Goal: Task Accomplishment & Management: Complete application form

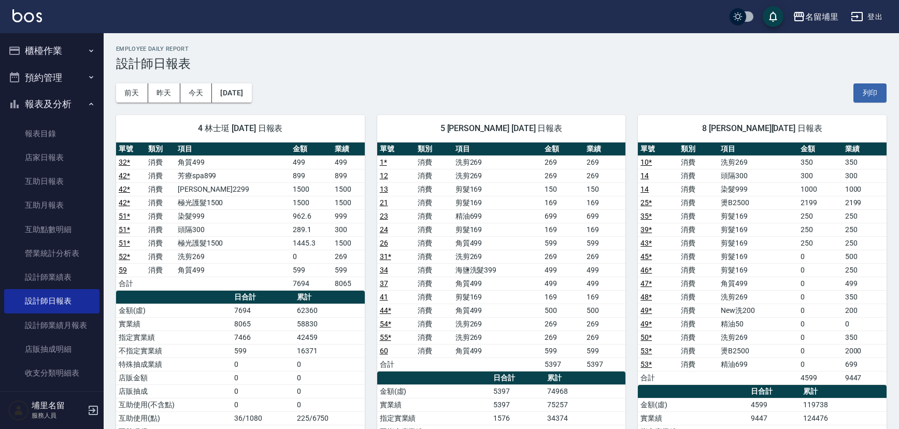
scroll to position [560, 0]
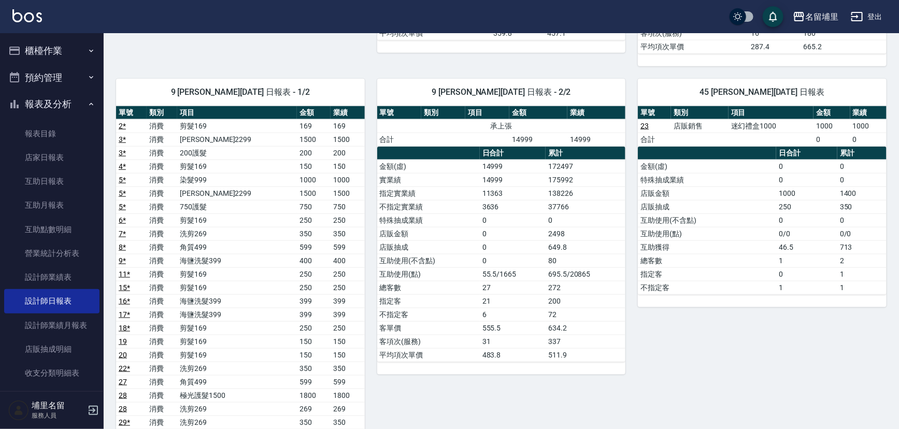
click at [56, 47] on button "櫃檯作業" at bounding box center [51, 50] width 95 height 27
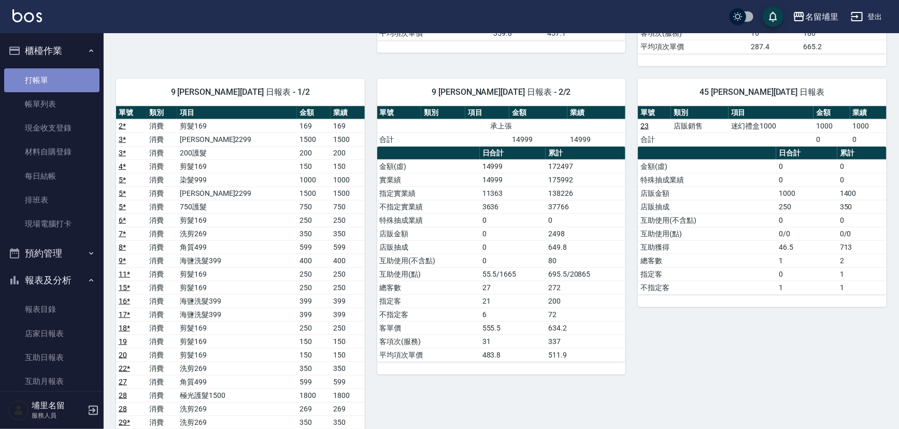
click at [68, 77] on link "打帳單" at bounding box center [51, 80] width 95 height 24
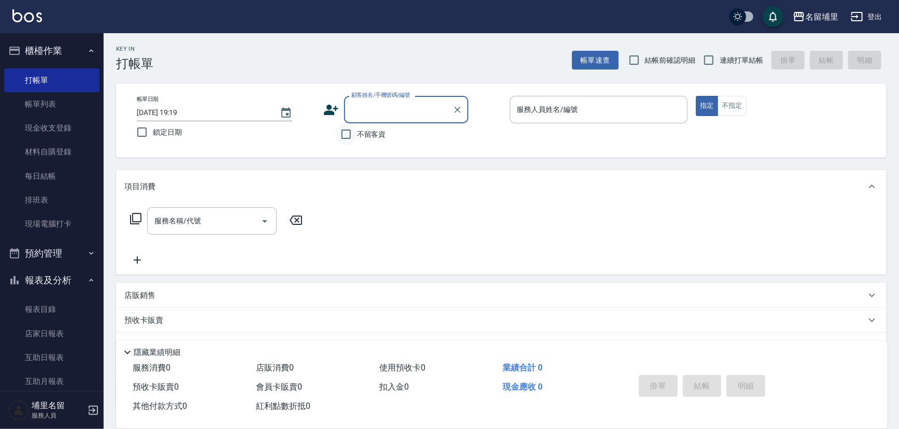
drag, startPoint x: 337, startPoint y: 130, endPoint x: 343, endPoint y: 128, distance: 7.0
click at [339, 128] on input "不留客資" at bounding box center [346, 134] width 22 height 22
checkbox input "true"
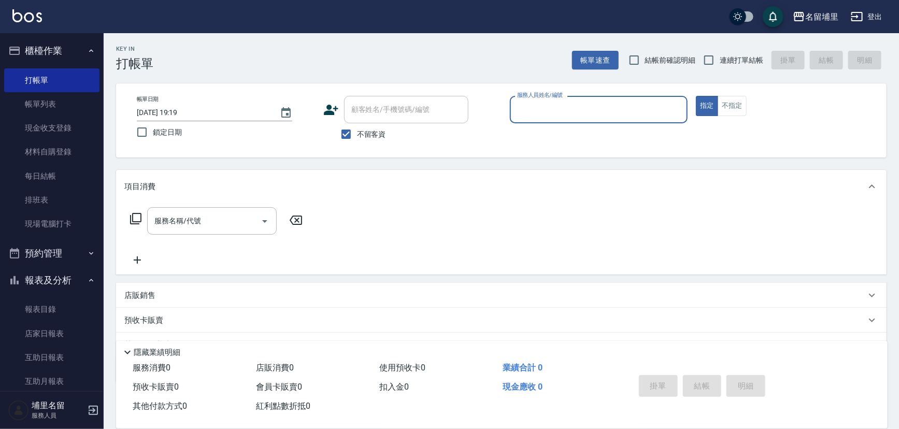
click at [730, 56] on span "連續打單結帳" at bounding box center [741, 60] width 44 height 11
click at [719, 56] on input "連續打單結帳" at bounding box center [709, 60] width 22 height 22
checkbox input "true"
click at [655, 89] on div "帳單日期 [DATE] 19:19 鎖定日期 顧客姓名/手機號碼/編號 顧客姓名/手機號碼/編號 不留客資 服務人員姓名/編號 服務人員姓名/編號 指定 不指定" at bounding box center [501, 120] width 770 height 74
click at [646, 110] on input "服務人員姓名/編號" at bounding box center [598, 109] width 169 height 18
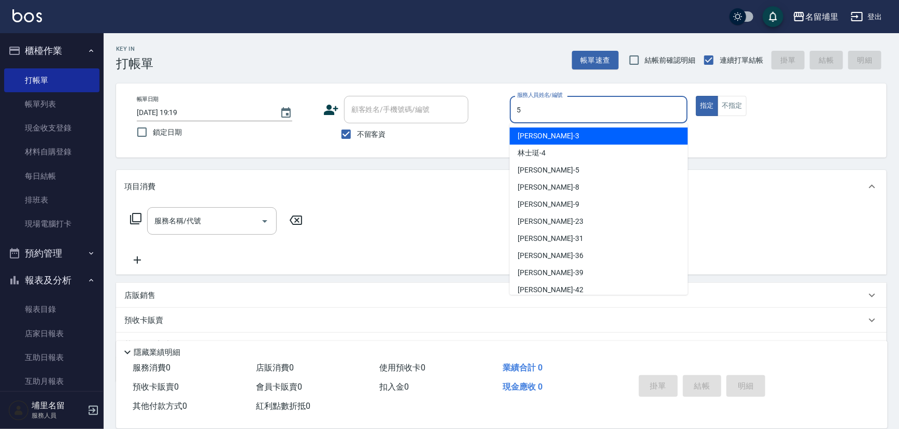
type input "[PERSON_NAME]-5"
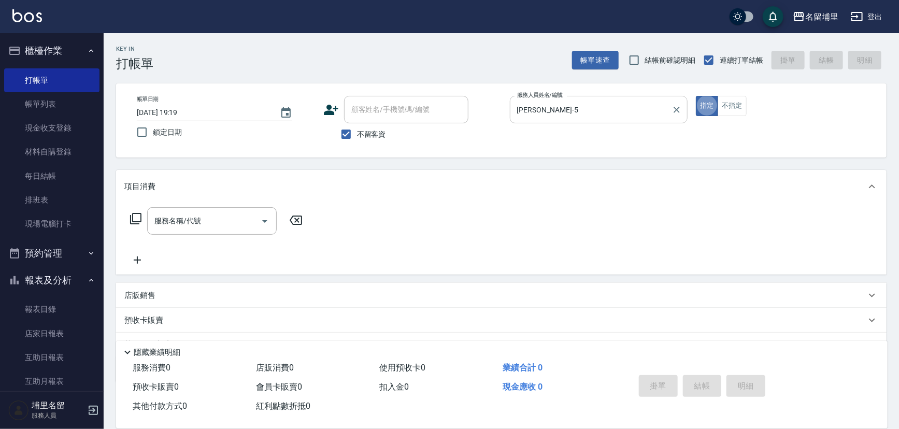
type button "true"
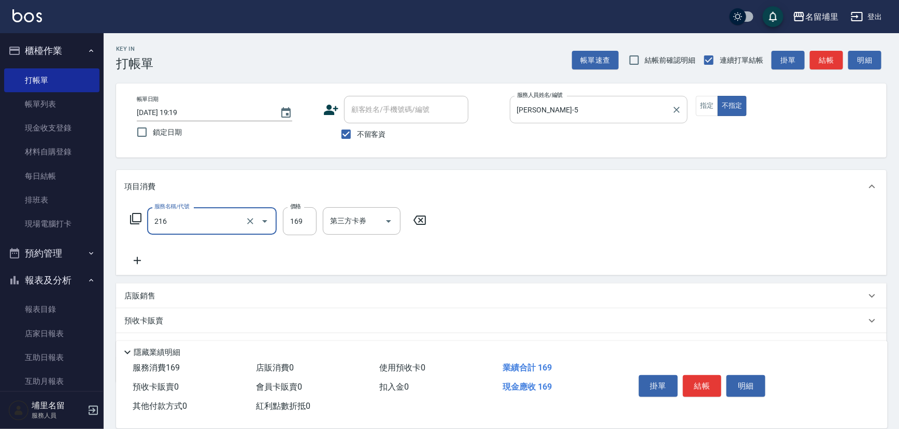
type input "剪髮169(216)"
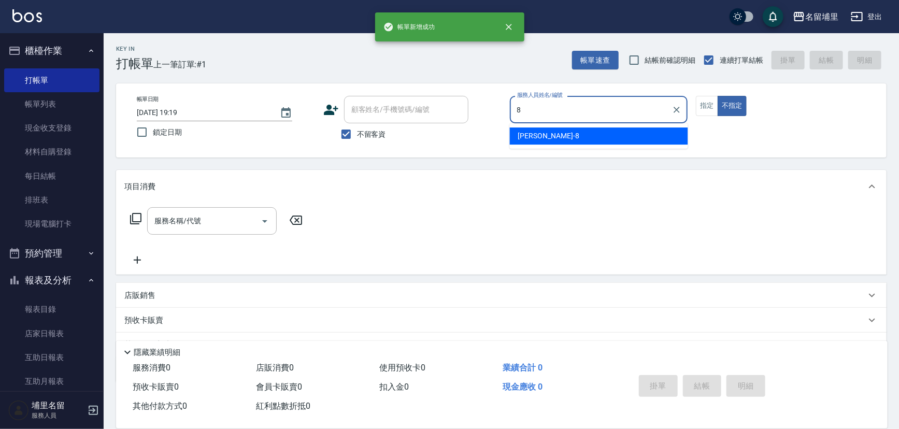
type input "[PERSON_NAME]-8"
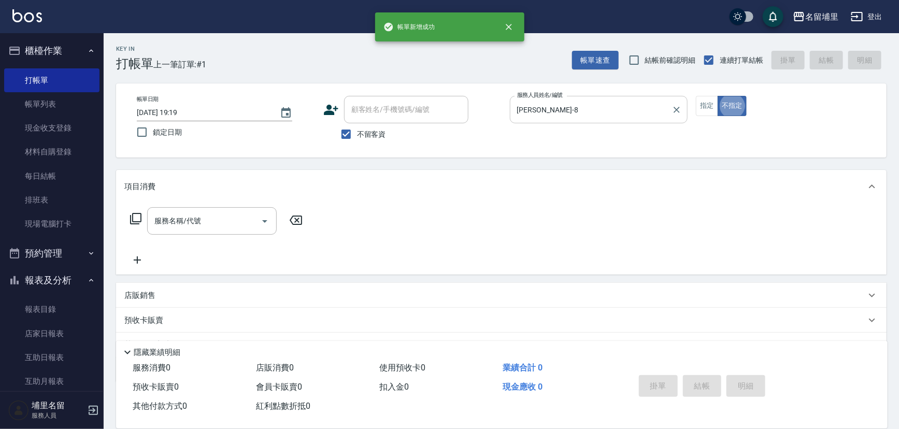
type button "false"
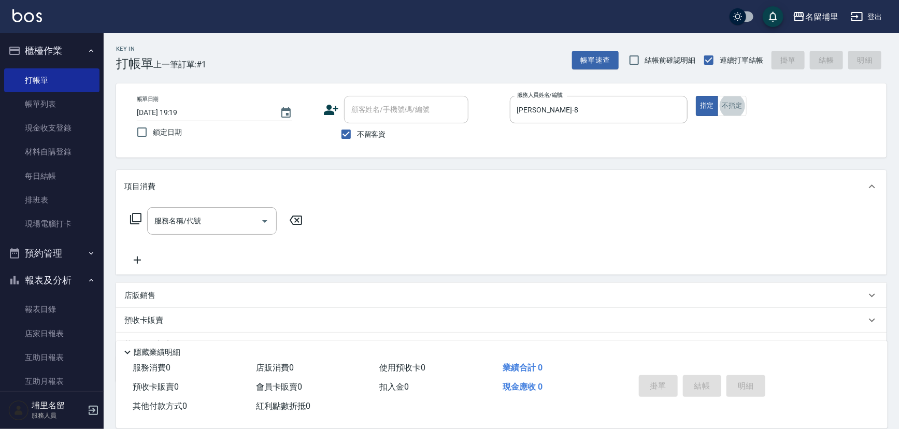
drag, startPoint x: 236, startPoint y: 222, endPoint x: 245, endPoint y: 193, distance: 30.3
click at [243, 201] on div "項目消費 服務名稱/代號 服務名稱/代號" at bounding box center [501, 222] width 770 height 105
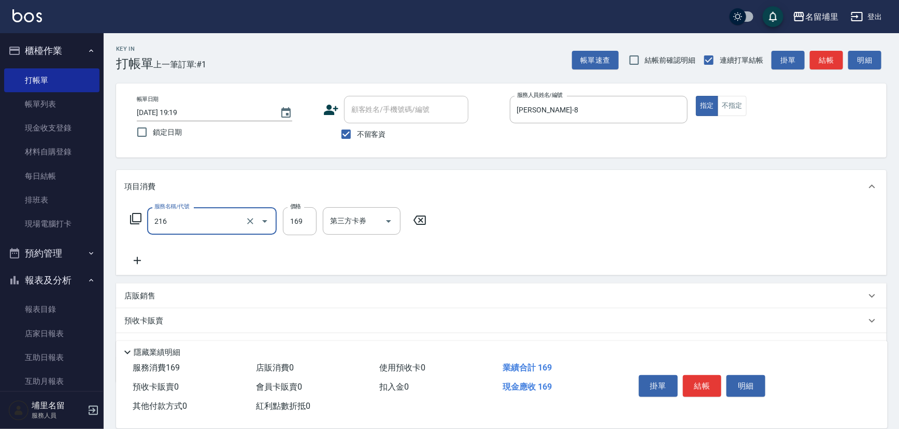
type input "剪髮169(216)"
type input "250"
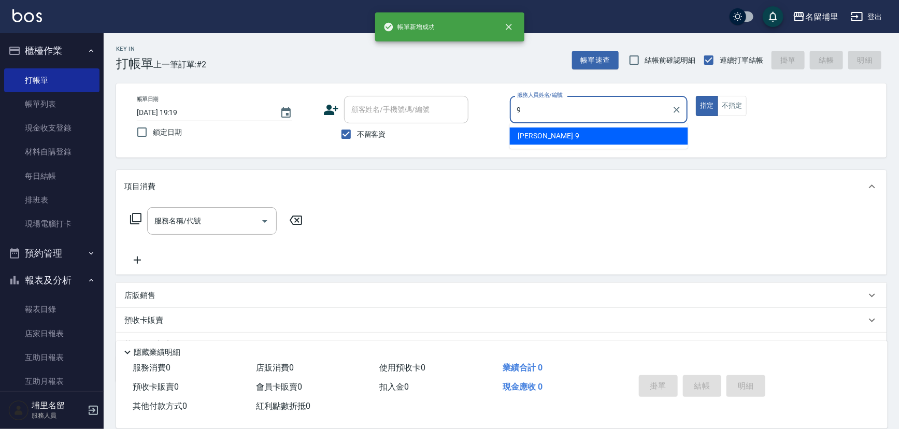
type input "[PERSON_NAME]-9"
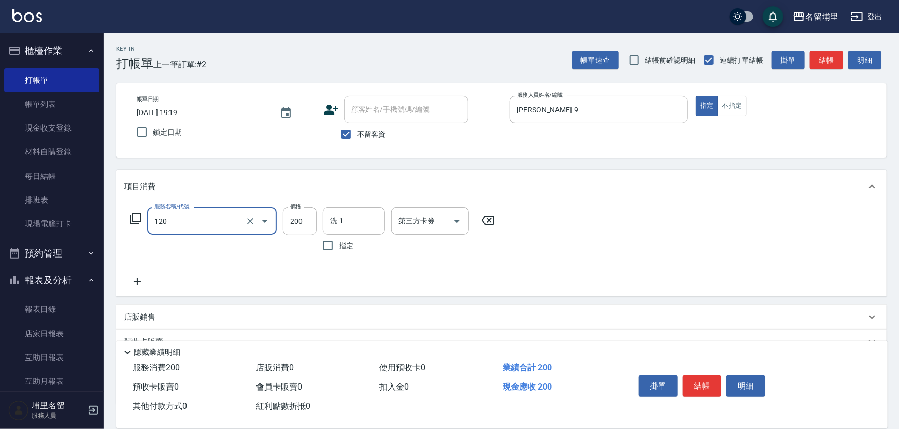
type input "New洗200(120)"
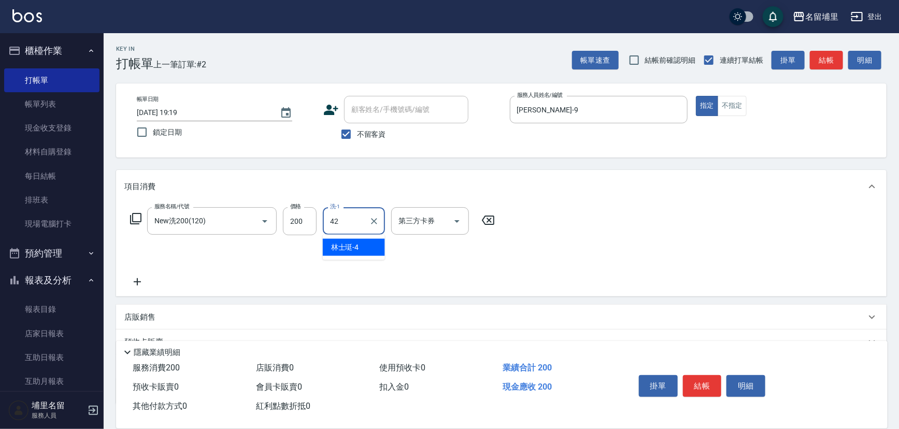
type input "[PERSON_NAME]-42"
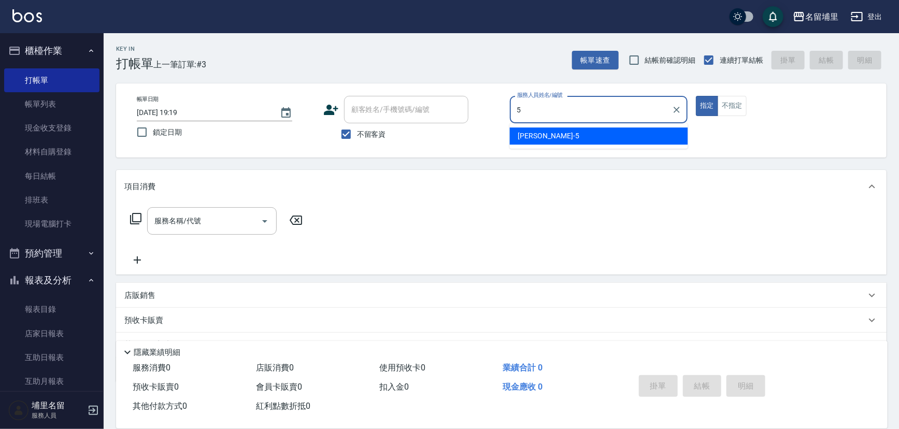
type input "[PERSON_NAME]-5"
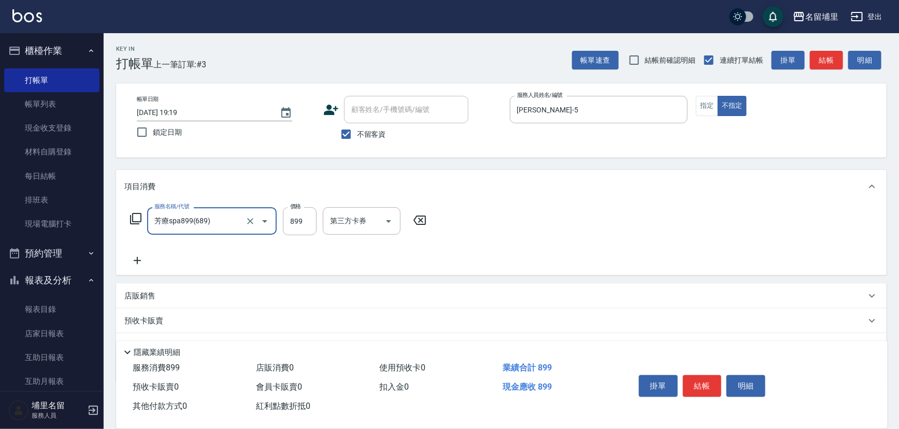
type input "芳療spa899(689)"
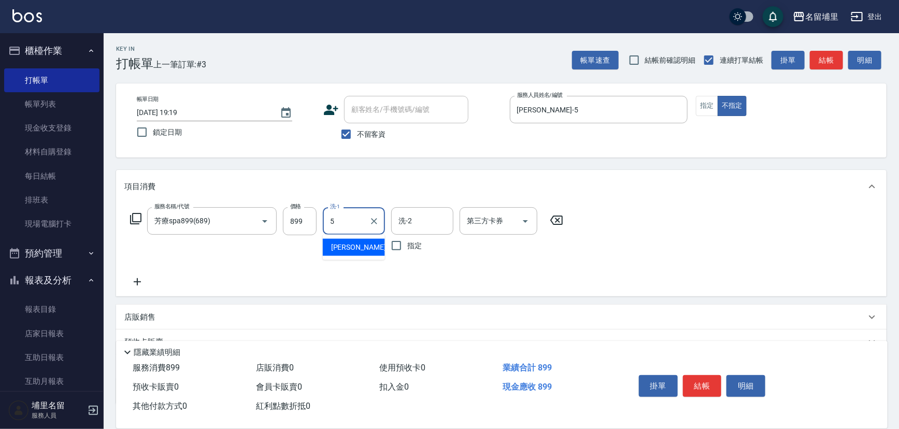
type input "[PERSON_NAME]-5"
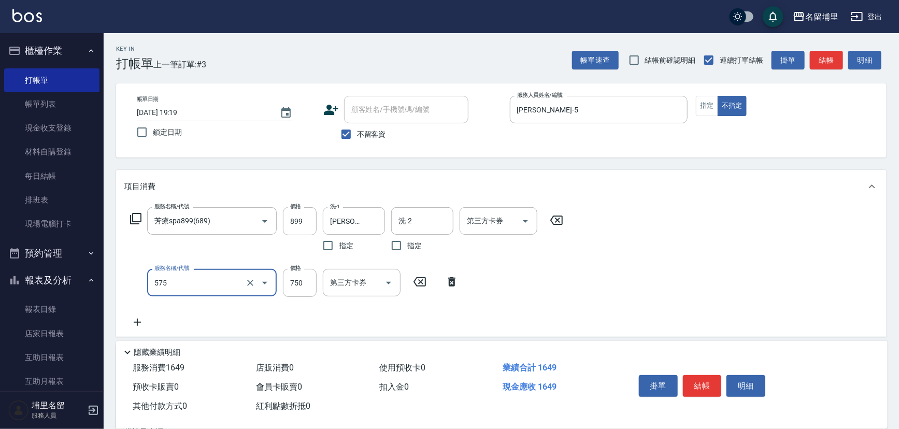
type input "750護髮(575)"
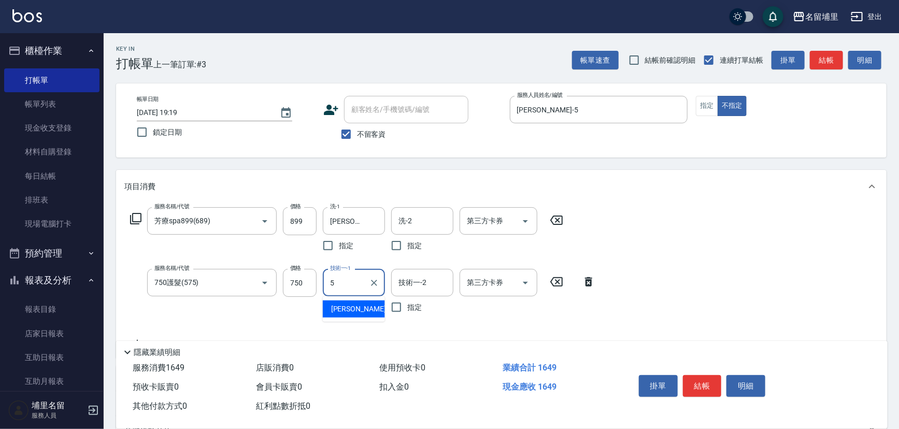
type input "[PERSON_NAME]-5"
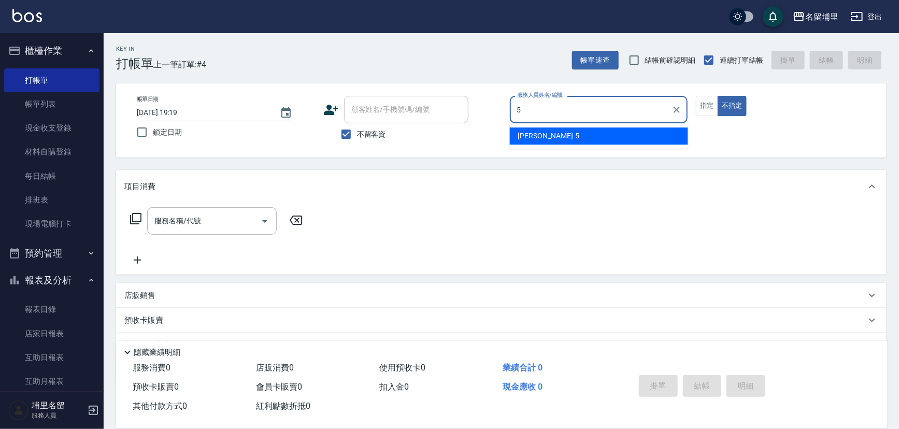
type input "[PERSON_NAME]-5"
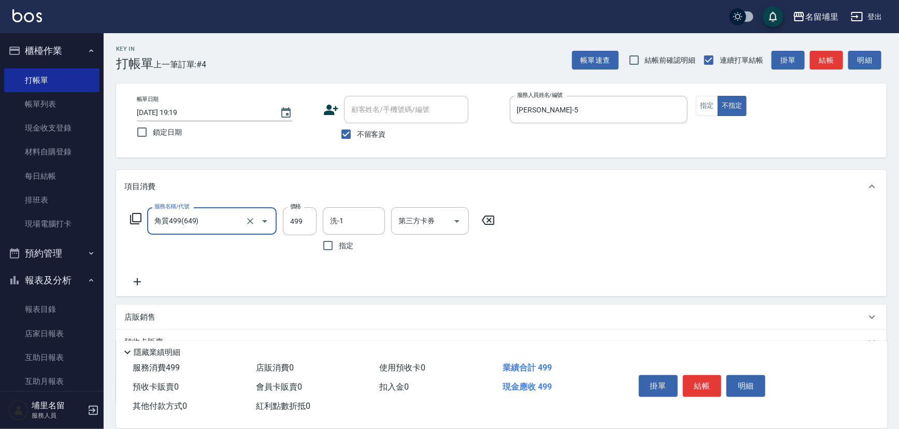
type input "角質499(649)"
type input "599"
type input "[PERSON_NAME]-42"
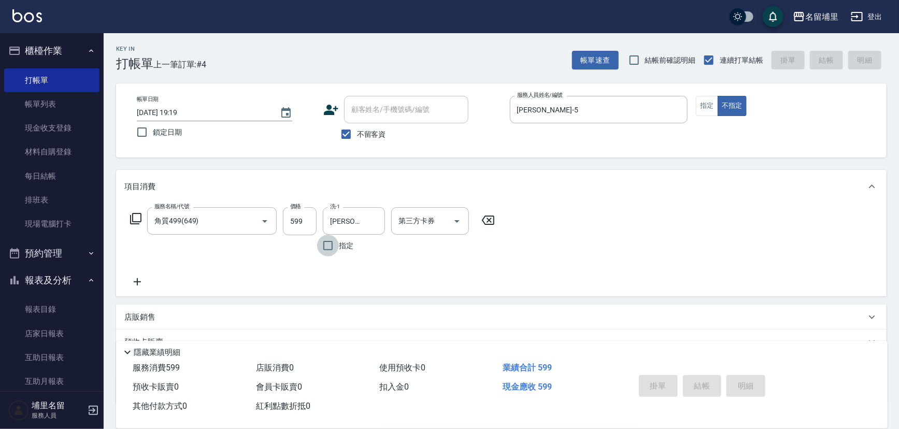
type input "[DATE] 19:20"
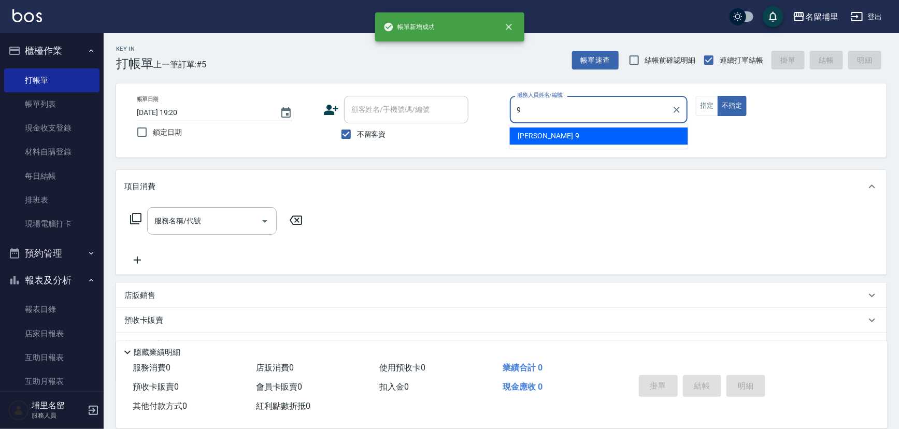
type input "[PERSON_NAME]-9"
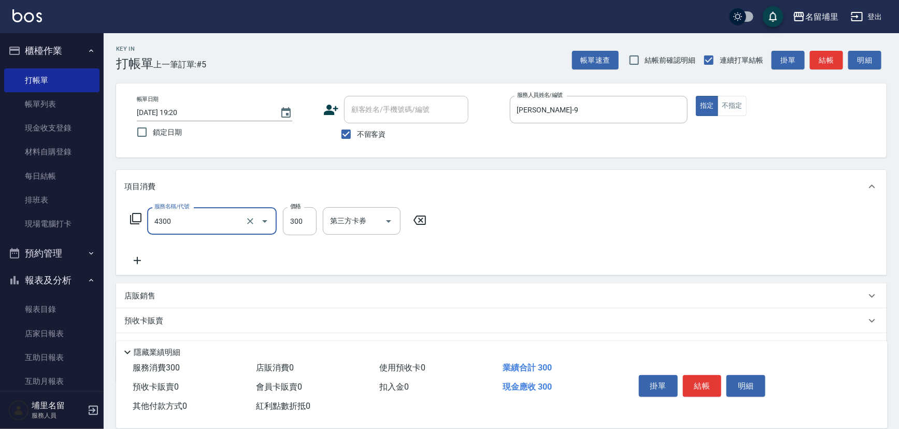
type input "頭隔300(4300)"
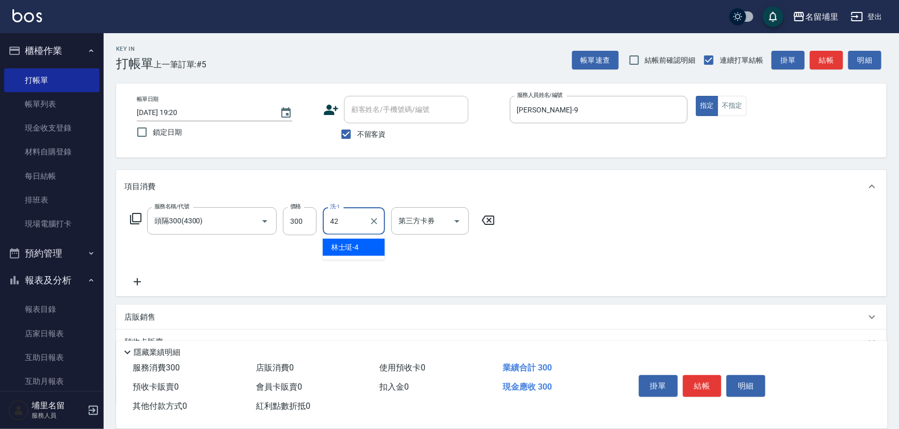
type input "[PERSON_NAME]-42"
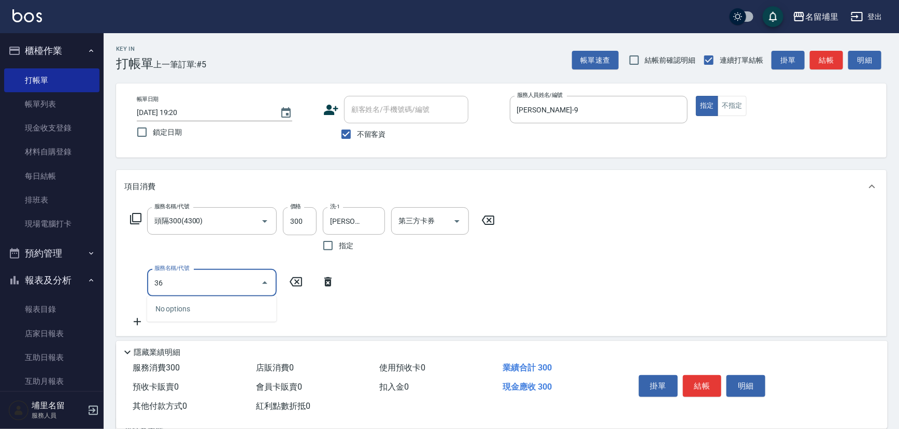
type input "3"
type input "基礎燙699(369)"
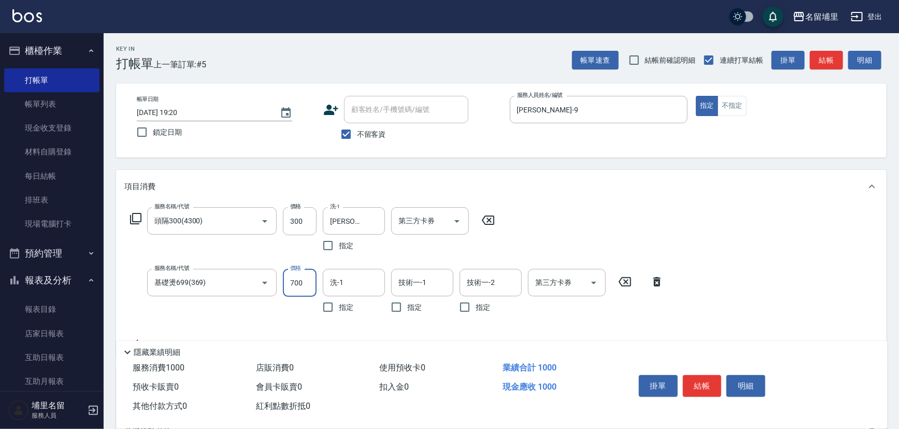
type input "700"
type input "[PERSON_NAME]-42"
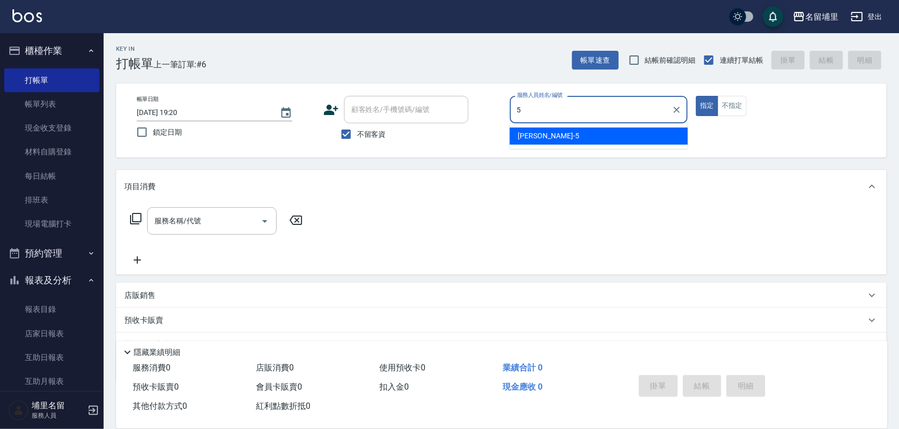
type input "[PERSON_NAME]-5"
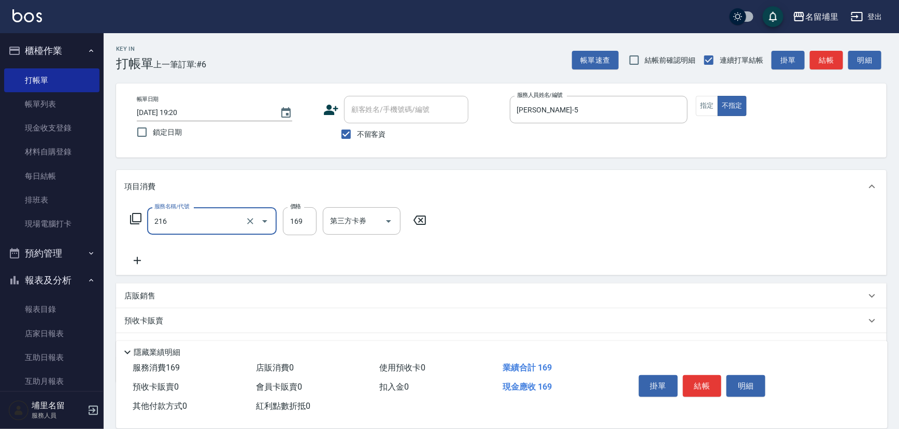
type input "剪髮169(216)"
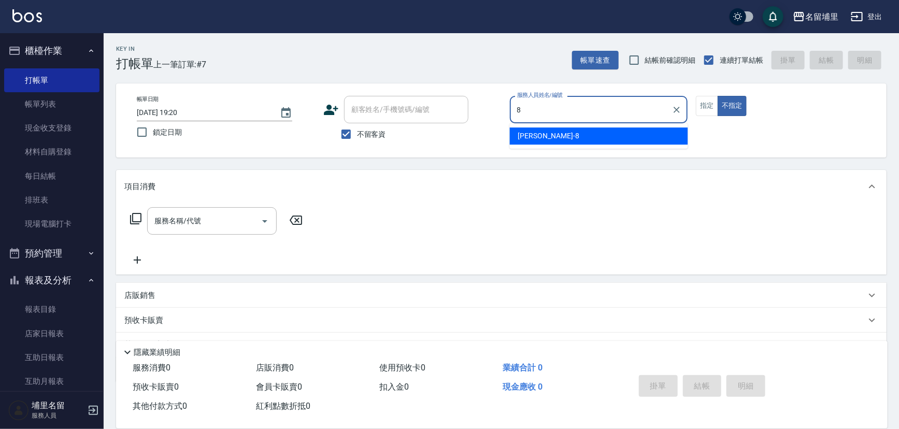
type input "[PERSON_NAME]-8"
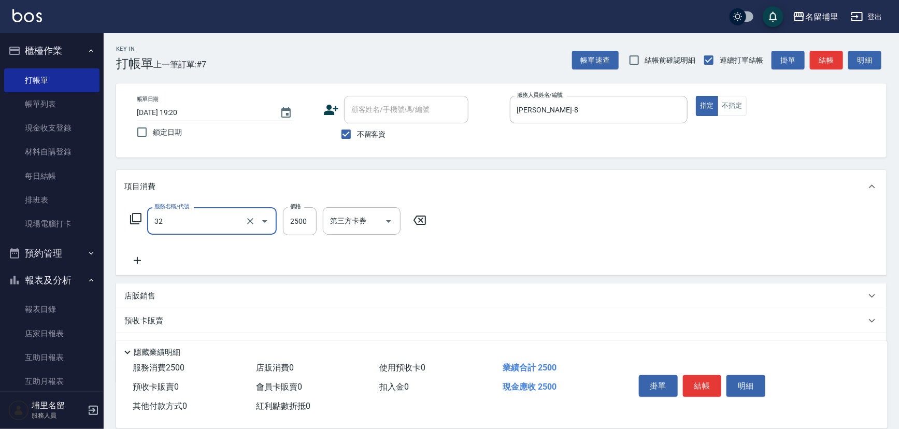
type input "燙B2500(32)"
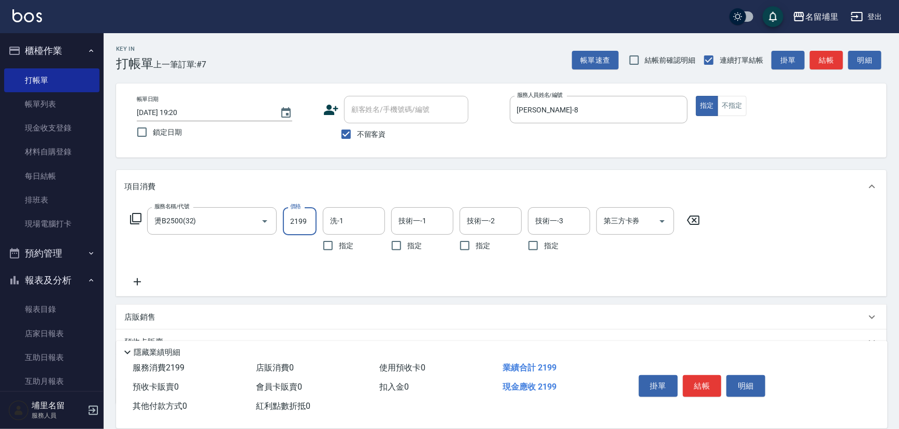
type input "2199"
type input "[PERSON_NAME]-8"
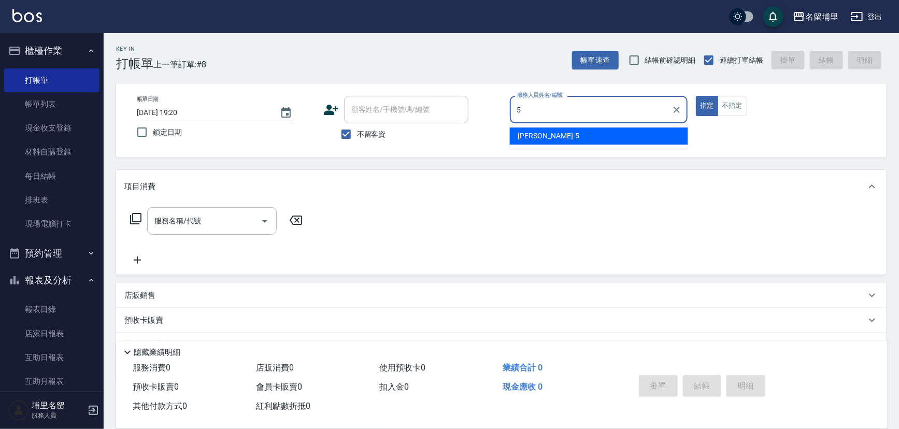
type input "[PERSON_NAME]-5"
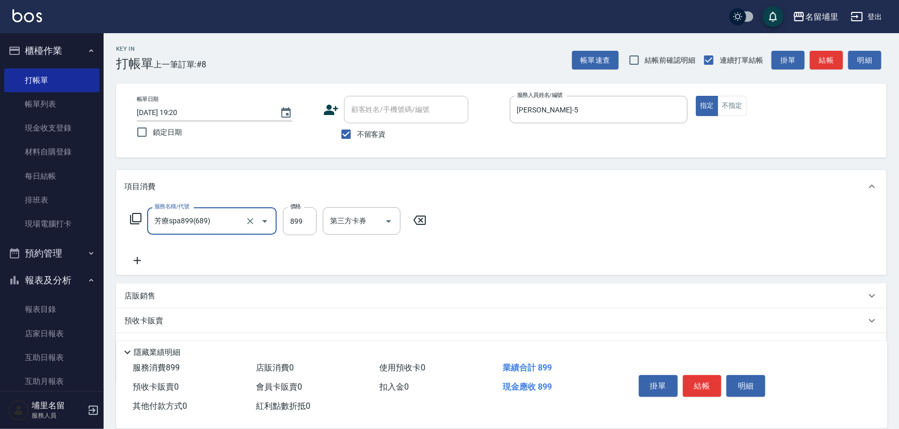
type input "芳療spa899(689)"
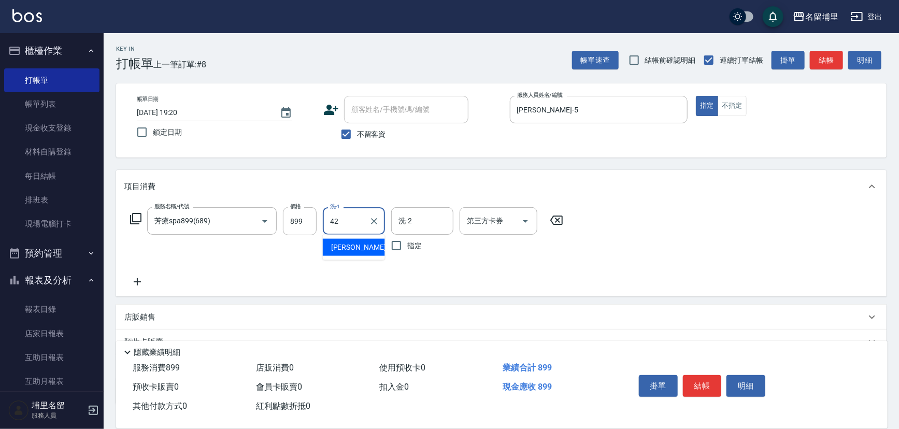
type input "[PERSON_NAME]-42"
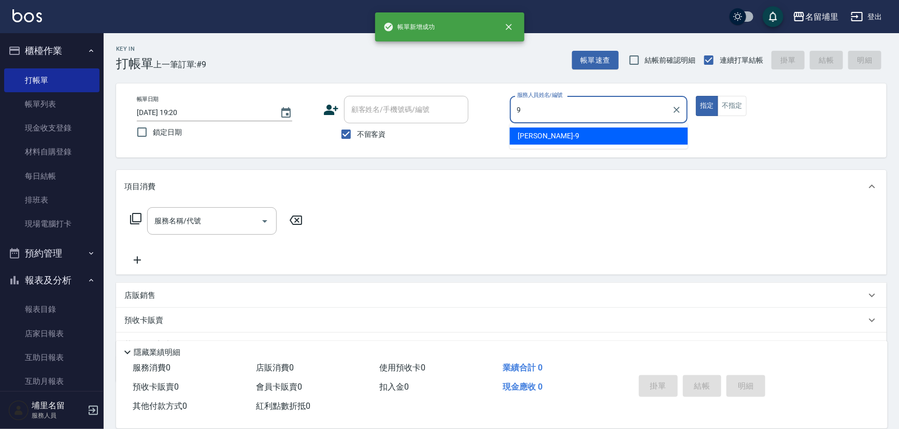
type input "[PERSON_NAME]-9"
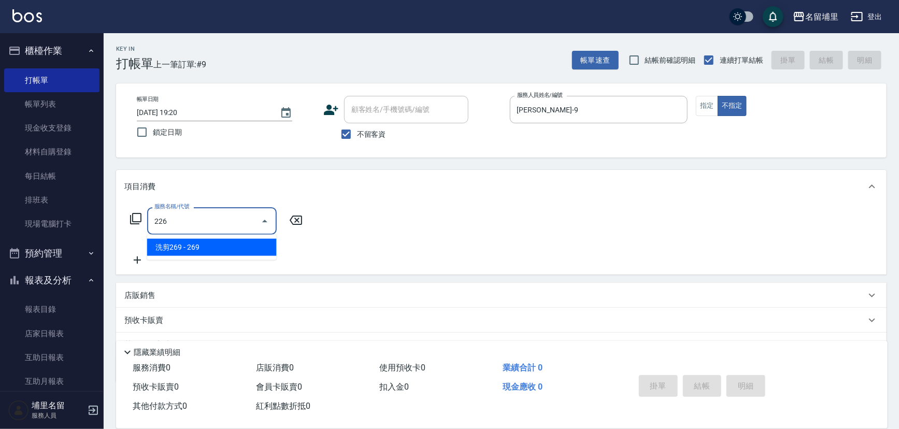
type input "洗剪269(226)"
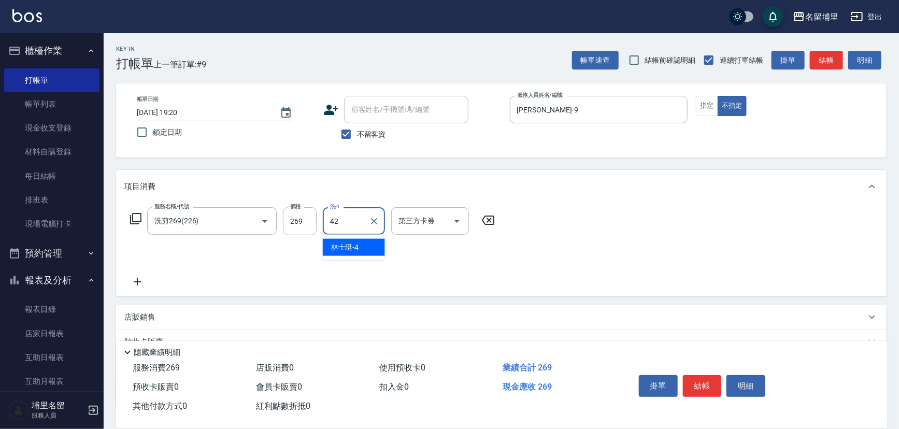
type input "[PERSON_NAME]-42"
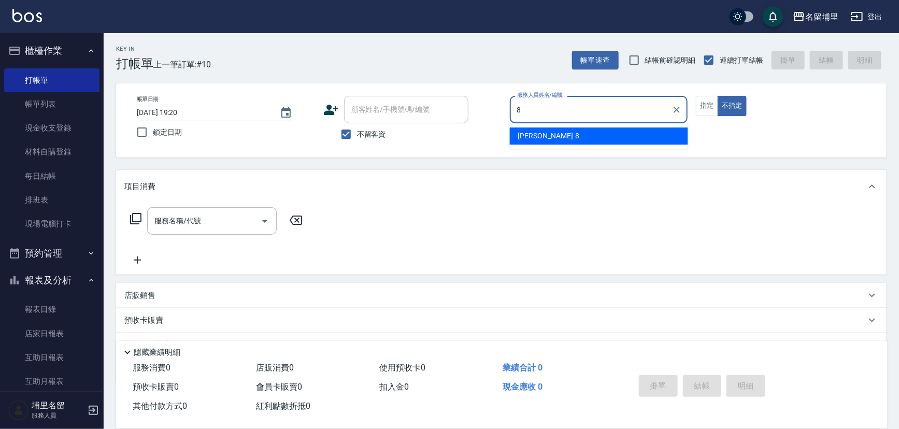
type input "[PERSON_NAME]-8"
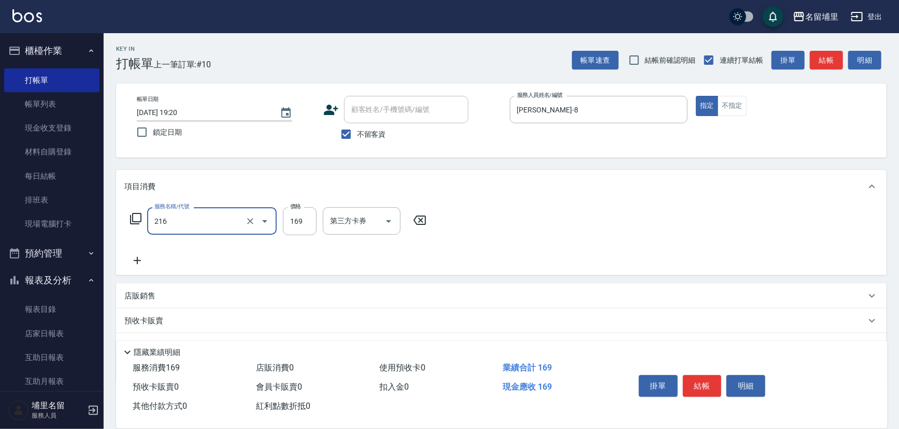
type input "剪髮169(216)"
type input "250"
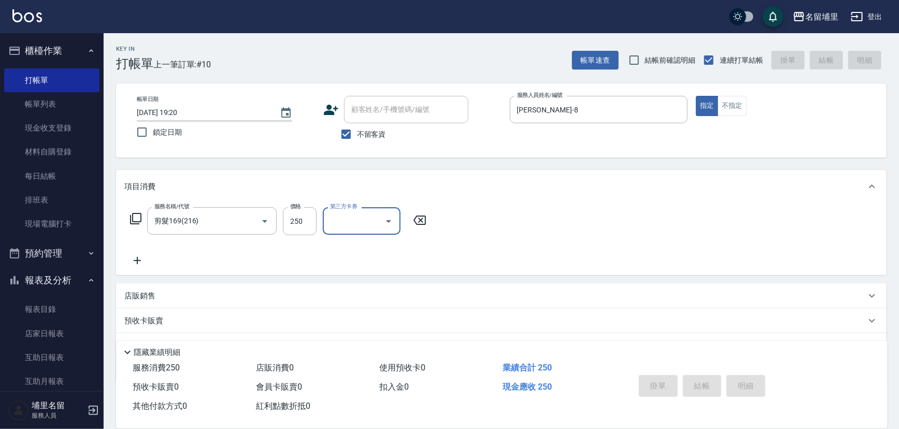
type input "[DATE] 19:21"
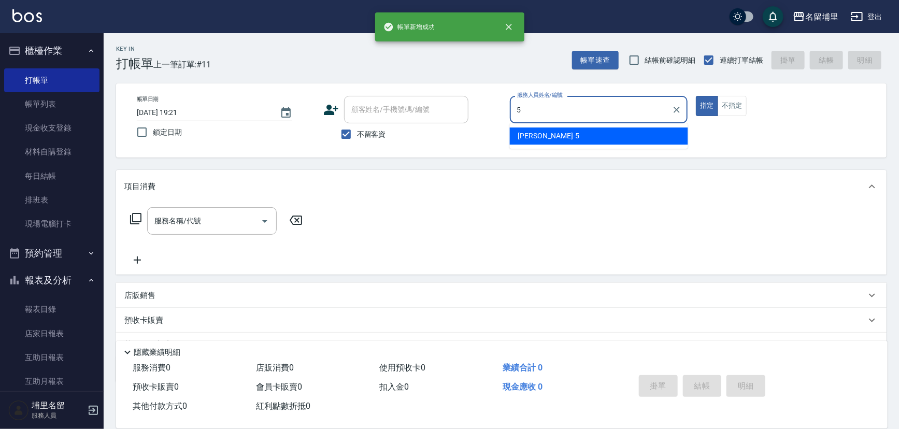
type input "[PERSON_NAME]-5"
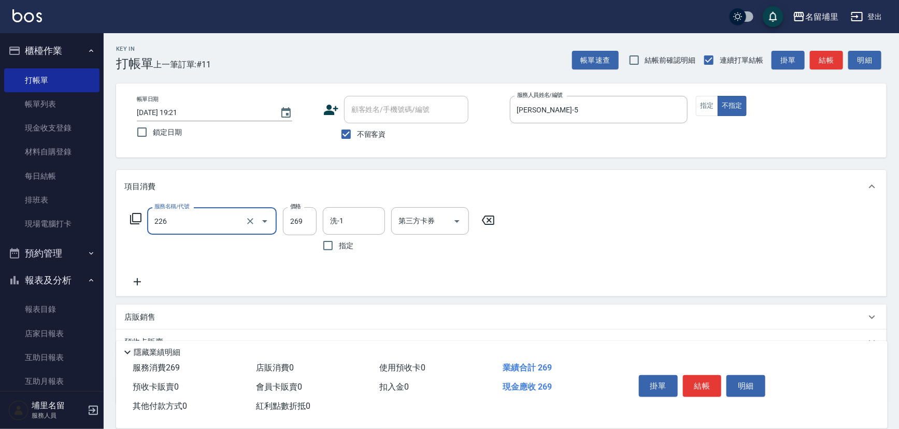
type input "洗剪269(226)"
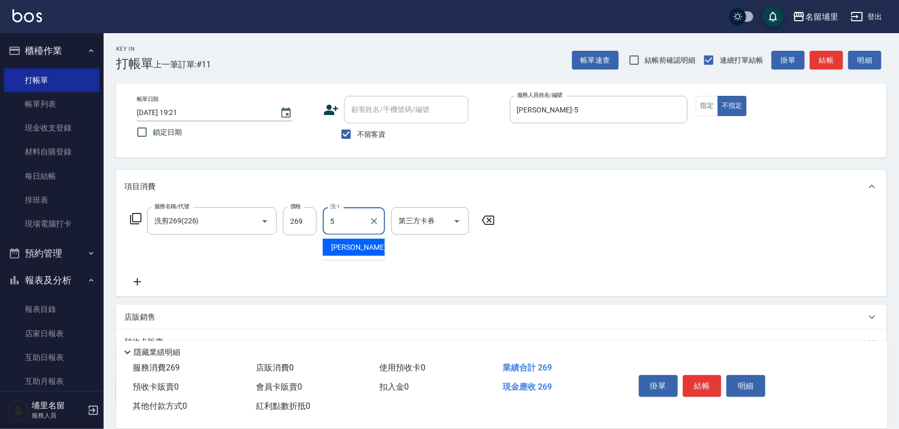
type input "[PERSON_NAME]-5"
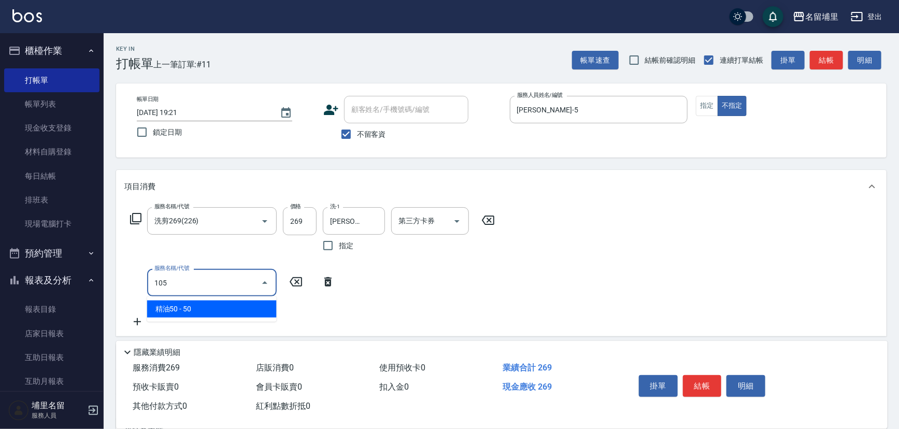
type input "精油50(105)"
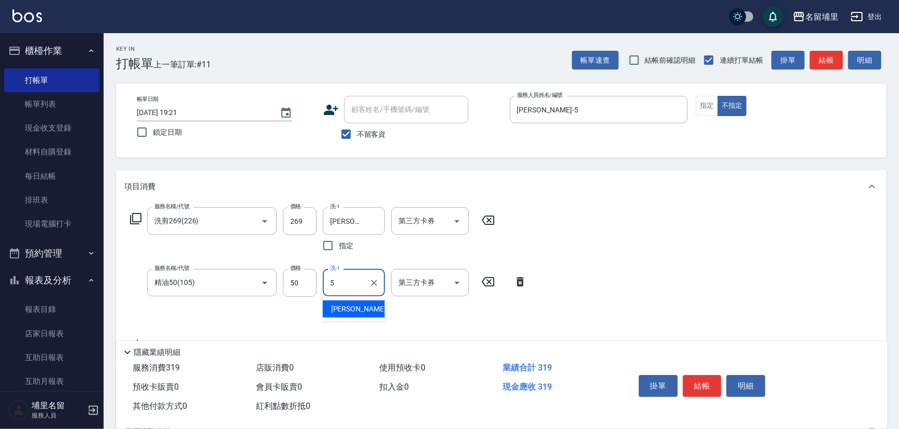
type input "[PERSON_NAME]-5"
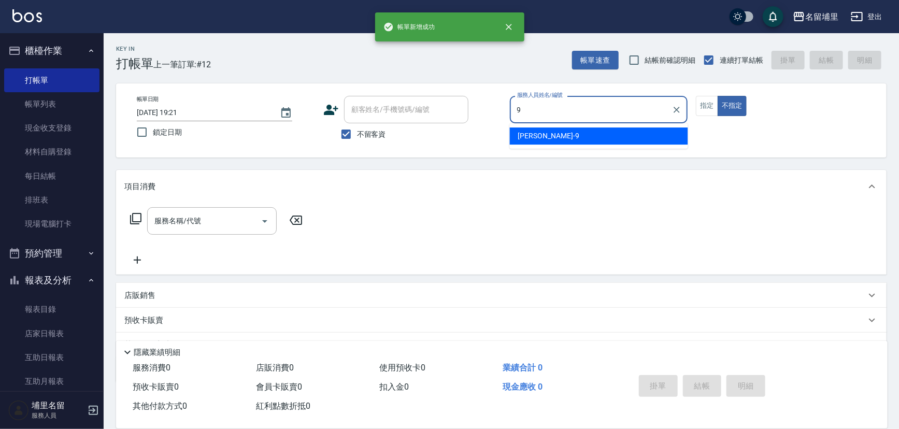
type input "[PERSON_NAME]-9"
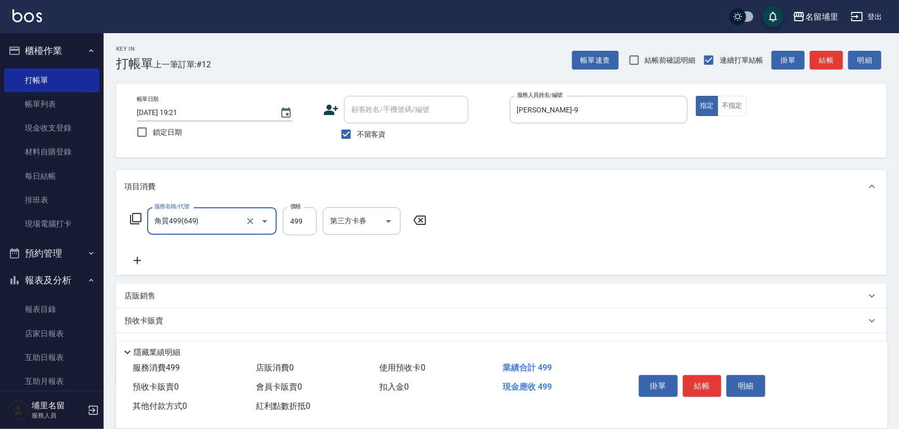
type input "角質499(649)"
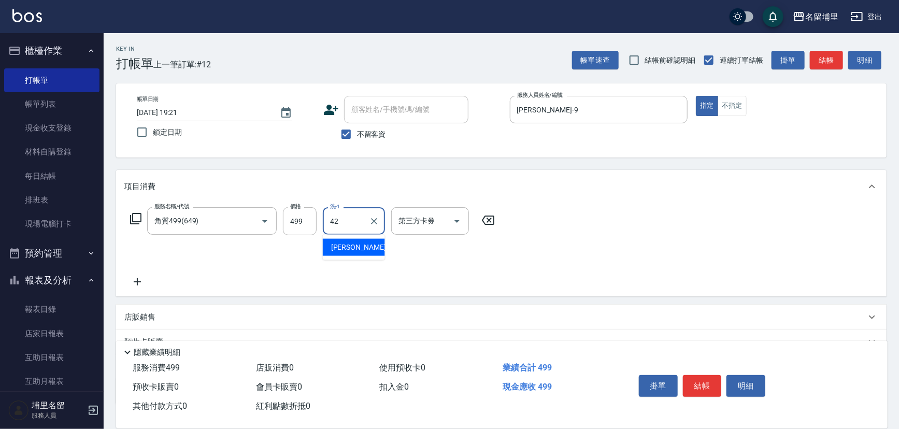
type input "[PERSON_NAME]-42"
click at [699, 375] on button "結帳" at bounding box center [702, 386] width 39 height 22
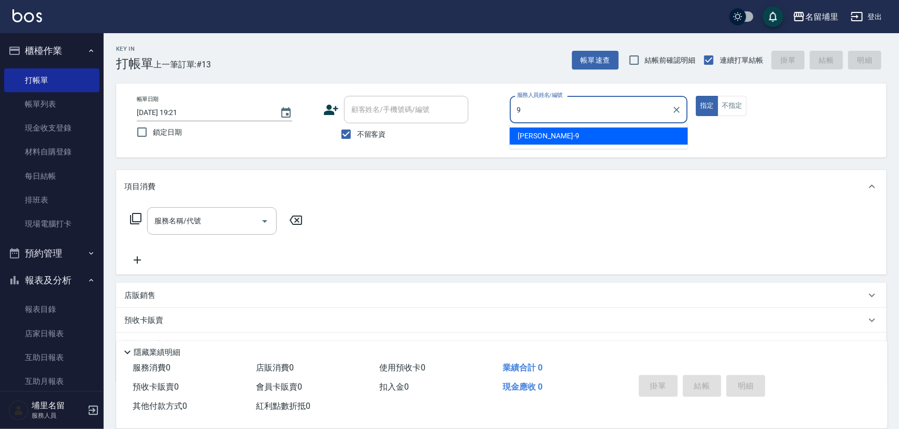
type input "[PERSON_NAME]-9"
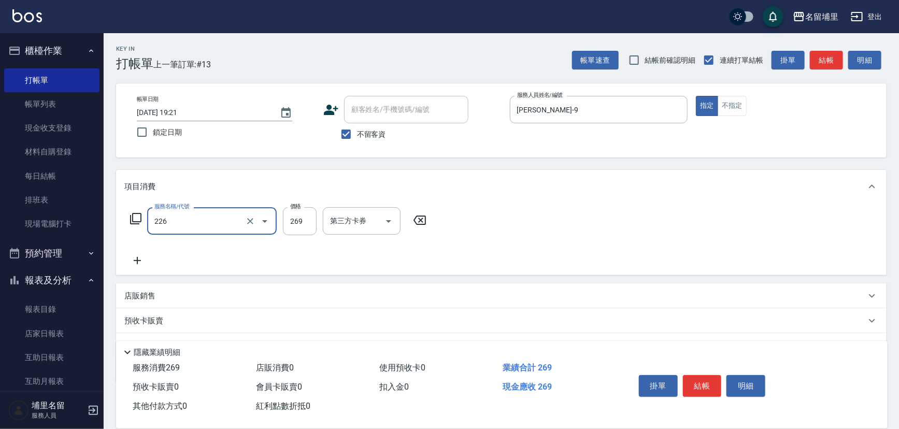
type input "洗剪269(226)"
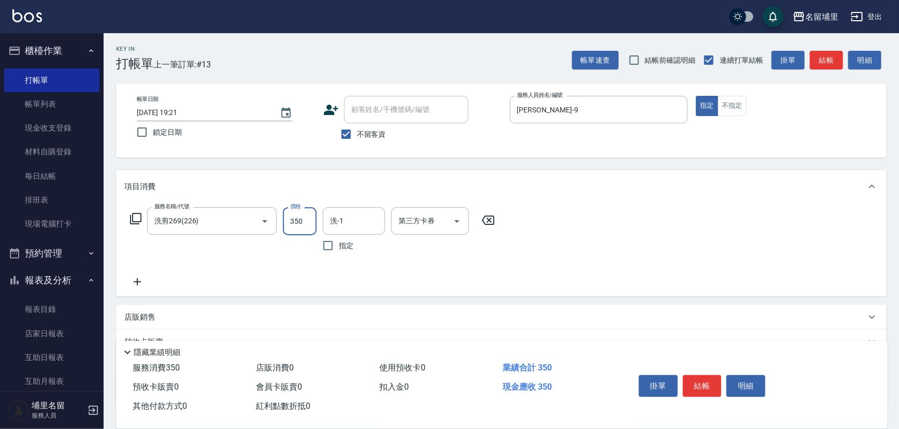
type input "350"
type input "[PERSON_NAME]-42"
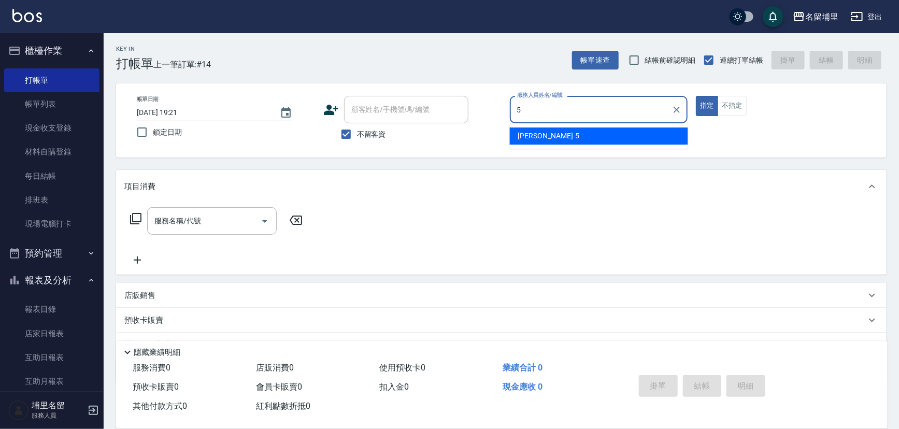
type input "[PERSON_NAME]-5"
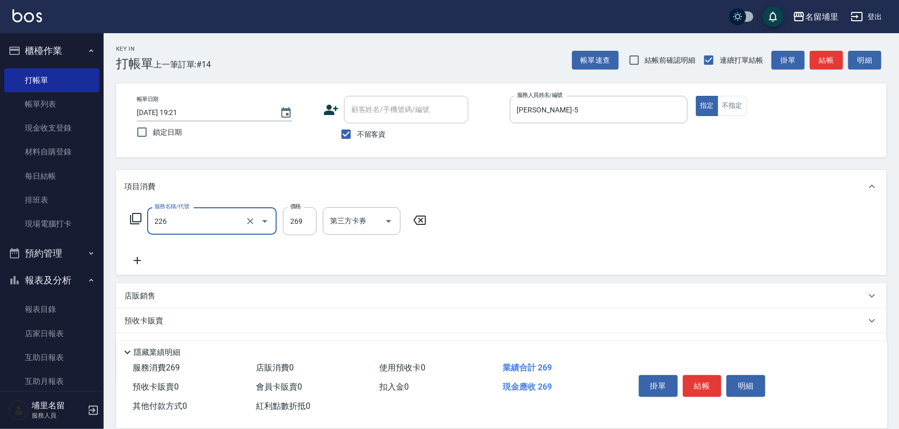
type input "洗剪269(226)"
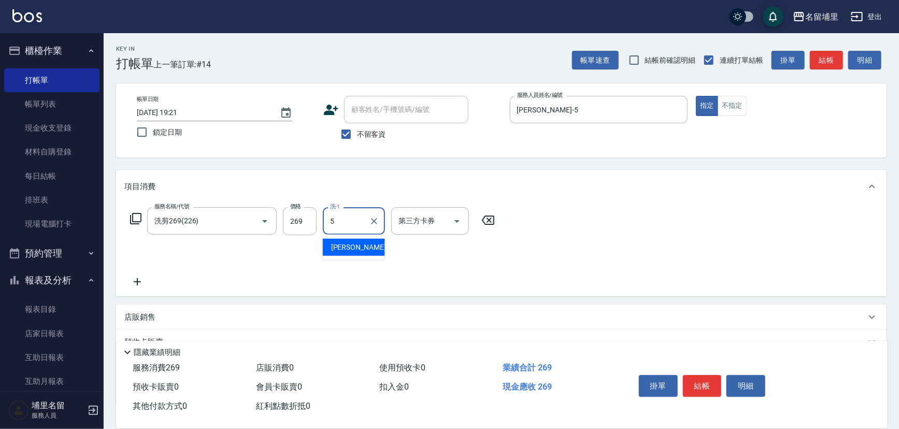
type input "[PERSON_NAME]-5"
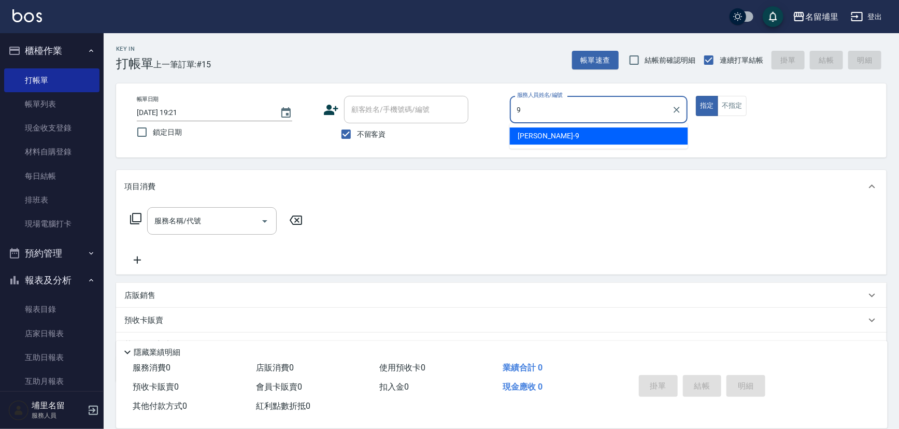
type input "[PERSON_NAME]-9"
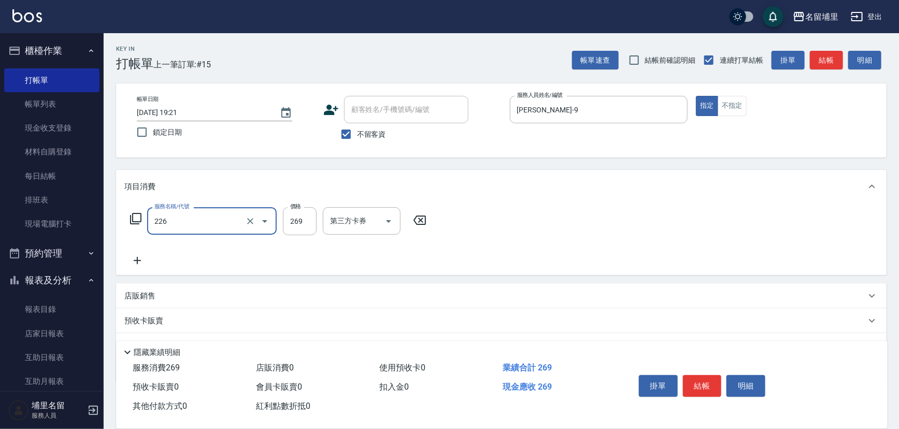
type input "洗剪269(226)"
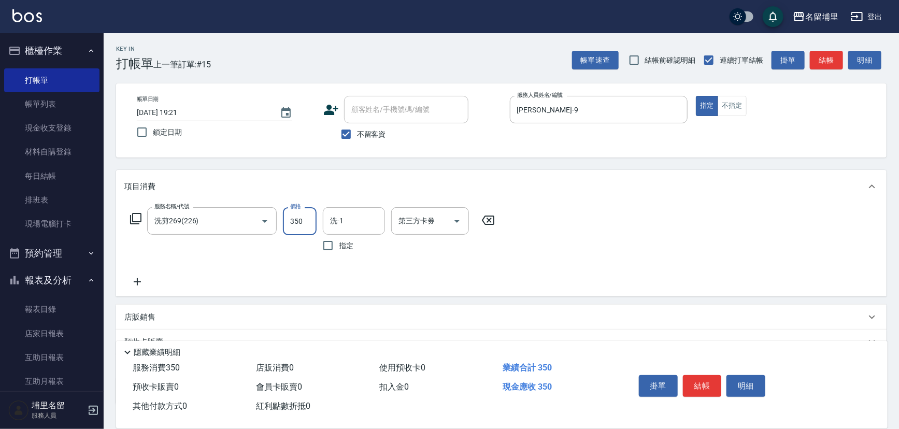
type input "350"
type input "[PERSON_NAME]-42"
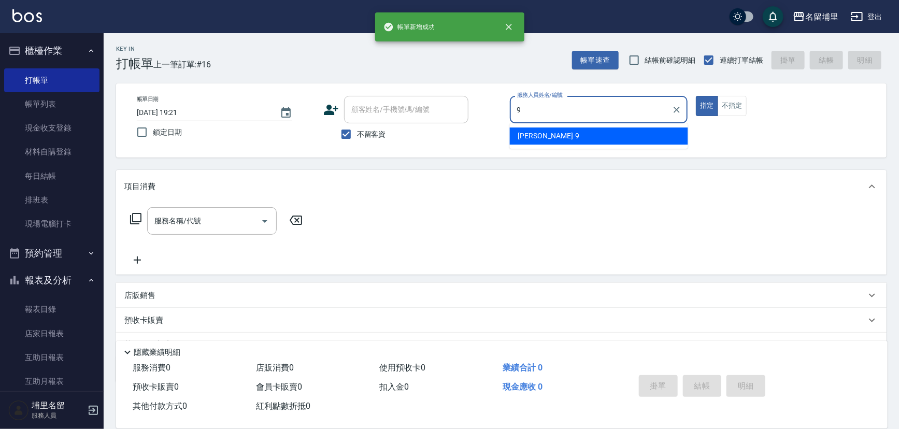
type input "[PERSON_NAME]-9"
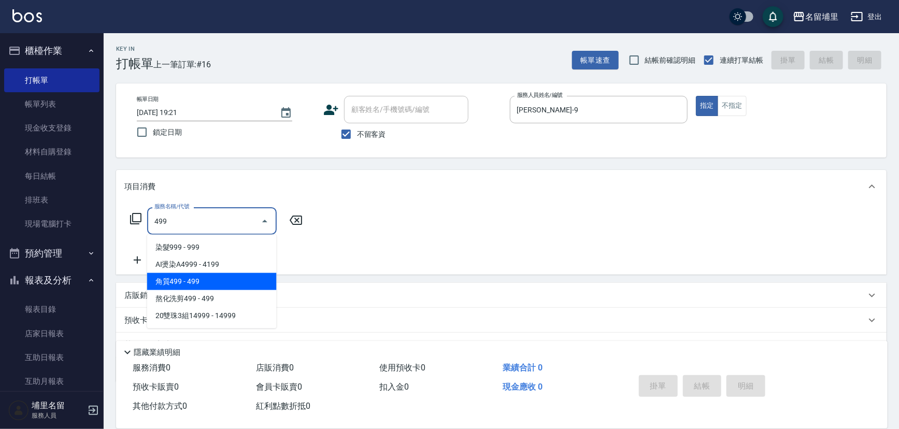
type input "角質499(649)"
type input "燙染A4899(01)"
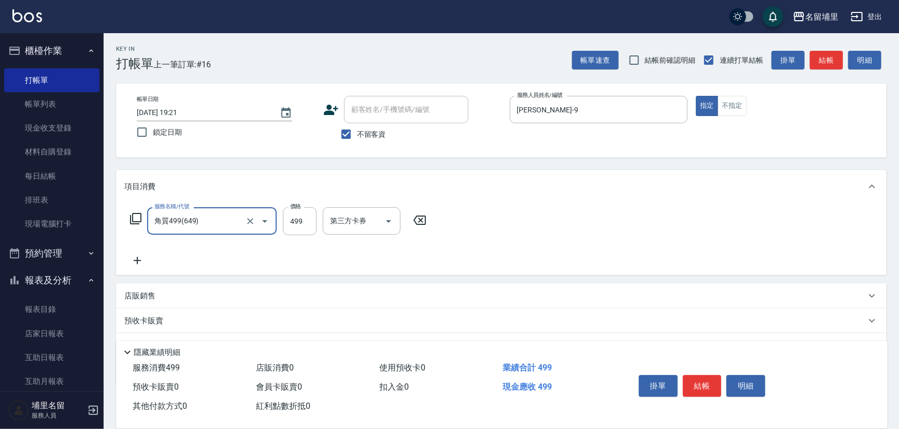
type input "角質499(649)"
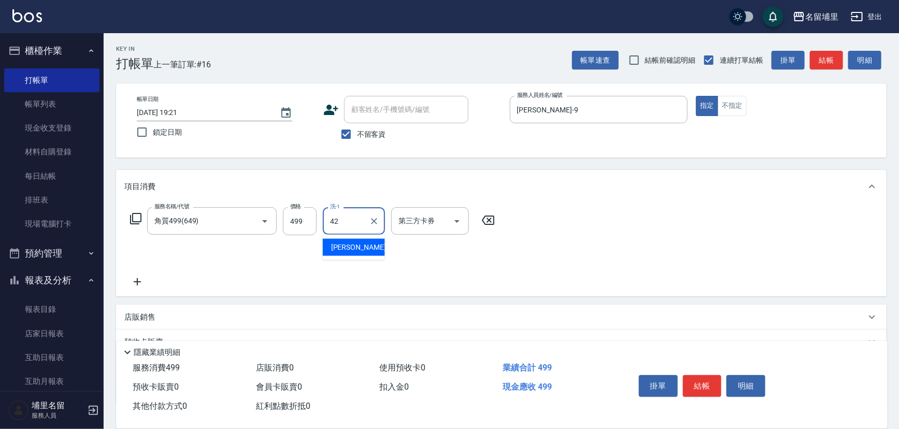
type input "[PERSON_NAME]-42"
click at [295, 222] on input "499" at bounding box center [300, 221] width 34 height 28
type input "599"
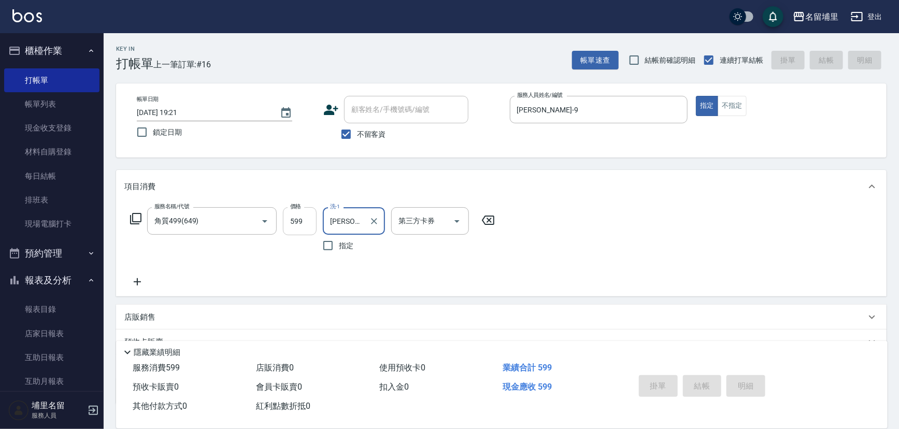
type input "[DATE] 19:22"
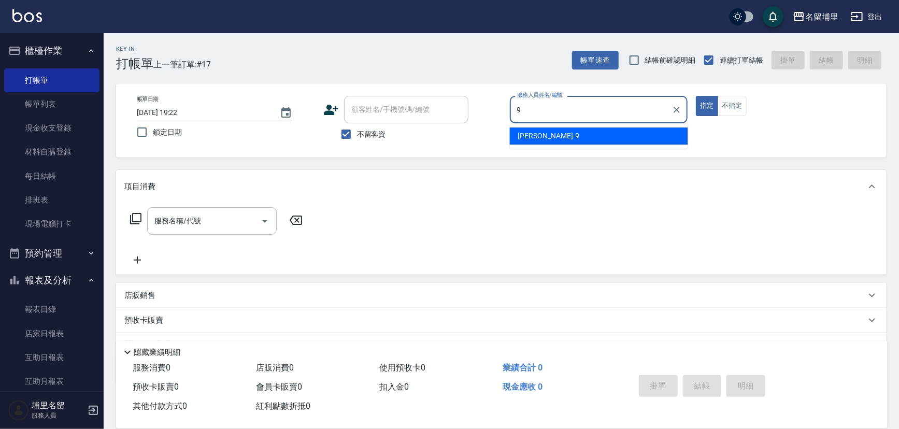
type input "[PERSON_NAME]-9"
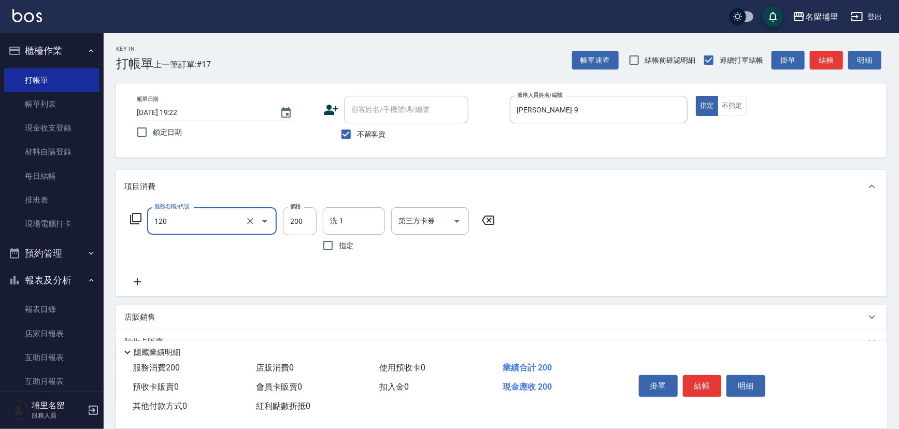
type input "New洗200(120)"
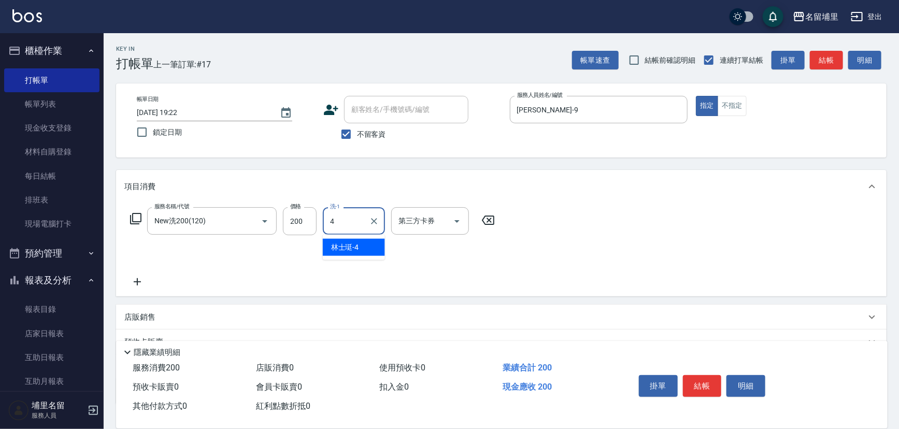
type input "林士珽-4"
click at [369, 223] on icon "Clear" at bounding box center [374, 221] width 10 height 10
type input "[PERSON_NAME]-42"
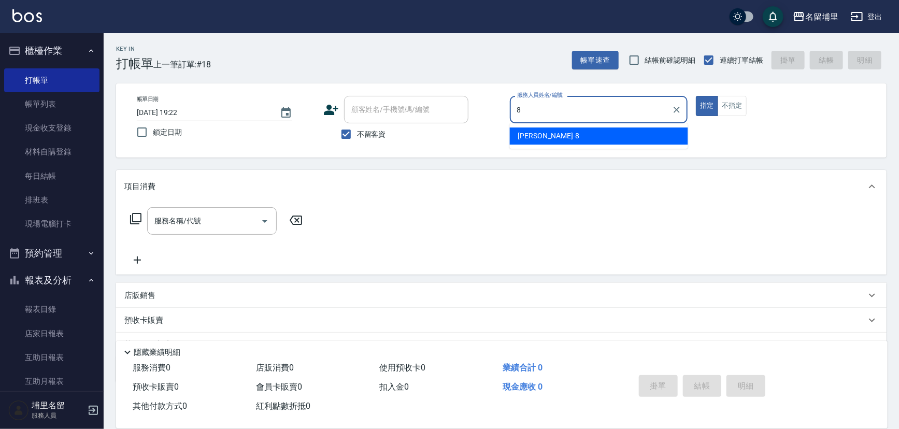
type input "[PERSON_NAME]-8"
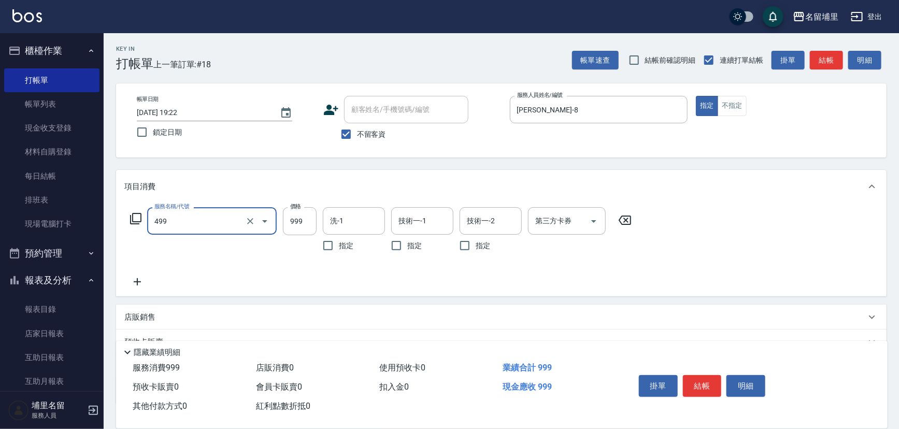
type input "染髮999(499)"
type input "1000"
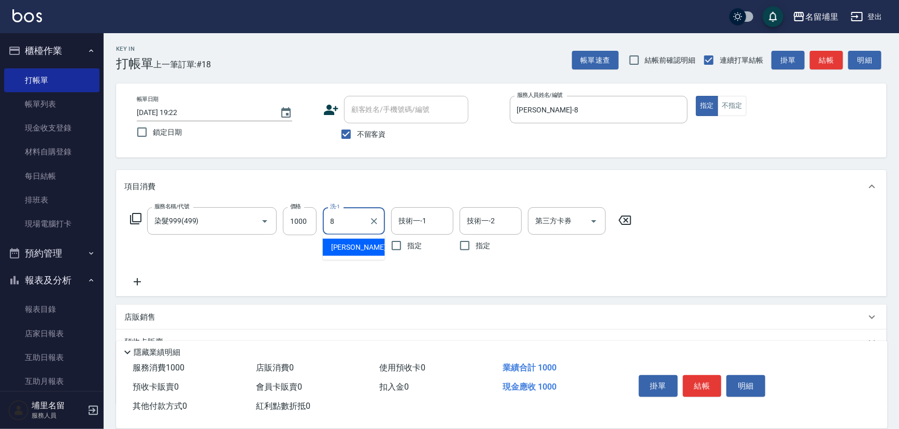
type input "[PERSON_NAME]-8"
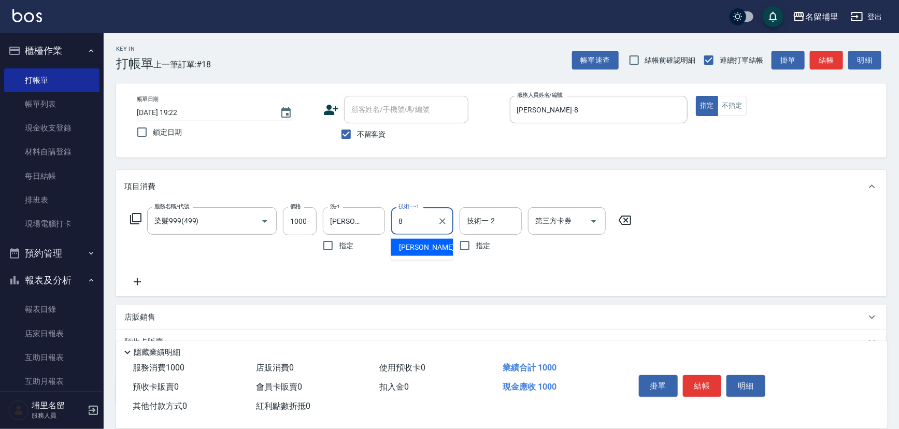
type input "[PERSON_NAME]-8"
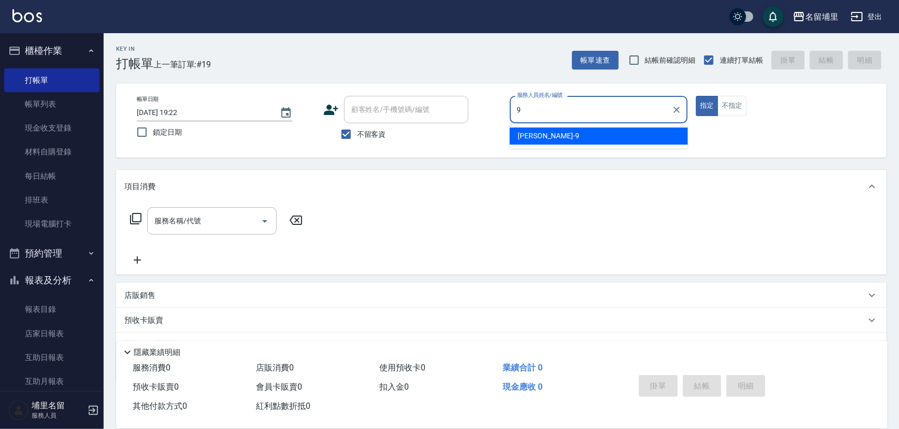
type input "[PERSON_NAME]-9"
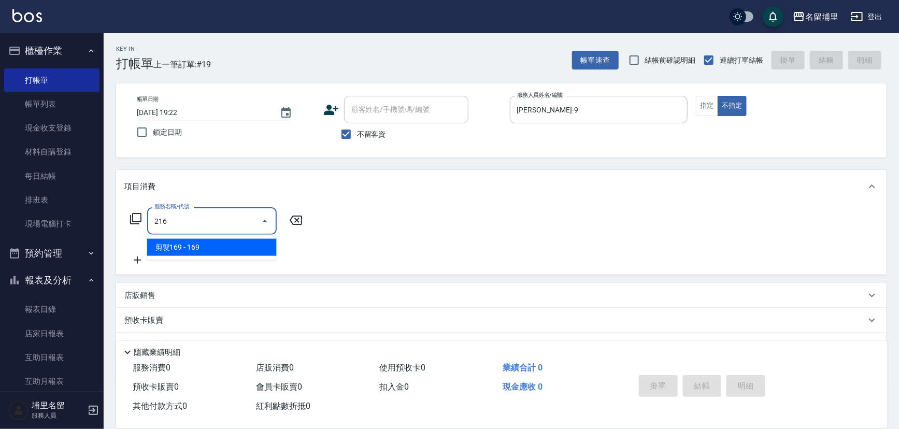
type input "剪髮169(216)"
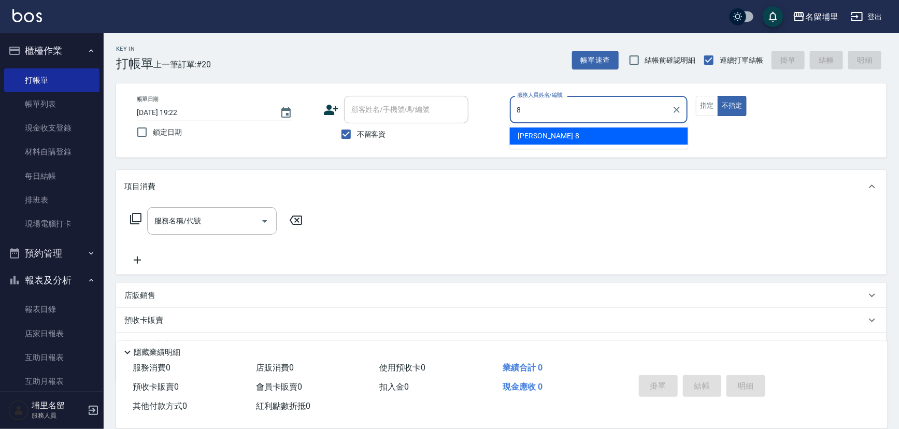
type input "[PERSON_NAME]-8"
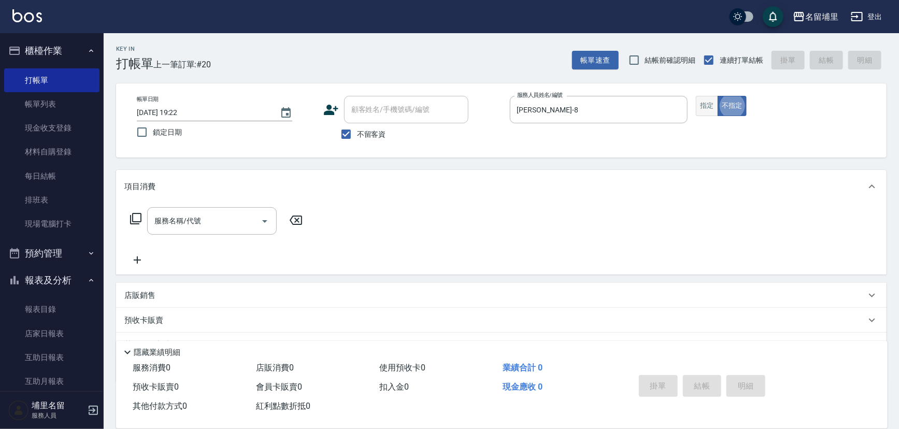
click at [699, 106] on button "指定" at bounding box center [707, 106] width 22 height 20
drag, startPoint x: 160, startPoint y: 217, endPoint x: 125, endPoint y: 205, distance: 36.4
click at [160, 216] on input "服務名稱/代號" at bounding box center [204, 221] width 105 height 18
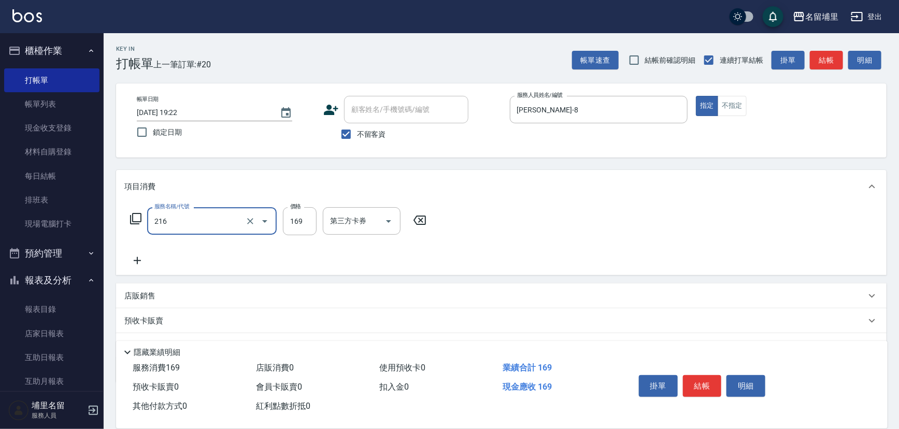
type input "剪髮169(216)"
type input "250"
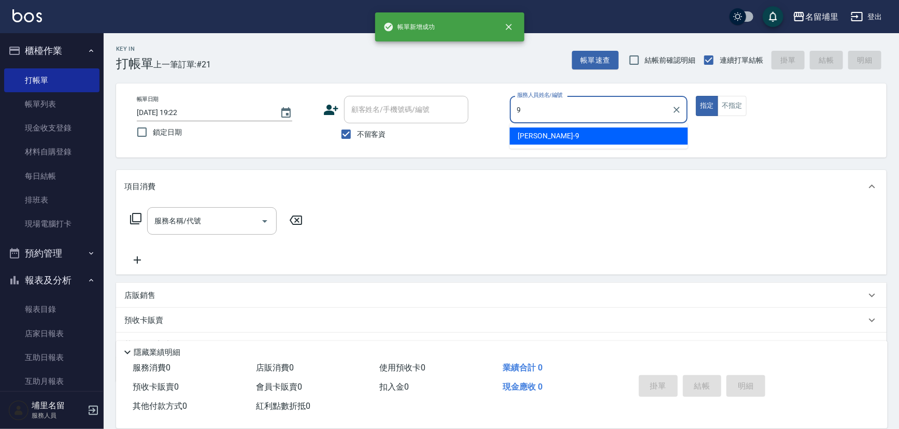
type input "[PERSON_NAME]-9"
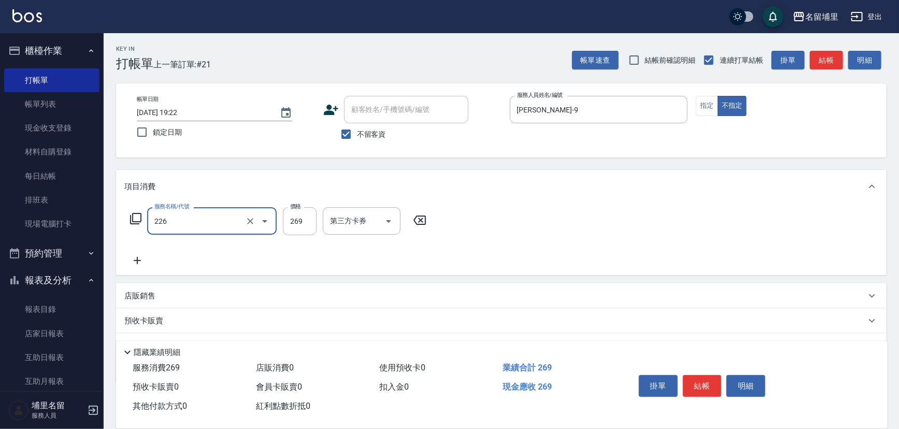
type input "洗剪269(226)"
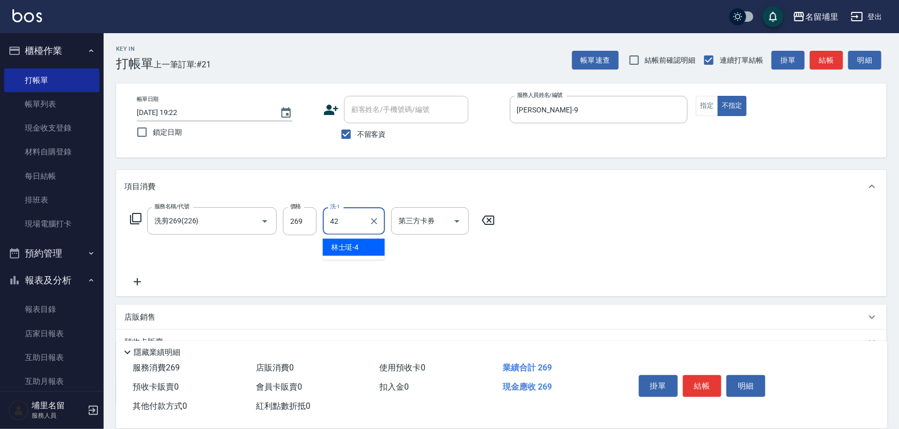
type input "[PERSON_NAME]-42"
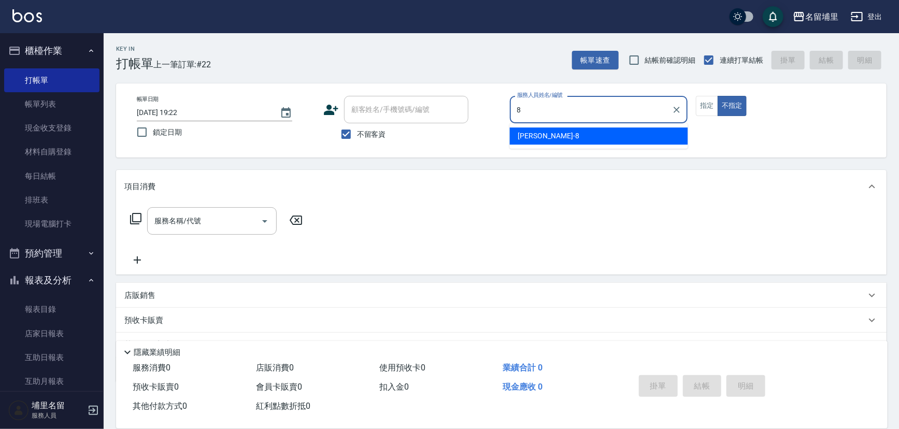
type input "[PERSON_NAME]-8"
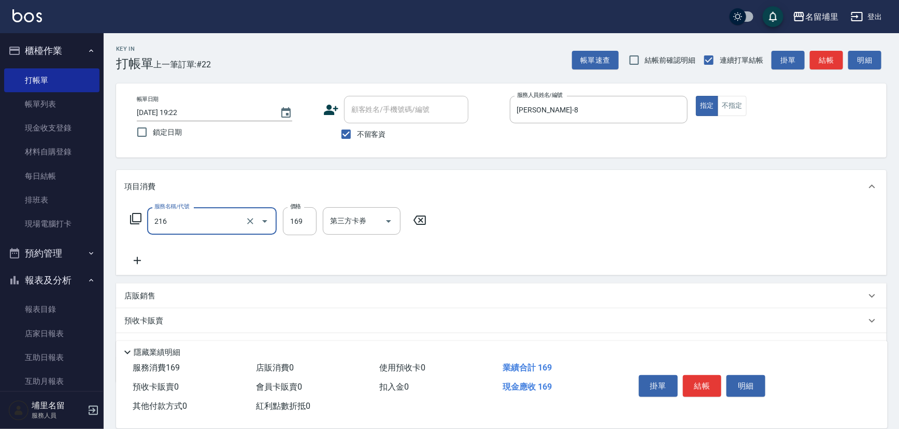
type input "剪髮169(216)"
type input "250"
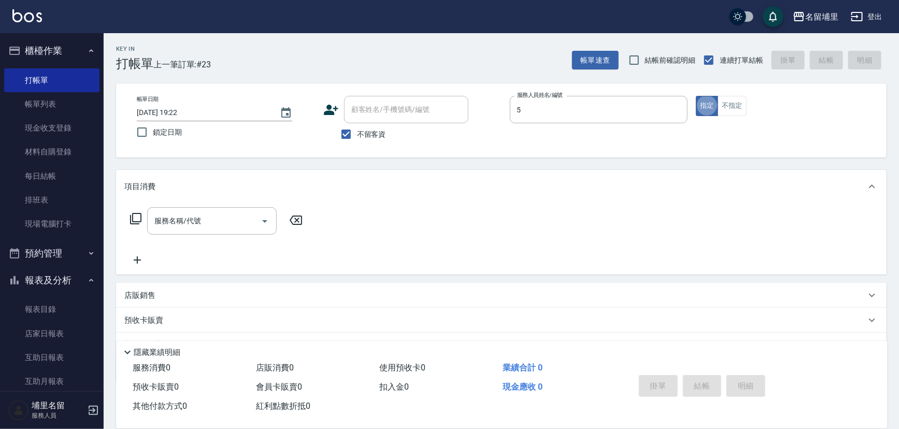
type input "[PERSON_NAME]-5"
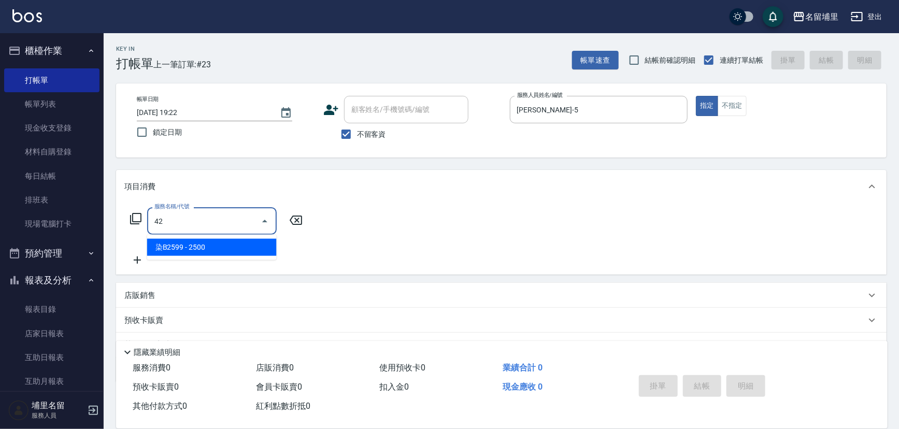
type input "染B2599(42)"
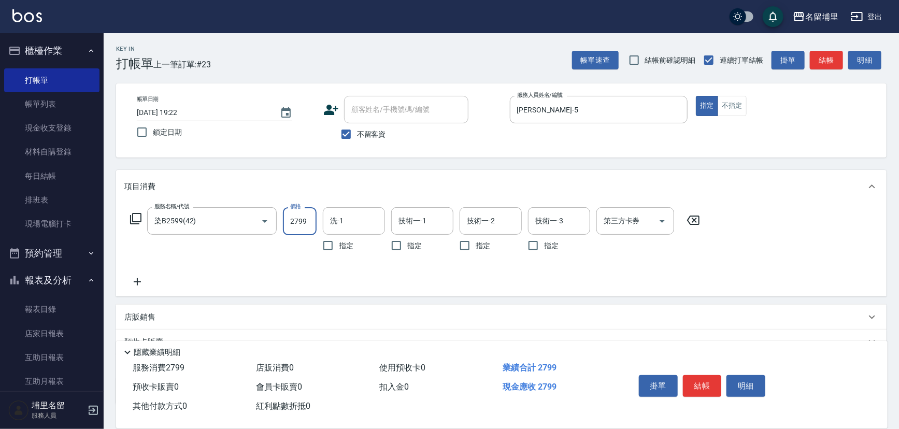
type input "2799"
type input "[PERSON_NAME]-42"
click at [727, 104] on button "不指定" at bounding box center [731, 106] width 29 height 20
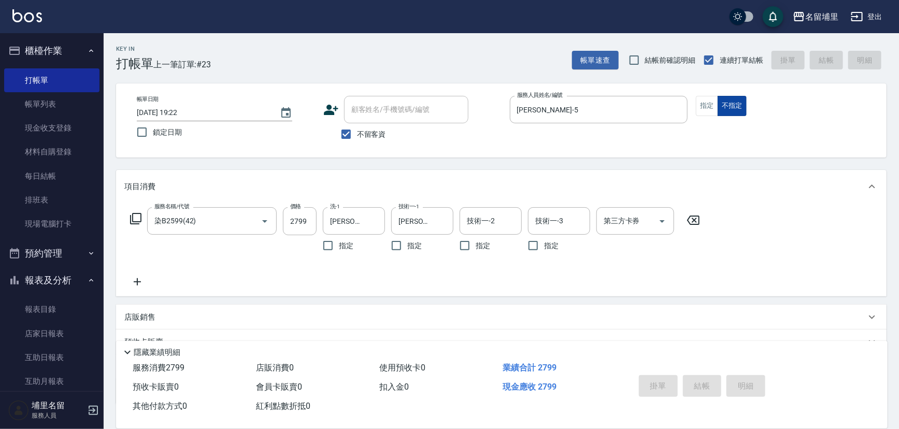
type input "[DATE] 19:23"
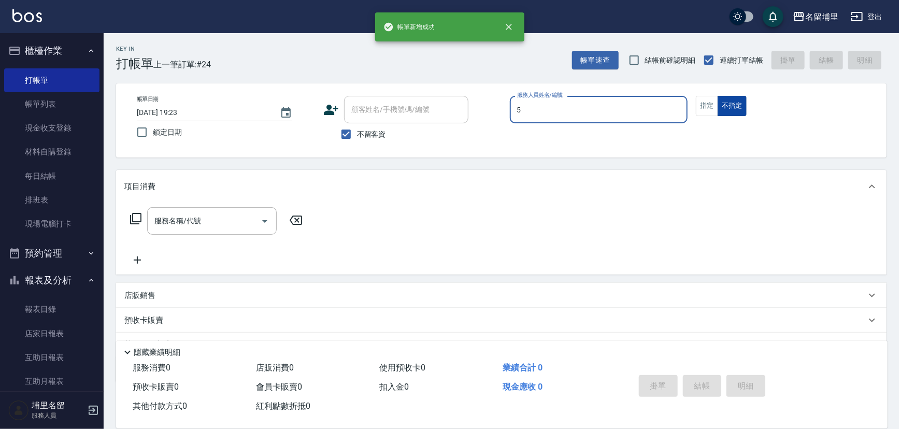
type input "[PERSON_NAME]-5"
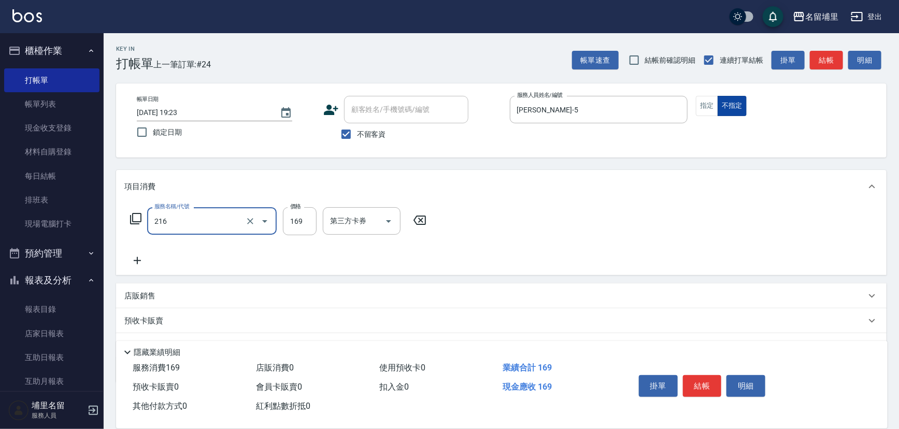
type input "剪髮169(216)"
type input "50"
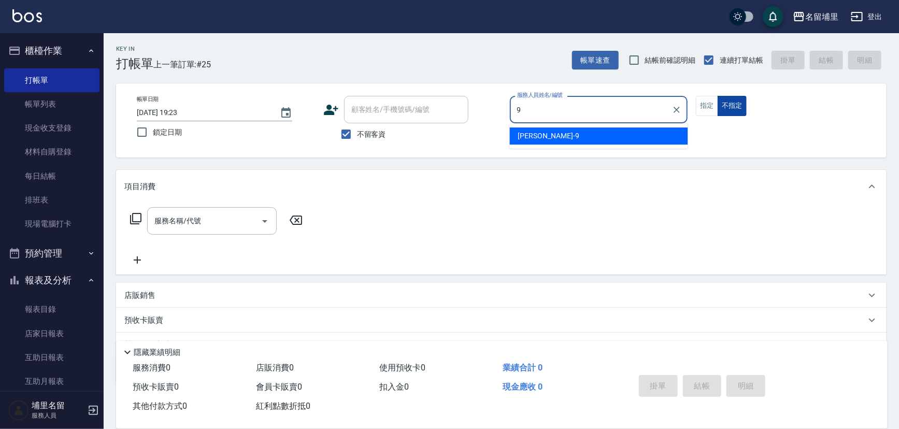
type input "[PERSON_NAME]-9"
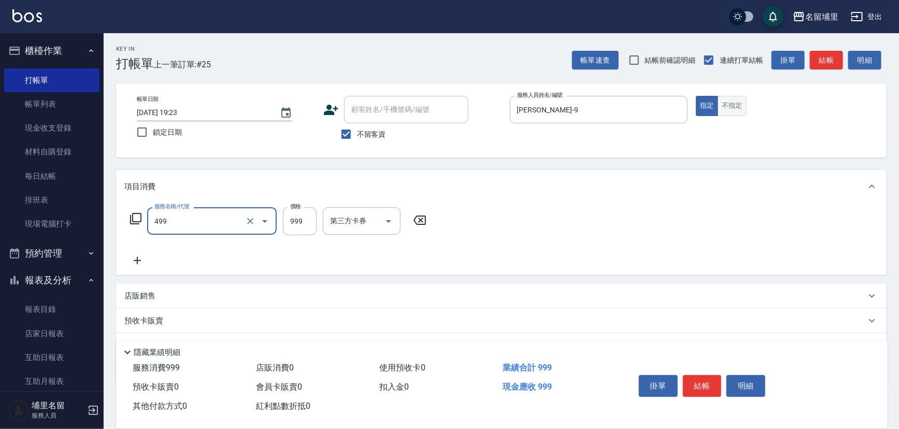
type input "染髮999(499)"
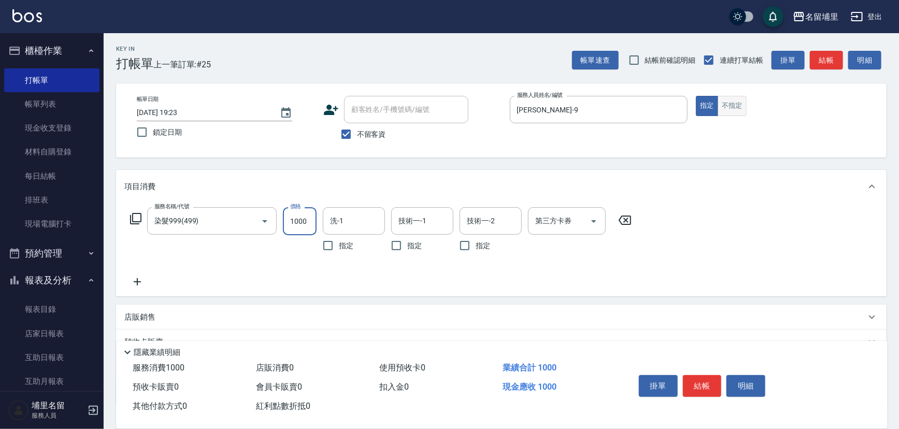
type input "1000"
type input "[PERSON_NAME]-42"
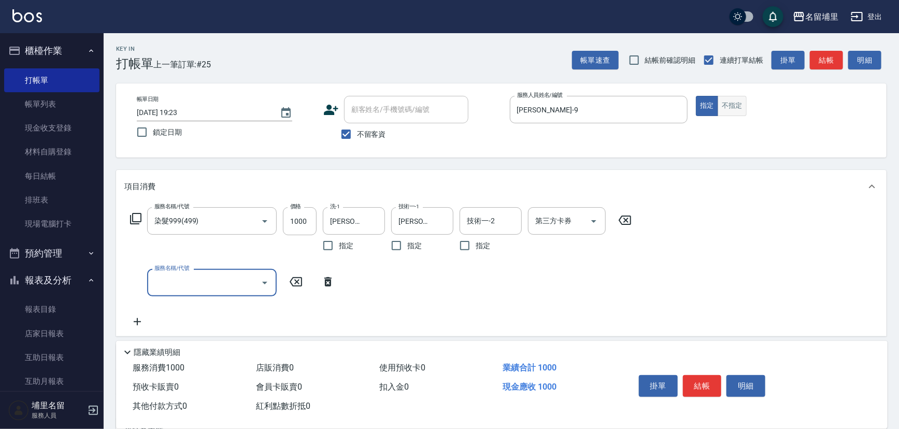
type input "4"
type input "[PERSON_NAME]2299(3229)"
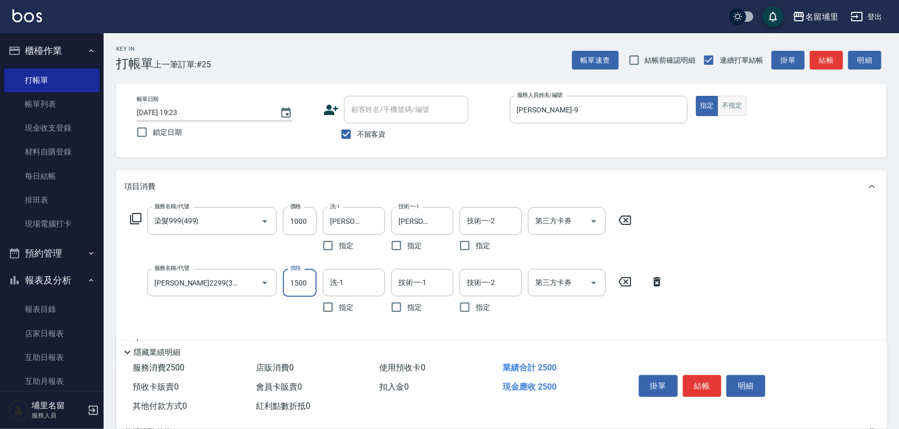
type input "1500"
type input "[PERSON_NAME]-42"
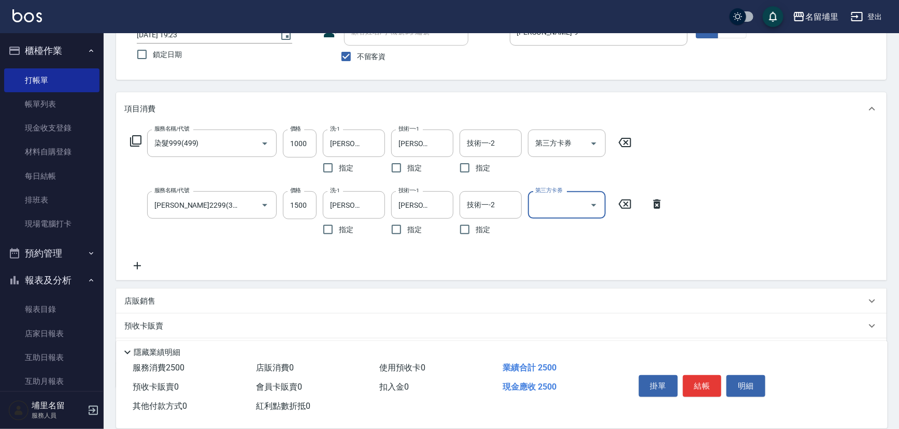
scroll to position [94, 0]
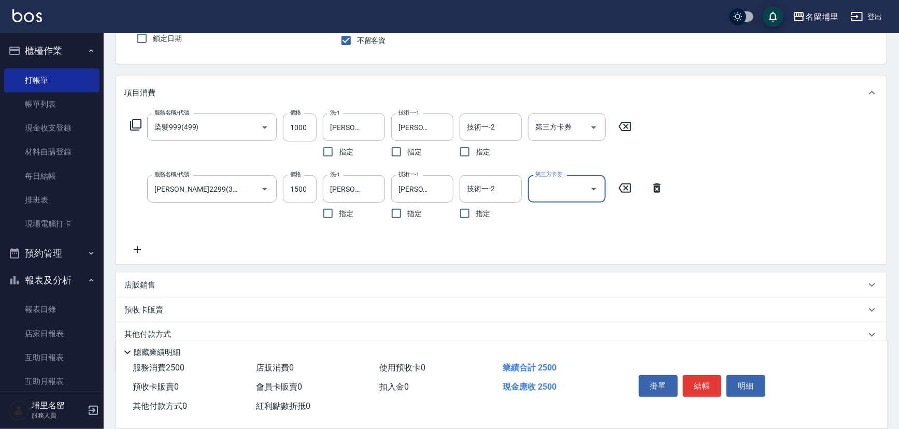
click at [137, 248] on icon at bounding box center [137, 249] width 7 height 7
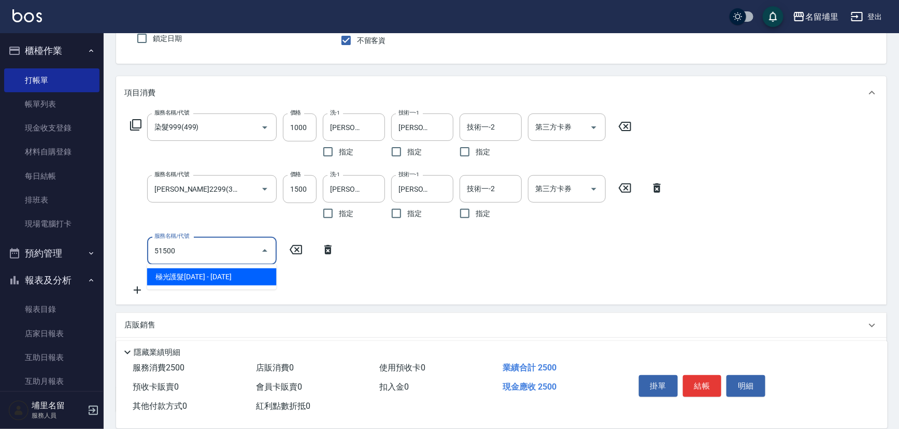
type input "極光護髮1500(51500)"
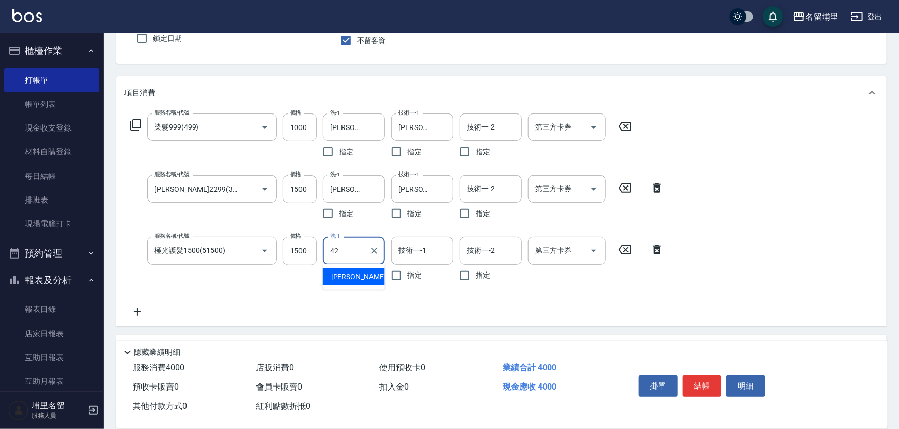
type input "[PERSON_NAME]-42"
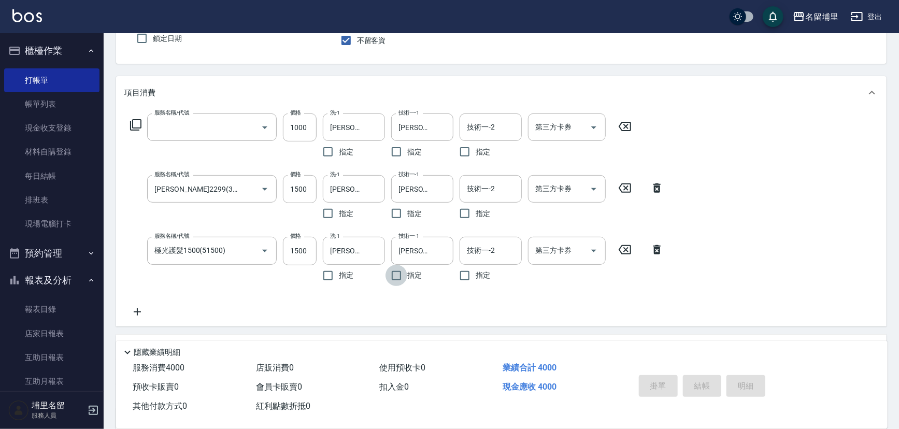
scroll to position [51, 0]
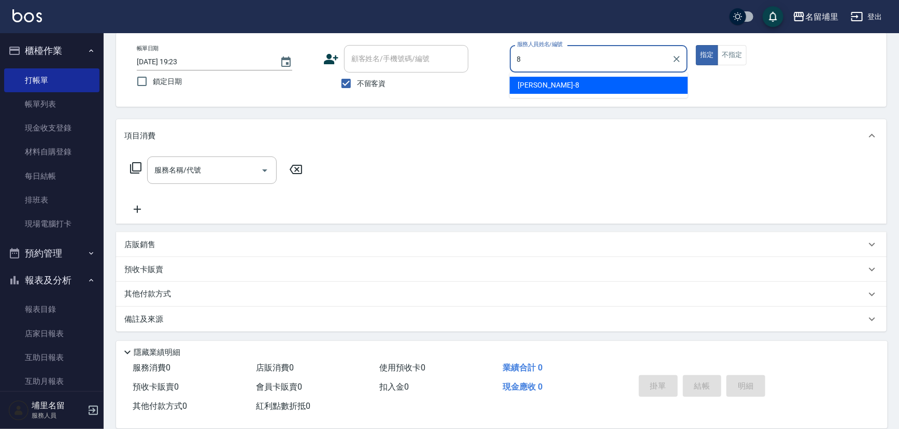
type input "[PERSON_NAME]-8"
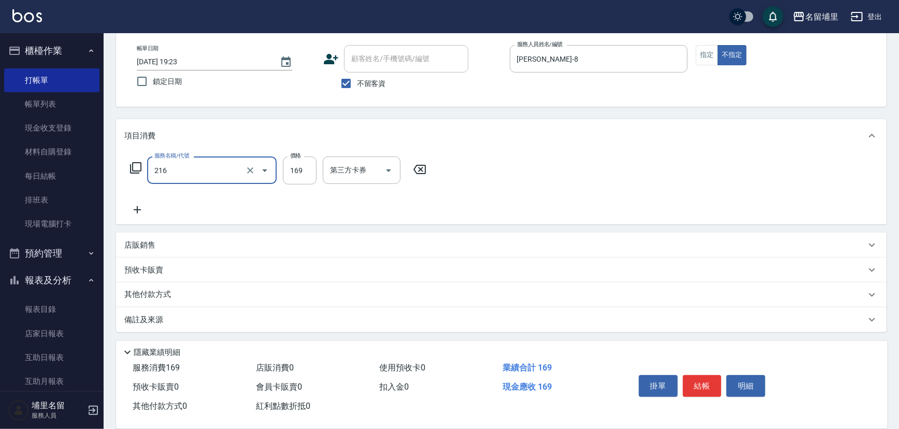
type input "剪髮169(216)"
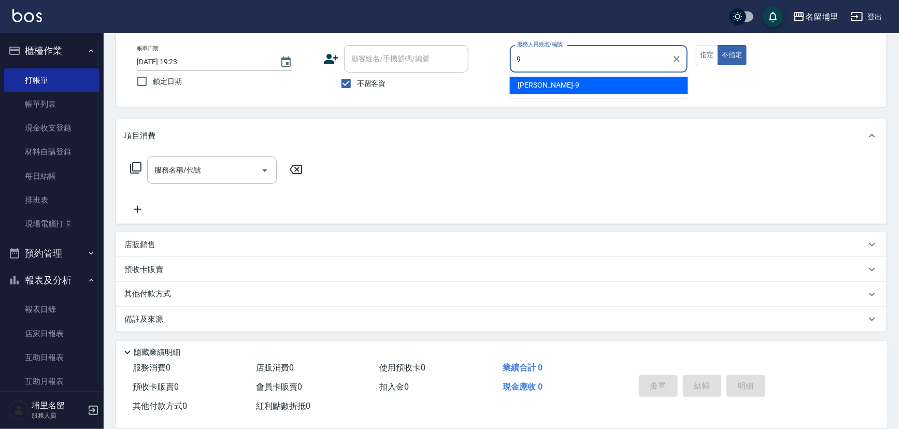
type input "[PERSON_NAME]-9"
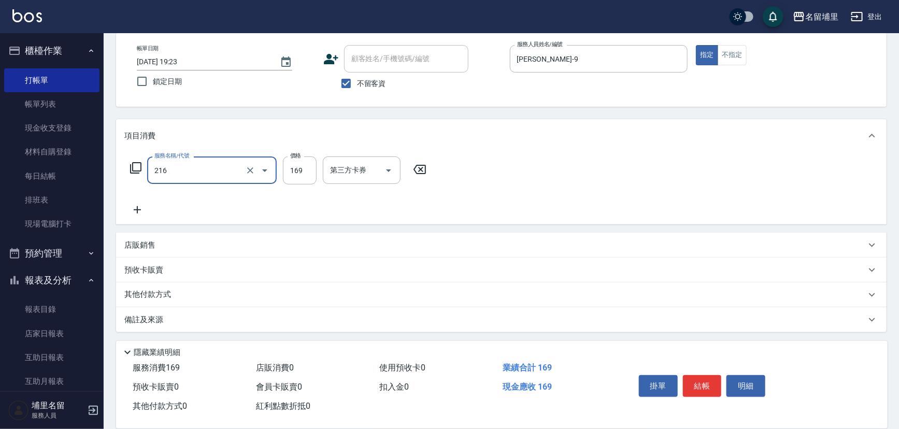
type input "剪髮169(216)"
type input "250"
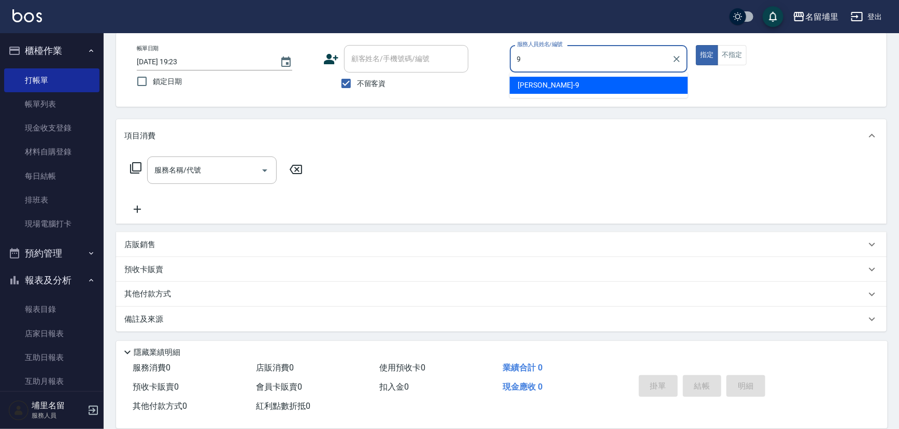
type input "[PERSON_NAME]-9"
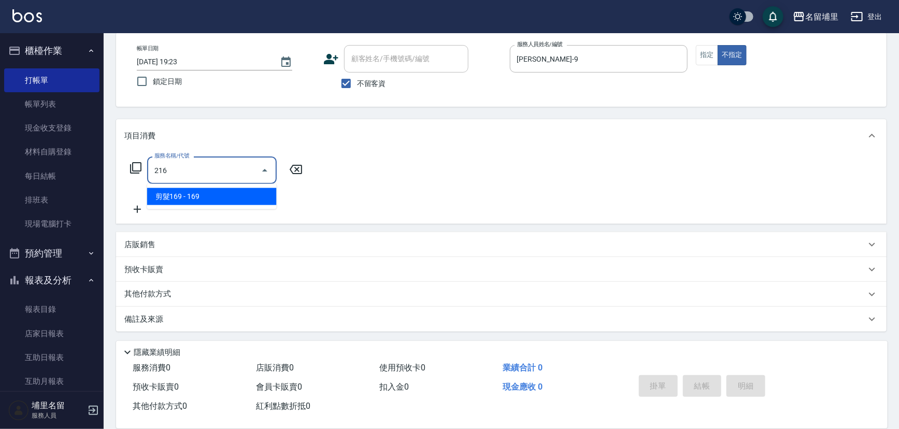
type input "剪髮169(216)"
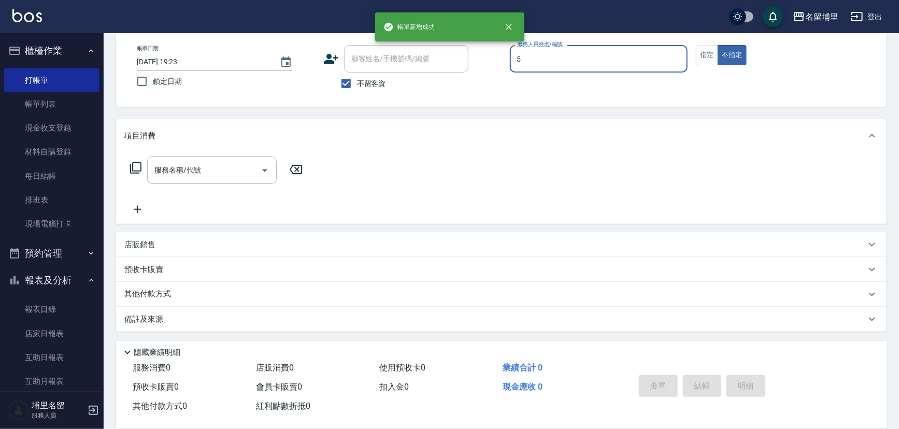
type input "[PERSON_NAME]-5"
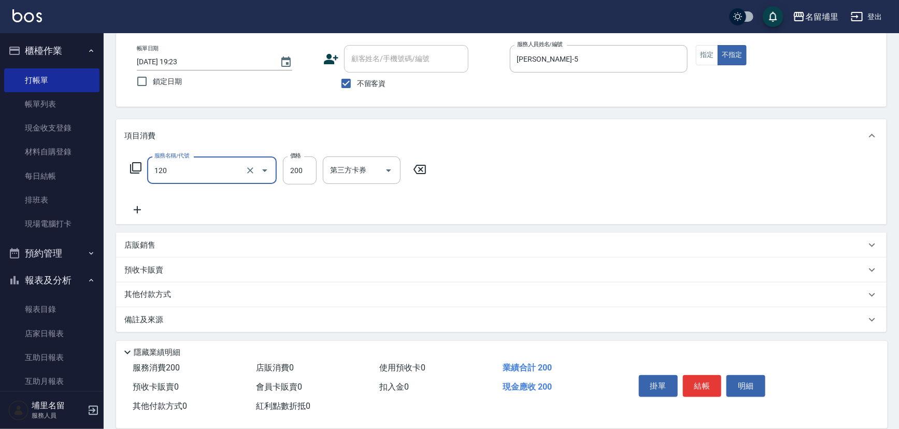
type input "New洗200(120)"
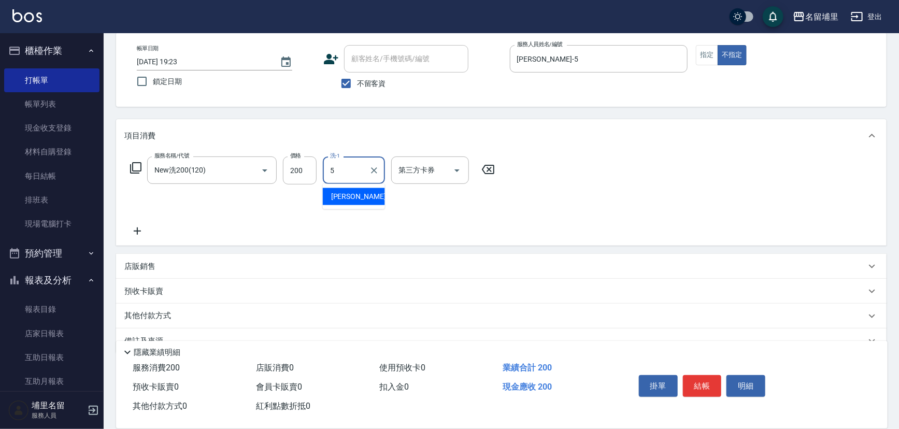
type input "[PERSON_NAME]-5"
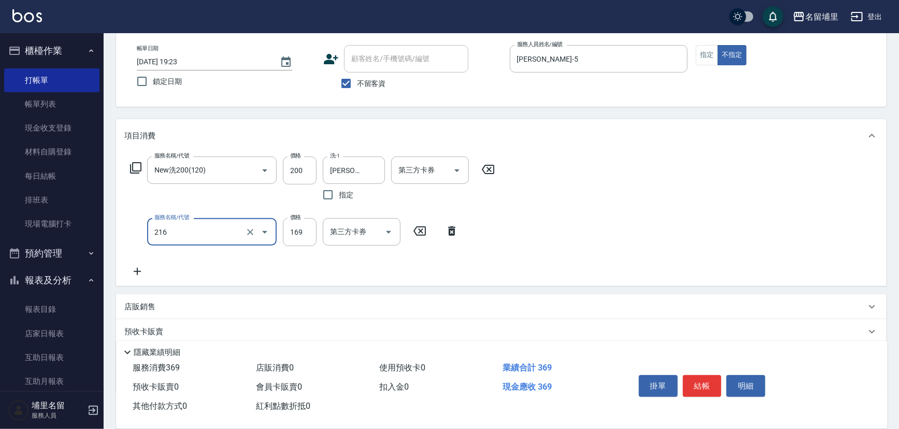
type input "剪髮169(216)"
type input "50"
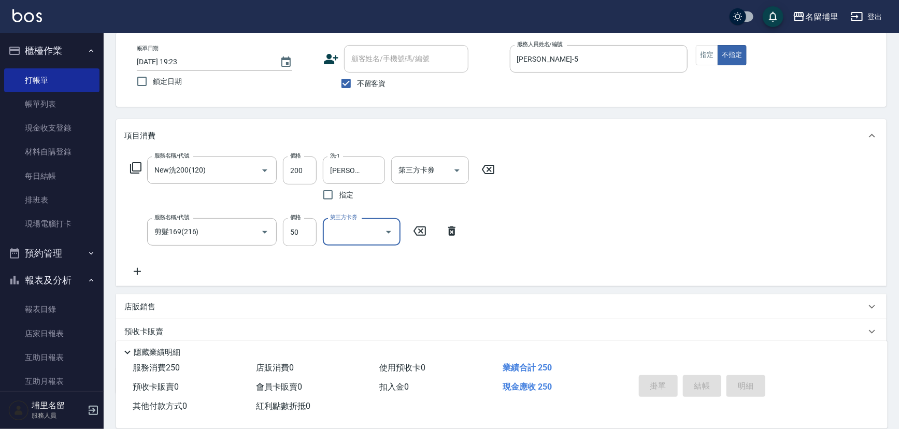
type input "[DATE] 19:24"
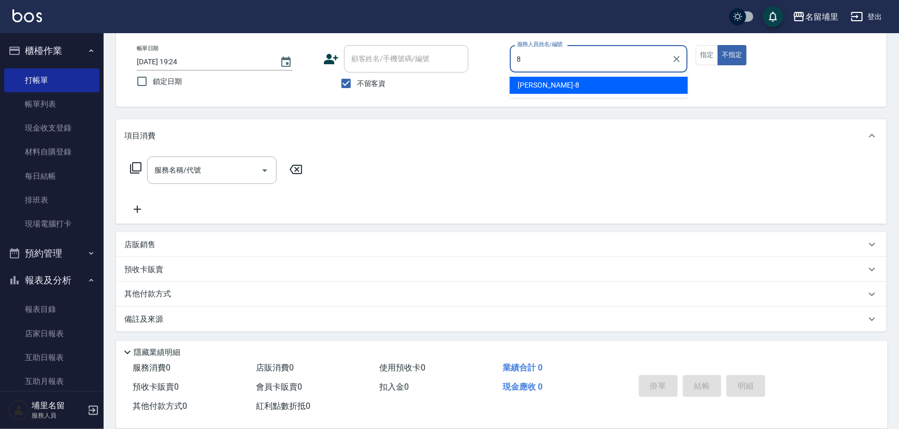
type input "[PERSON_NAME]-8"
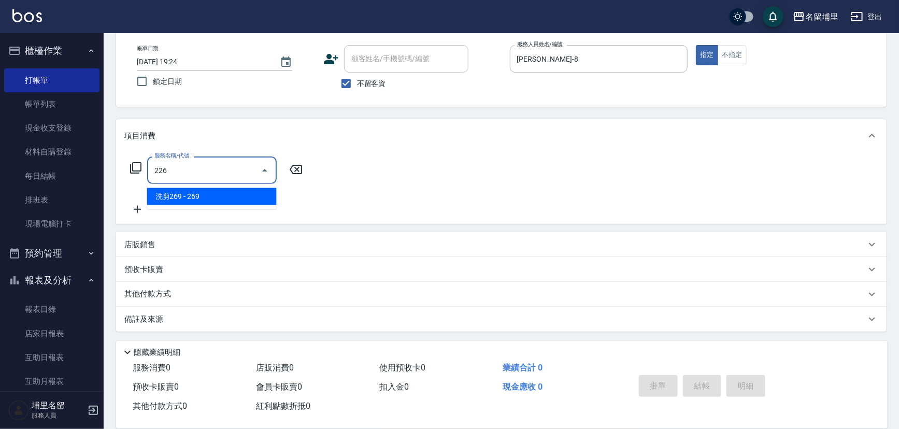
type input "洗剪269(226)"
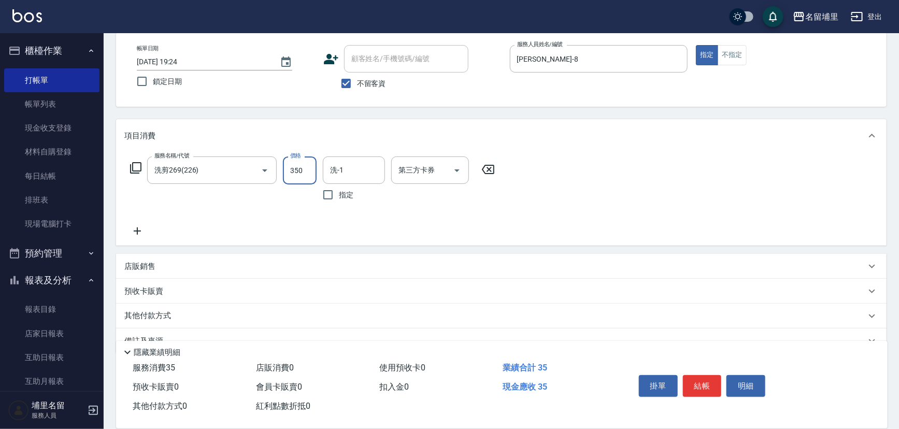
type input "350"
type input "[PERSON_NAME]-8"
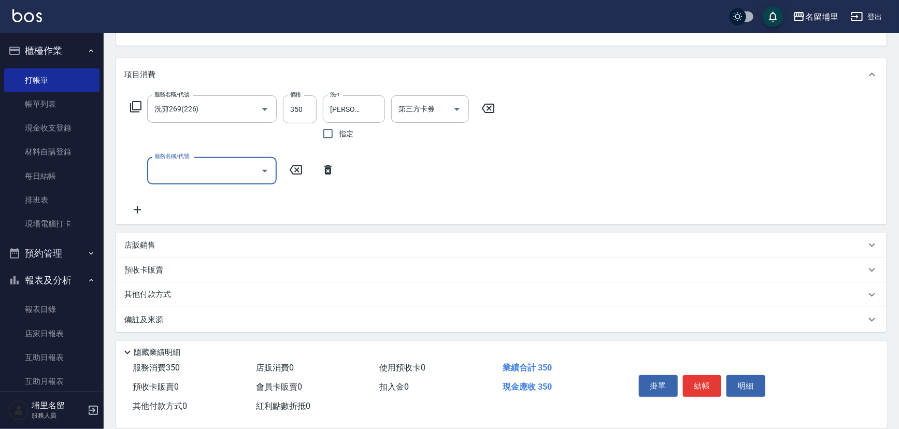
scroll to position [112, 0]
click at [198, 293] on div "其他付款方式" at bounding box center [494, 293] width 741 height 11
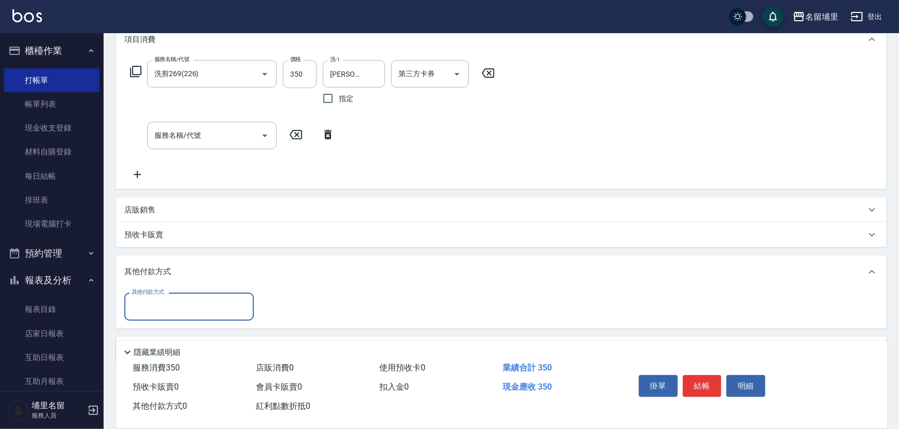
scroll to position [174, 0]
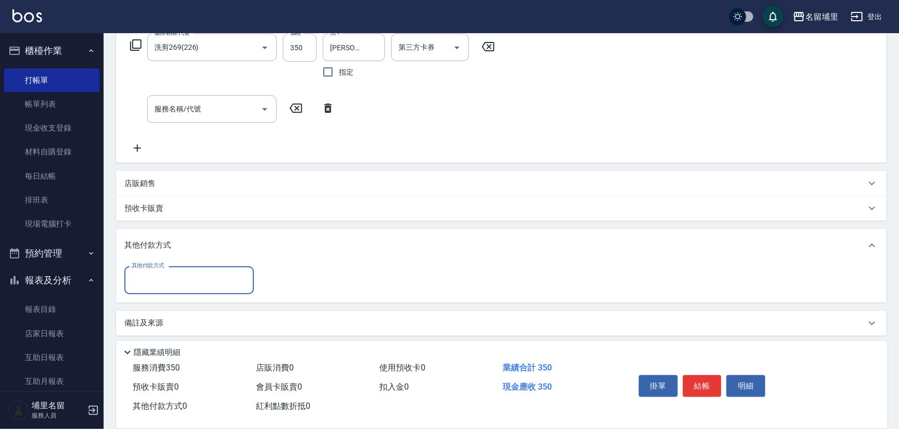
click at [181, 283] on input "其他付款方式" at bounding box center [189, 280] width 120 height 18
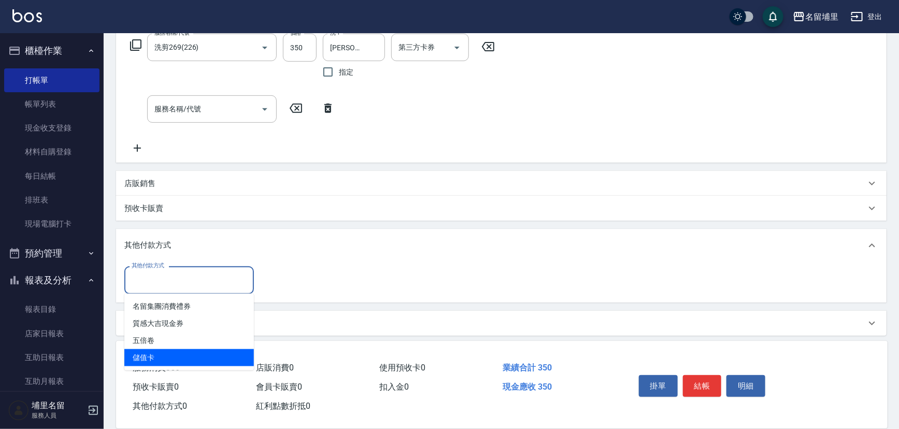
click at [176, 357] on span "儲值卡" at bounding box center [188, 357] width 129 height 17
type input "儲值卡"
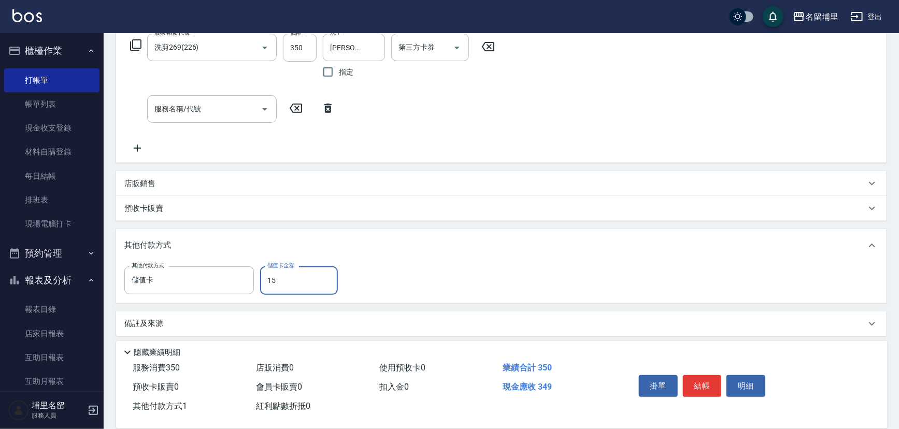
type input "150"
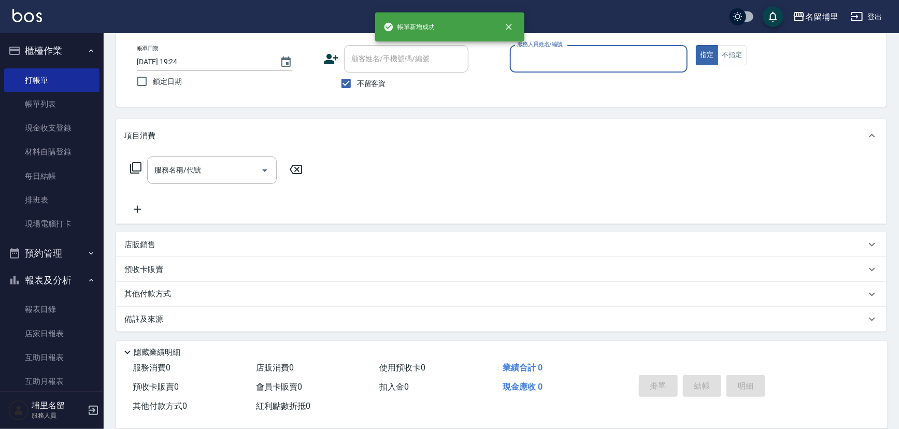
scroll to position [51, 0]
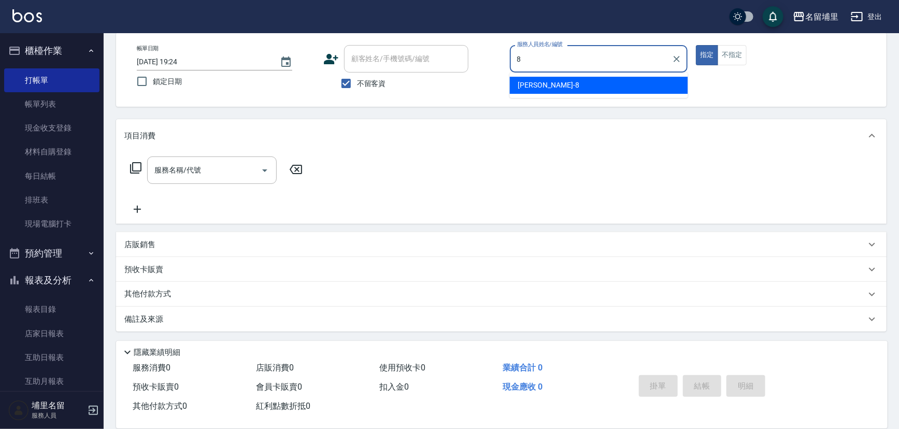
type input "[PERSON_NAME]-8"
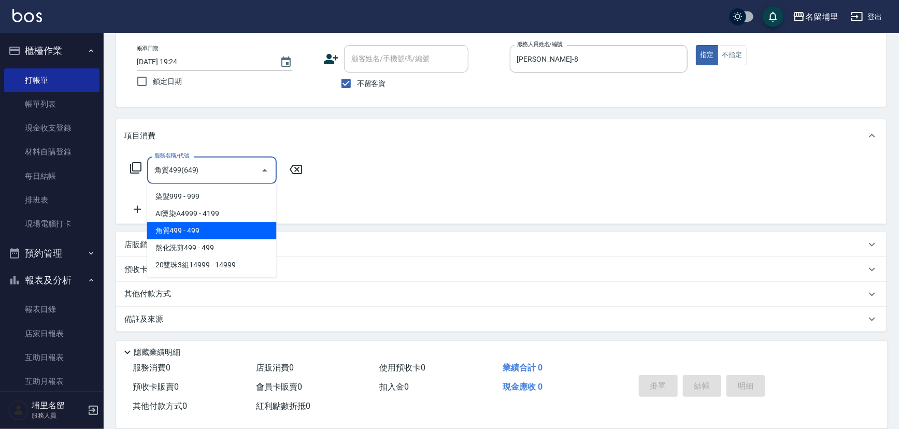
type input "角質499(649)"
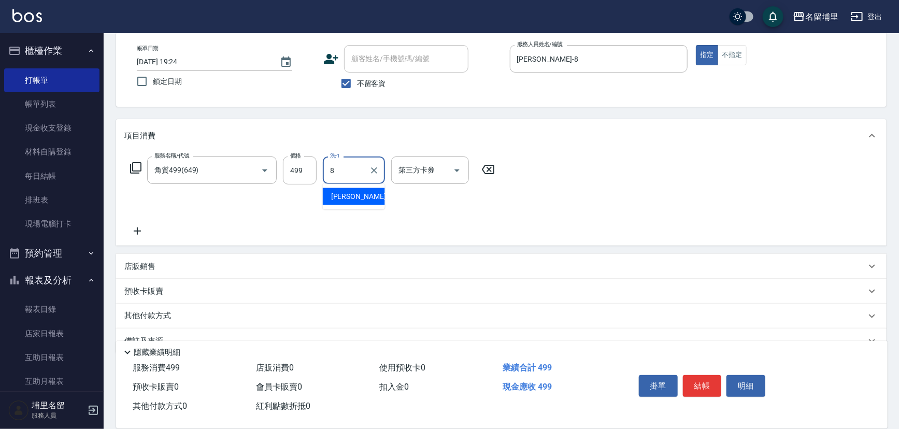
type input "[PERSON_NAME]-8"
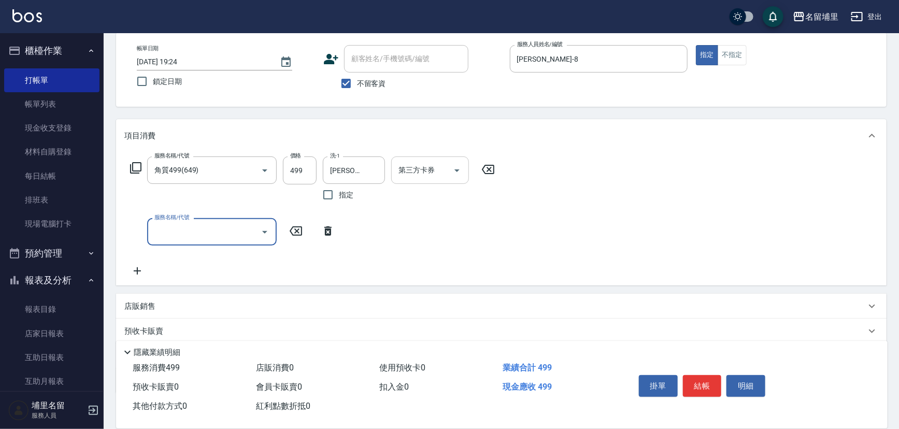
click at [453, 171] on icon "Open" at bounding box center [457, 170] width 12 height 12
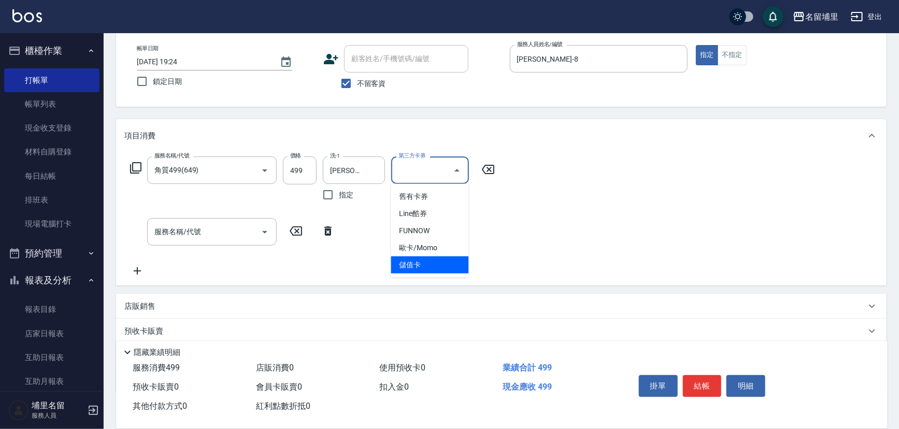
drag, startPoint x: 450, startPoint y: 270, endPoint x: 560, endPoint y: 336, distance: 128.6
click at [450, 271] on span "儲值卡" at bounding box center [430, 264] width 78 height 17
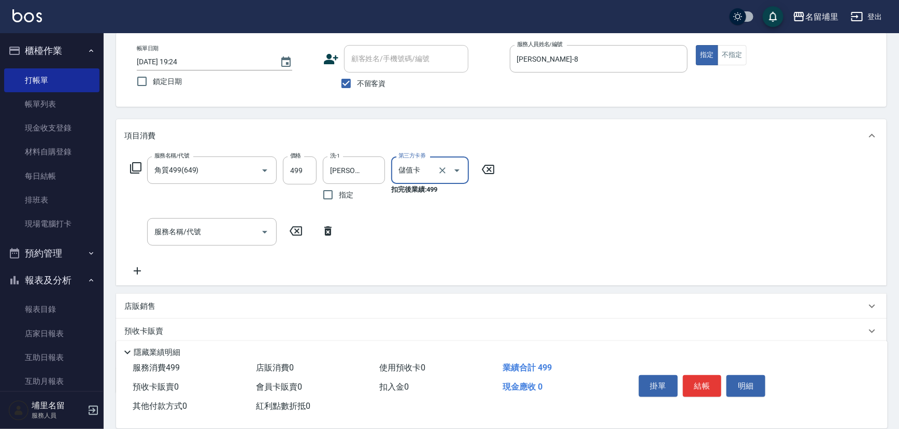
drag, startPoint x: 704, startPoint y: 386, endPoint x: 701, endPoint y: 380, distance: 6.7
click at [703, 383] on button "結帳" at bounding box center [702, 386] width 39 height 22
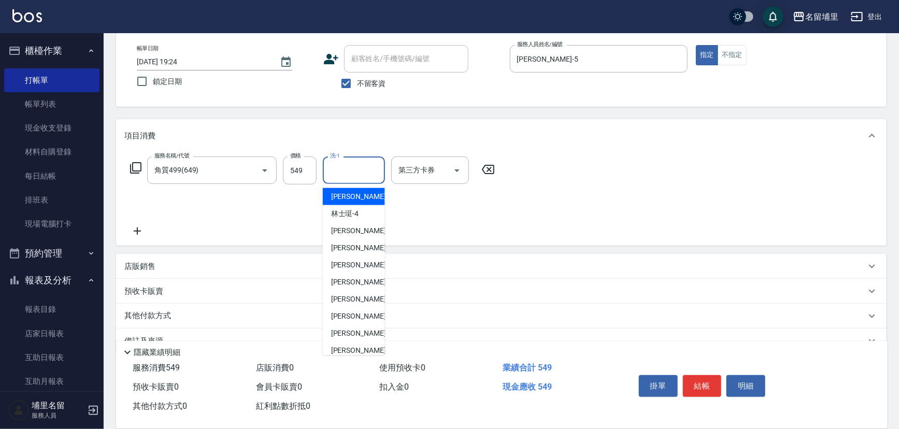
click at [362, 172] on input "洗-1" at bounding box center [353, 170] width 53 height 18
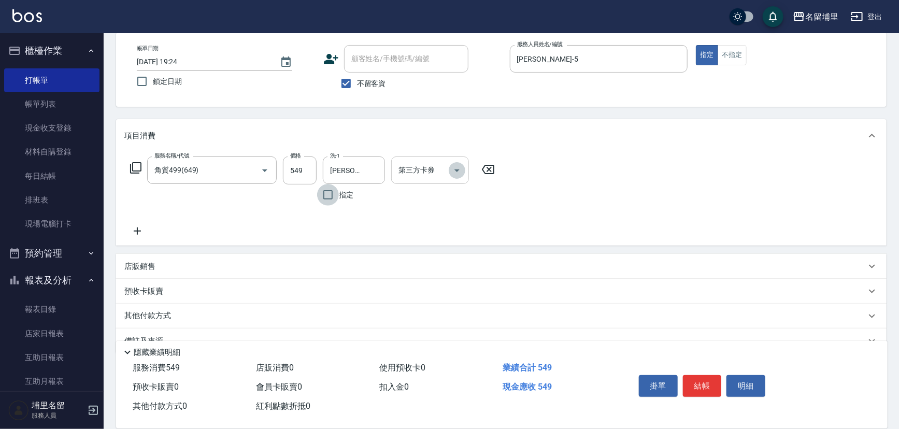
click at [455, 170] on icon "Open" at bounding box center [457, 170] width 12 height 12
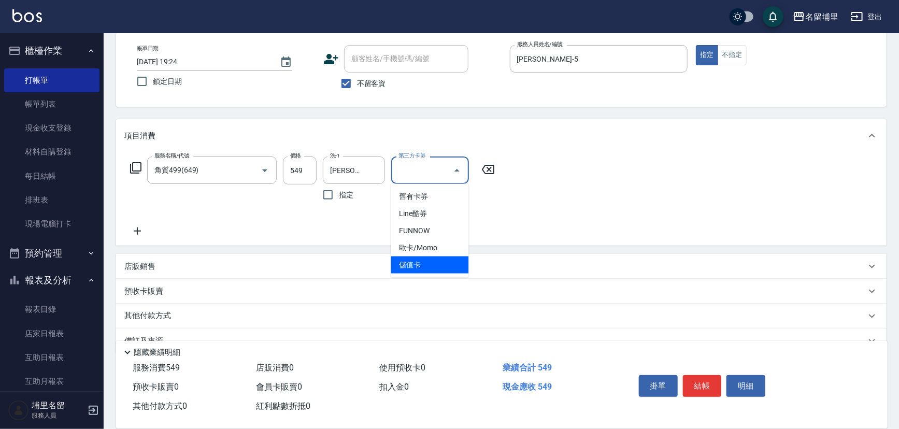
click at [430, 259] on span "儲值卡" at bounding box center [430, 264] width 78 height 17
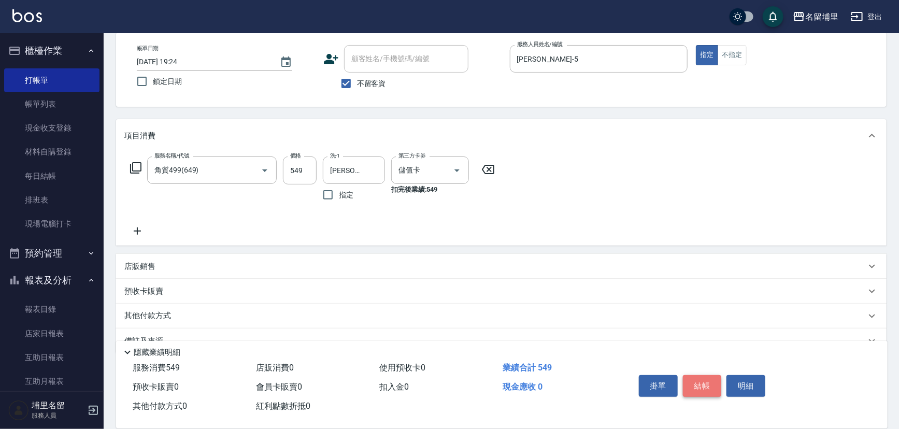
drag, startPoint x: 701, startPoint y: 377, endPoint x: 723, endPoint y: 357, distance: 29.4
click at [704, 377] on button "結帳" at bounding box center [702, 386] width 39 height 22
click at [460, 171] on icon "Open" at bounding box center [457, 170] width 12 height 12
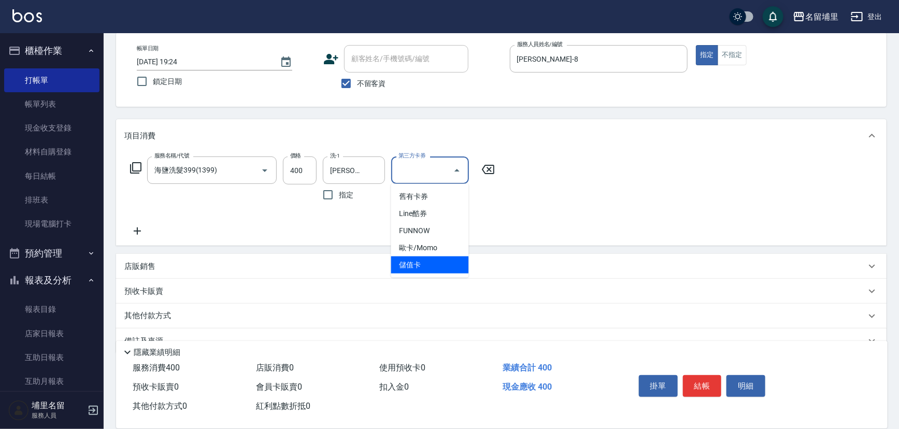
drag, startPoint x: 441, startPoint y: 259, endPoint x: 616, endPoint y: 290, distance: 178.2
click at [444, 259] on span "儲值卡" at bounding box center [430, 264] width 78 height 17
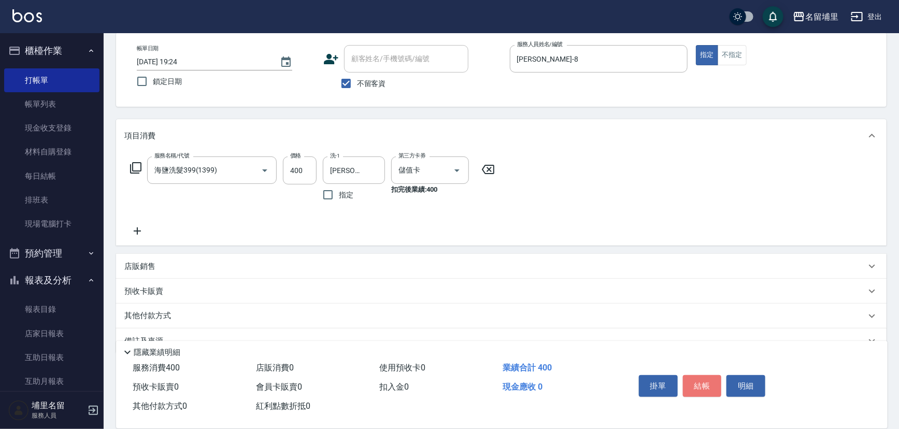
drag, startPoint x: 710, startPoint y: 380, endPoint x: 717, endPoint y: 370, distance: 12.4
click at [713, 378] on button "結帳" at bounding box center [702, 386] width 39 height 22
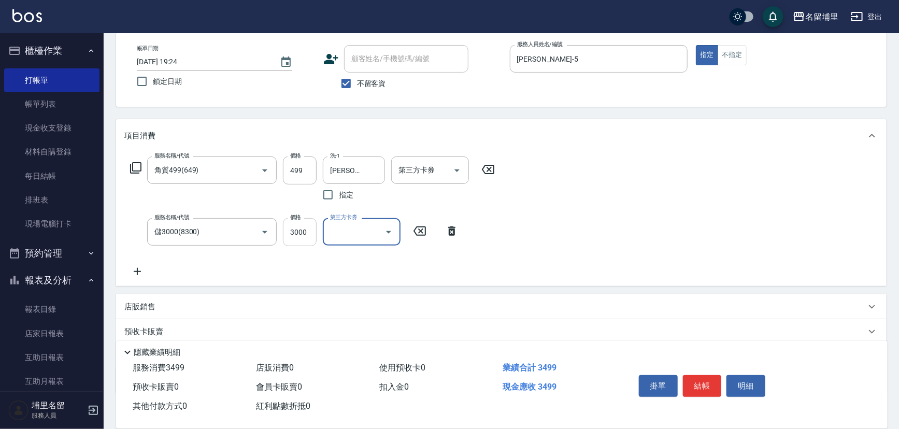
click at [313, 231] on input "3000" at bounding box center [300, 232] width 34 height 28
click at [458, 166] on icon "Open" at bounding box center [457, 170] width 12 height 12
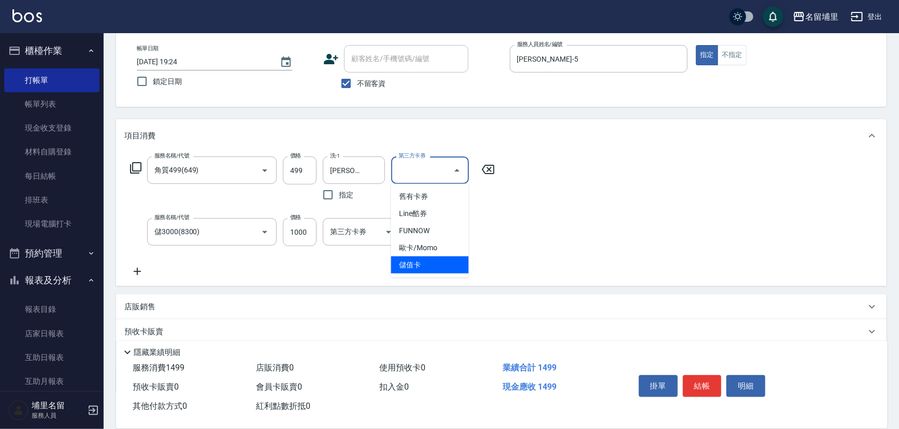
drag, startPoint x: 430, startPoint y: 265, endPoint x: 585, endPoint y: 299, distance: 159.1
click at [430, 265] on span "儲值卡" at bounding box center [430, 264] width 78 height 17
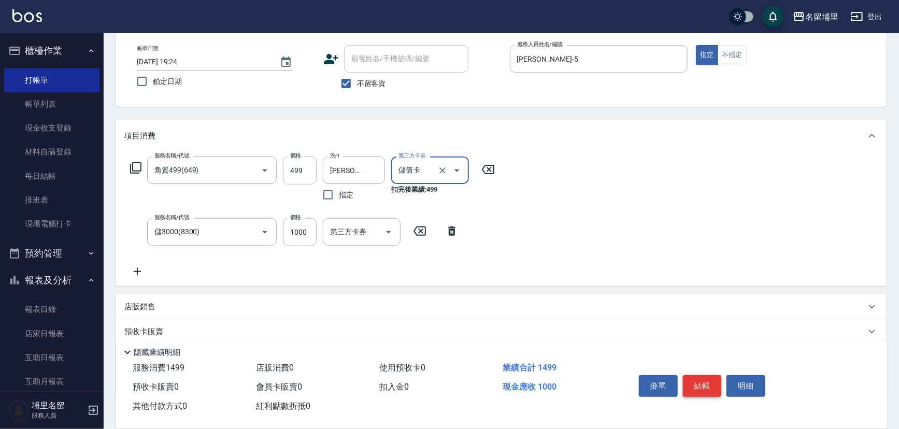
drag, startPoint x: 704, startPoint y: 383, endPoint x: 705, endPoint y: 376, distance: 7.3
click at [705, 380] on button "結帳" at bounding box center [702, 386] width 39 height 22
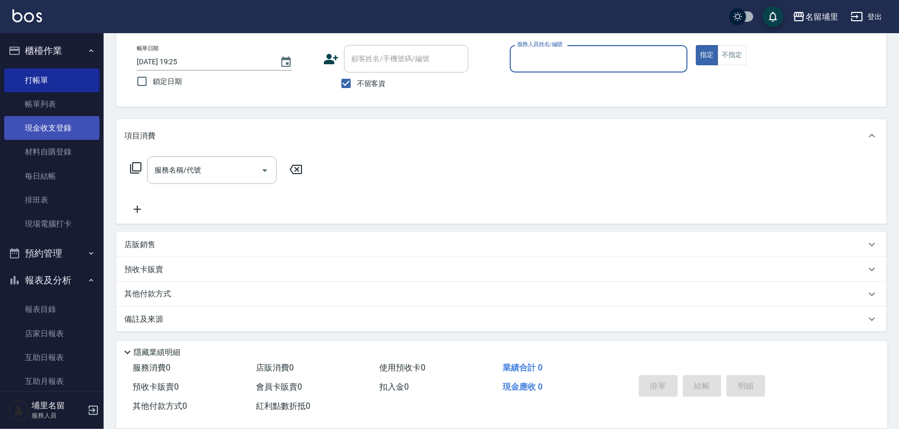
click at [53, 128] on link "現金收支登錄" at bounding box center [51, 128] width 95 height 24
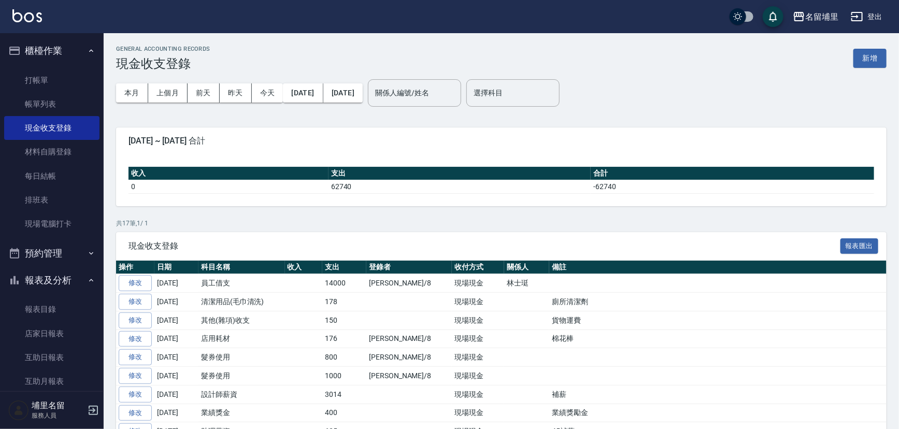
click at [857, 63] on button "新增" at bounding box center [869, 58] width 33 height 19
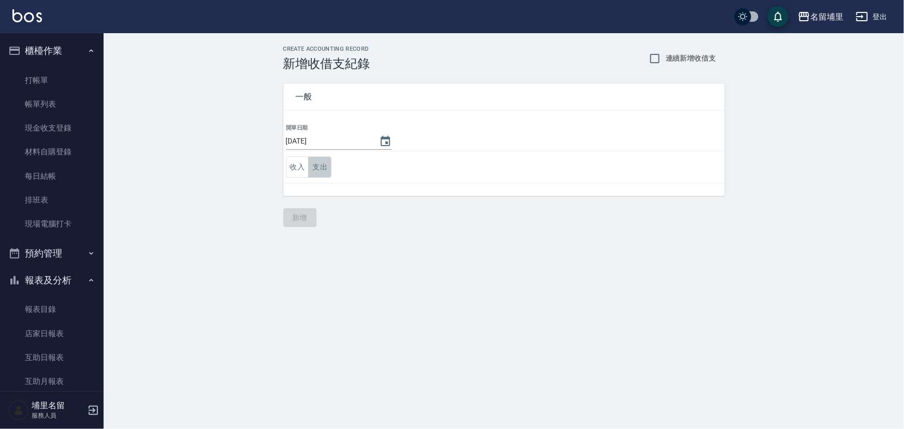
click at [322, 172] on button "支出" at bounding box center [319, 166] width 23 height 21
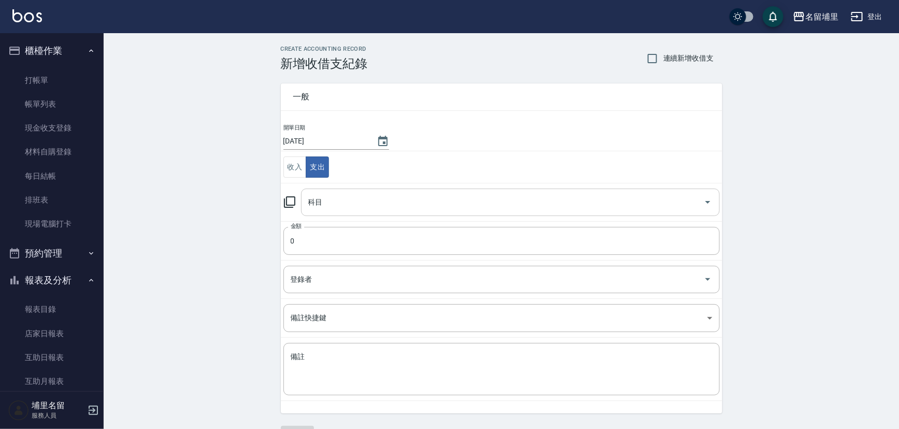
click at [380, 195] on input "科目" at bounding box center [503, 202] width 394 height 18
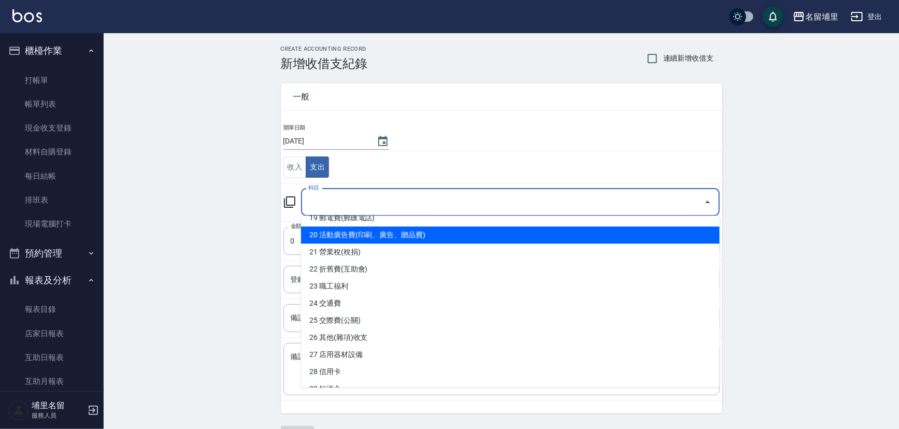
scroll to position [377, 0]
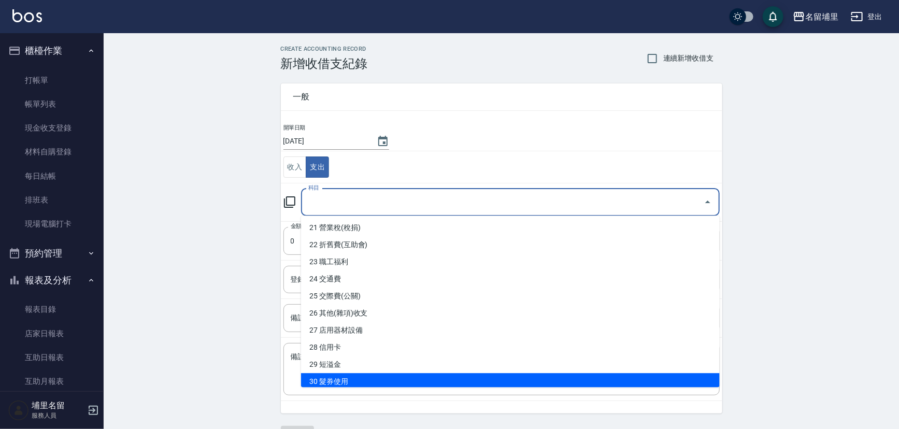
click at [374, 385] on li "30 髮券使用" at bounding box center [510, 381] width 418 height 17
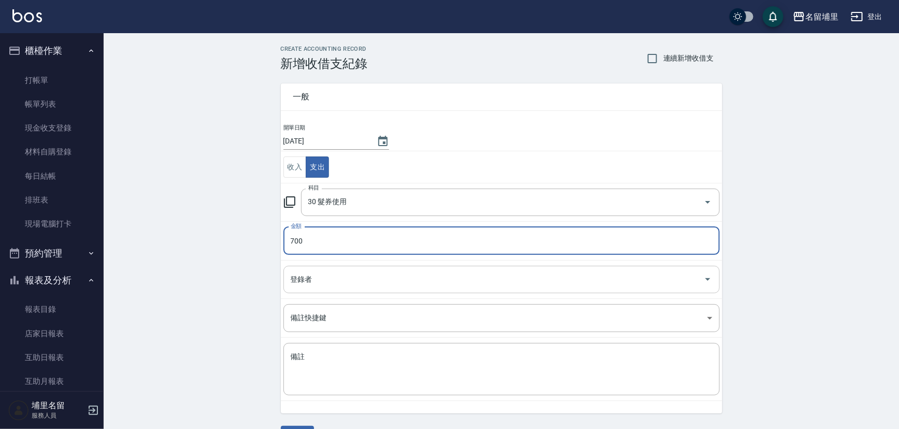
click at [337, 282] on input "登錄者" at bounding box center [493, 279] width 411 height 18
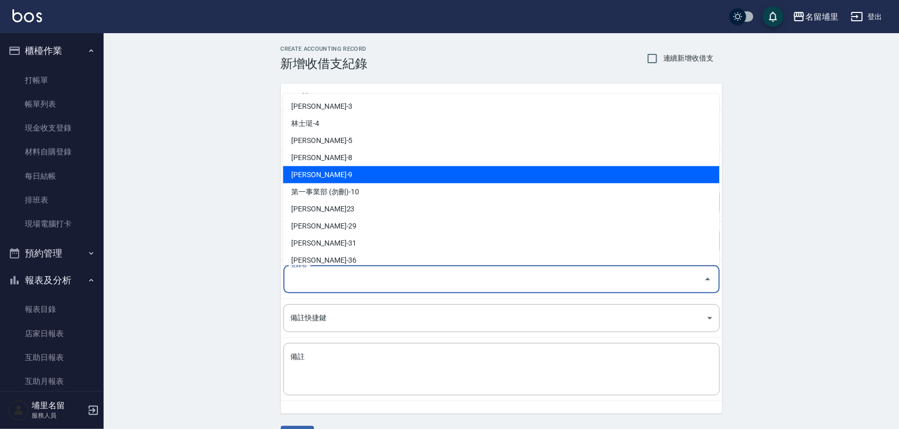
click at [351, 168] on li "[PERSON_NAME]-9" at bounding box center [501, 174] width 436 height 17
click at [333, 281] on input "[PERSON_NAME]-9" at bounding box center [487, 279] width 398 height 18
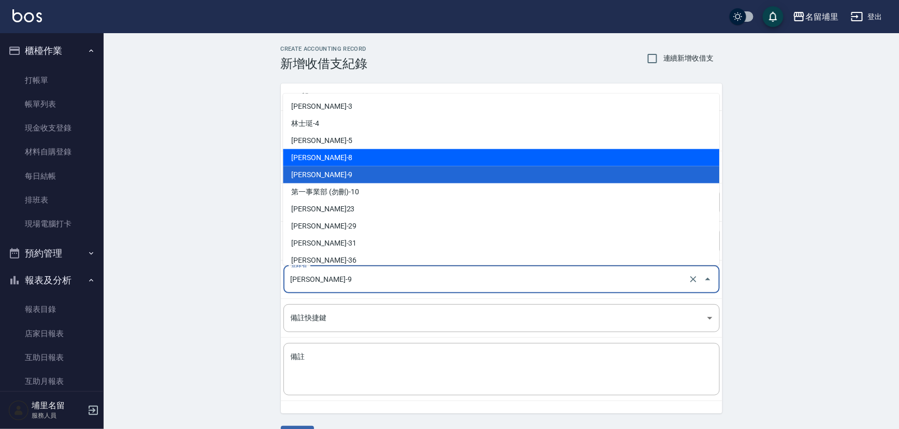
click at [329, 162] on li "[PERSON_NAME]-8" at bounding box center [501, 157] width 436 height 17
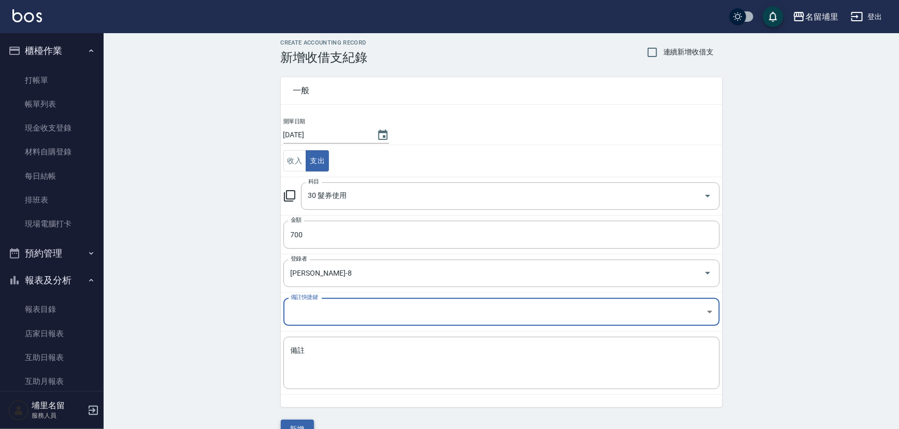
scroll to position [27, 0]
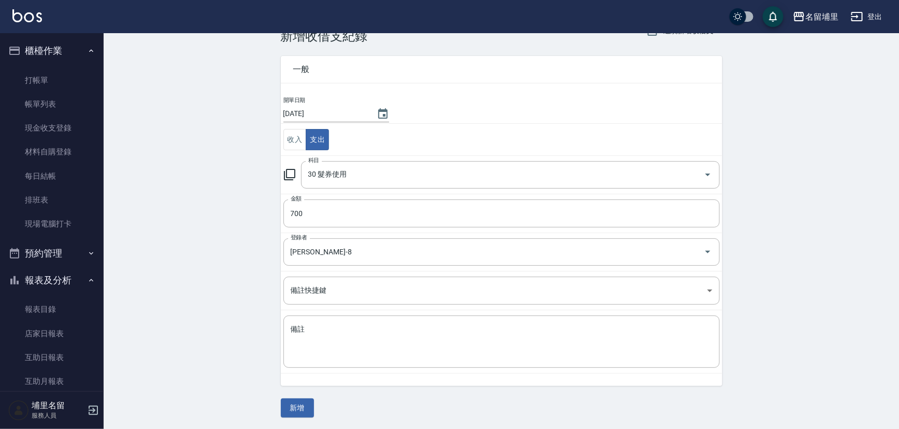
click at [296, 393] on div "一般 開單日期 [DATE] 收入 支出 科目 30 髮券使用 科目 金額 700 金額 登錄者 [PERSON_NAME]-8 登錄者 備註快捷鍵 ​ 備註…" at bounding box center [501, 231] width 441 height 374
click at [295, 402] on button "新增" at bounding box center [297, 407] width 33 height 19
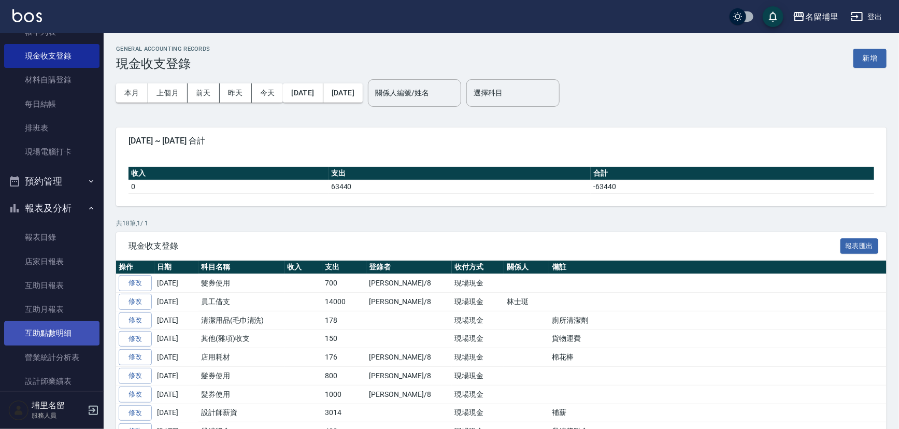
scroll to position [188, 0]
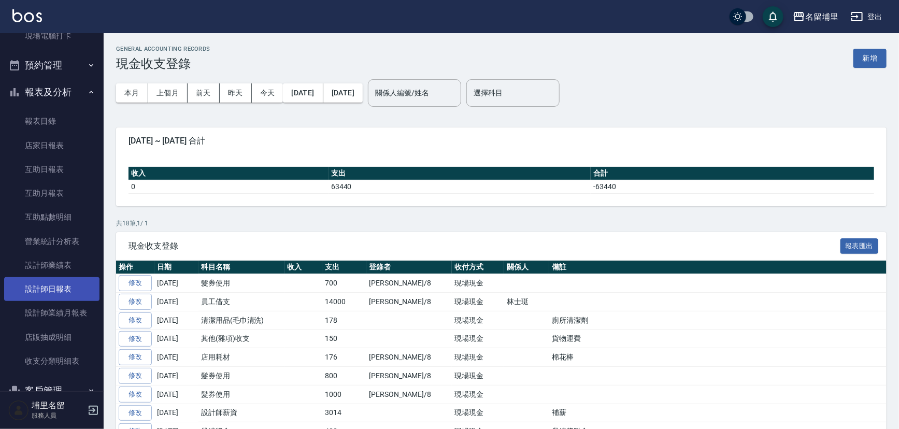
click at [62, 285] on link "設計師日報表" at bounding box center [51, 289] width 95 height 24
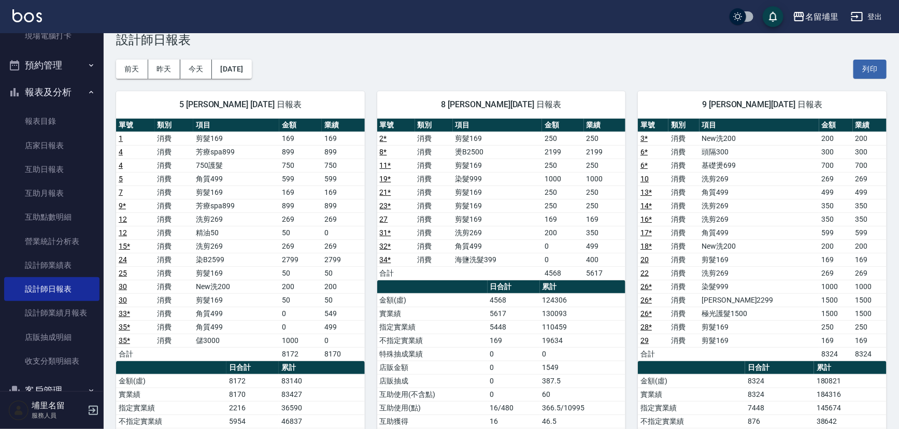
scroll to position [47, 0]
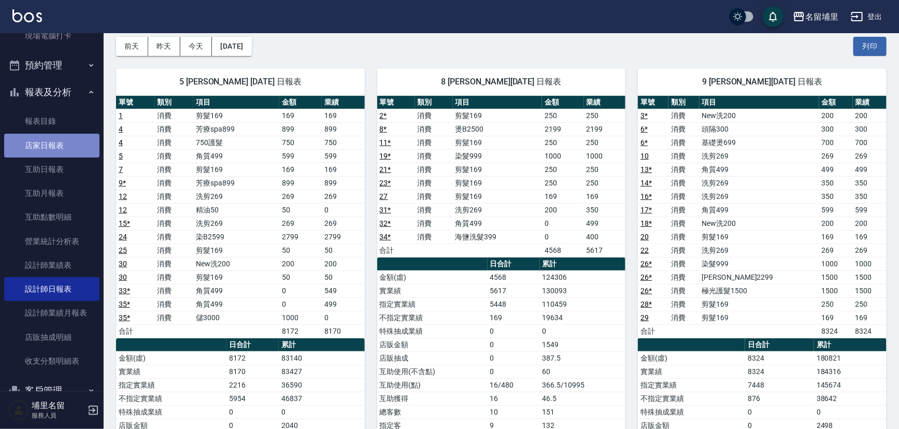
click at [62, 152] on link "店家日報表" at bounding box center [51, 146] width 95 height 24
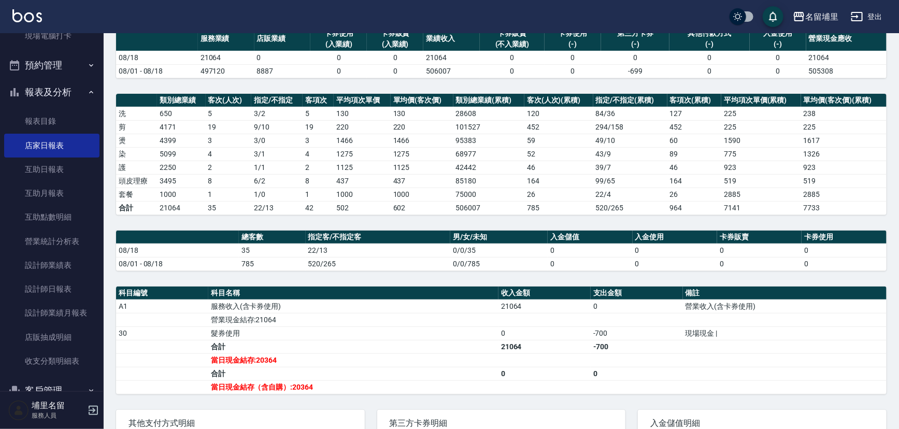
scroll to position [186, 0]
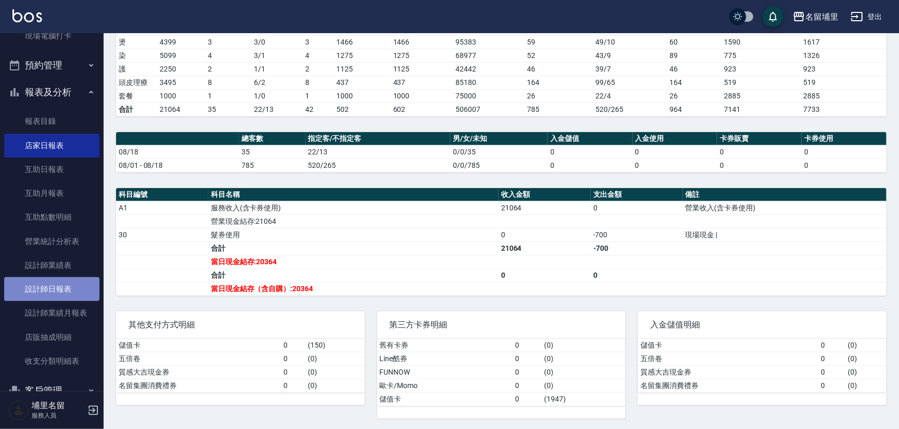
click at [64, 287] on link "設計師日報表" at bounding box center [51, 289] width 95 height 24
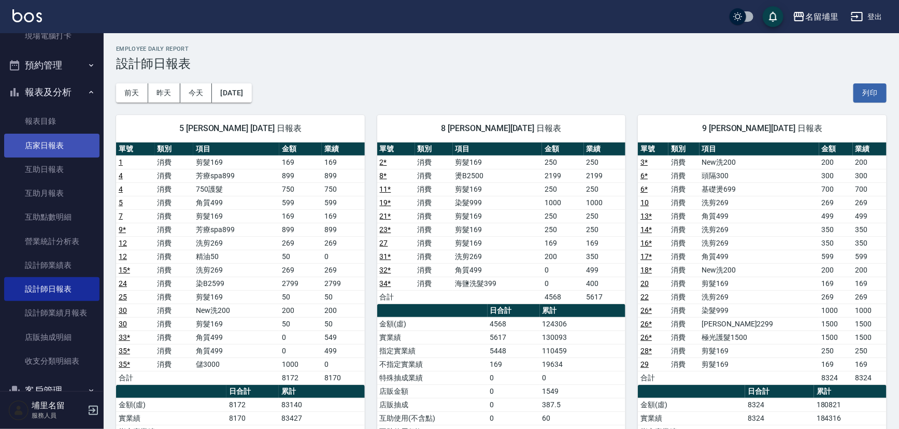
click at [56, 154] on link "店家日報表" at bounding box center [51, 146] width 95 height 24
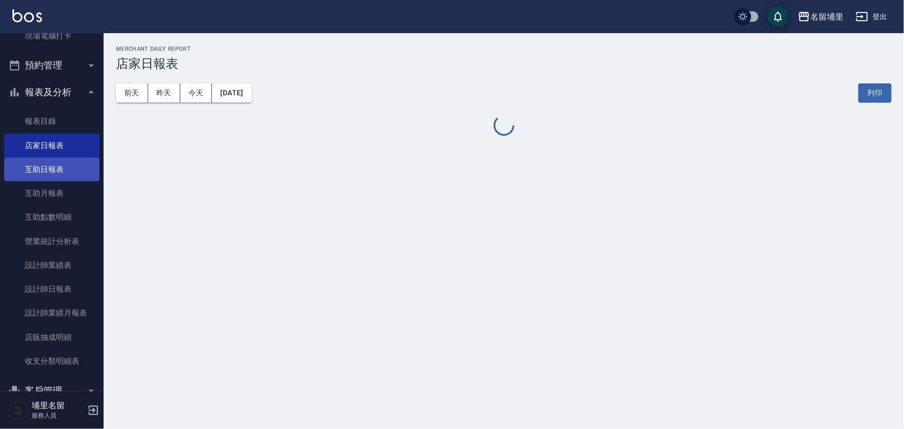
click at [52, 161] on link "互助日報表" at bounding box center [51, 169] width 95 height 24
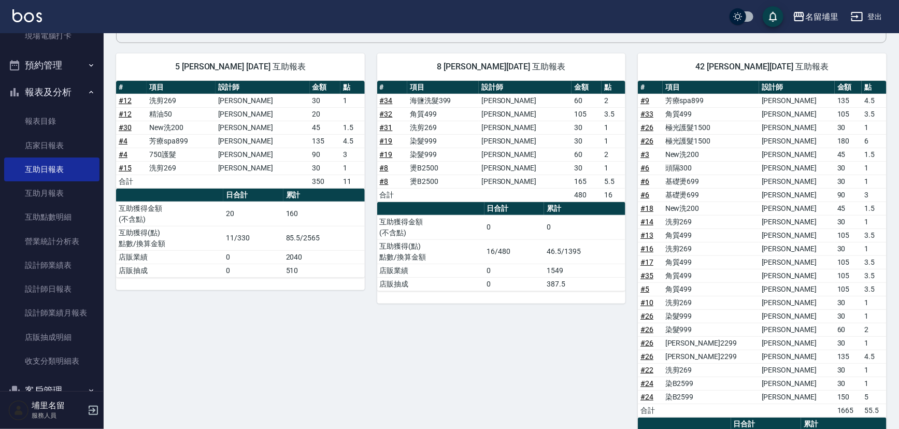
scroll to position [199, 0]
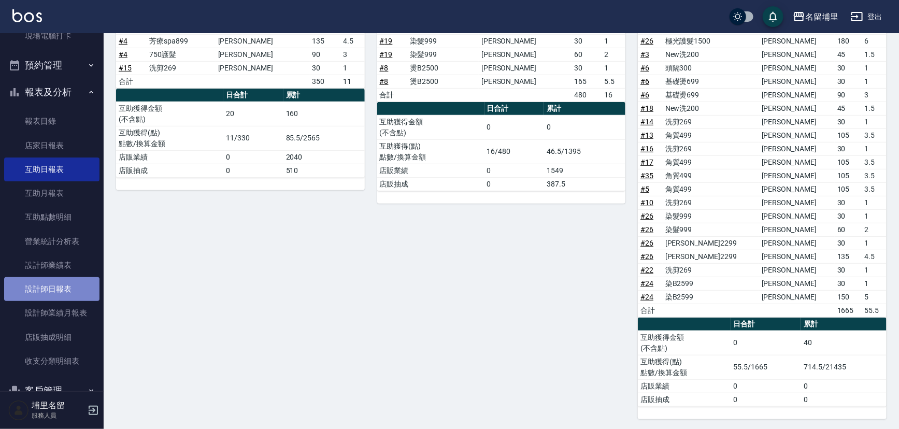
drag, startPoint x: 63, startPoint y: 286, endPoint x: 83, endPoint y: 284, distance: 19.8
click at [64, 286] on link "設計師日報表" at bounding box center [51, 289] width 95 height 24
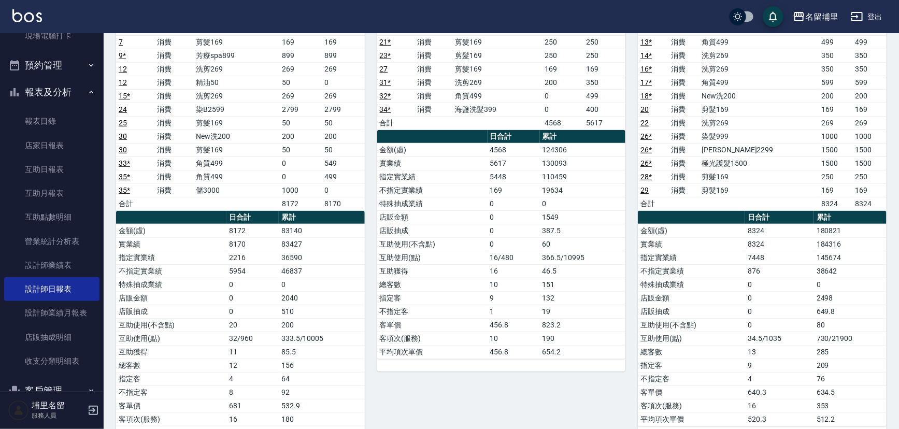
scroll to position [188, 0]
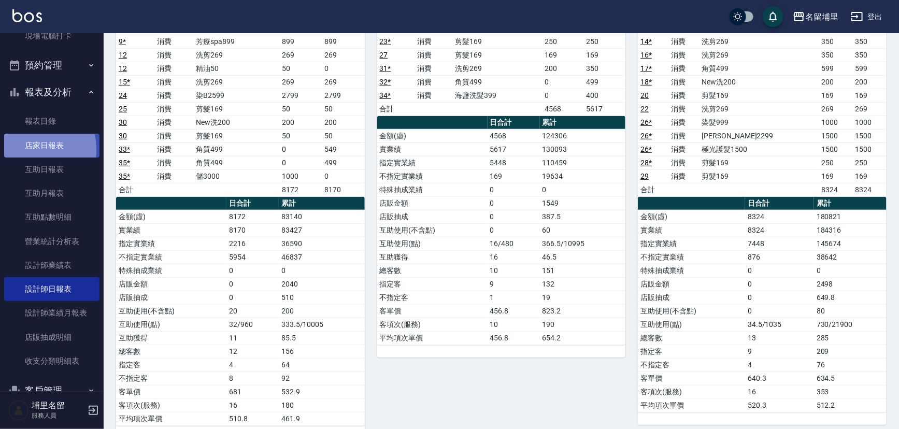
click at [17, 149] on link "店家日報表" at bounding box center [51, 146] width 95 height 24
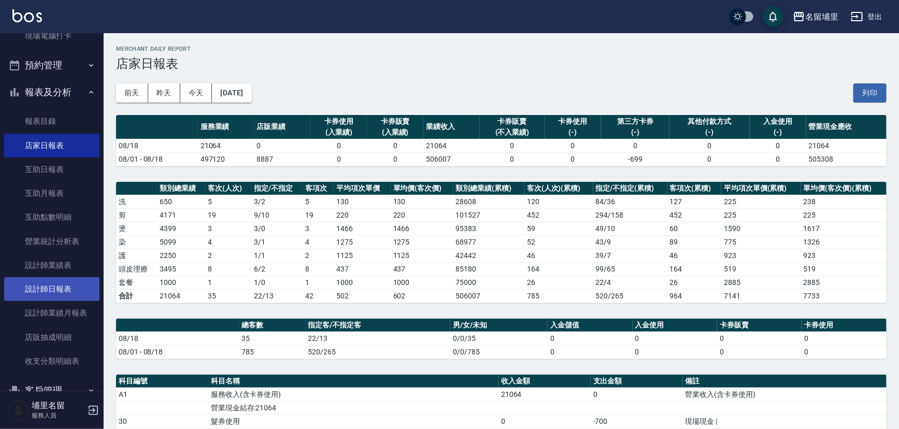
click at [49, 284] on link "設計師日報表" at bounding box center [51, 289] width 95 height 24
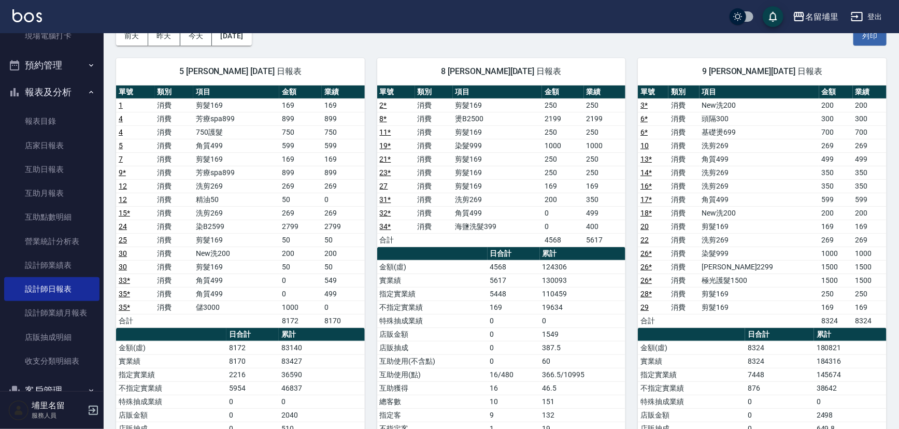
scroll to position [188, 0]
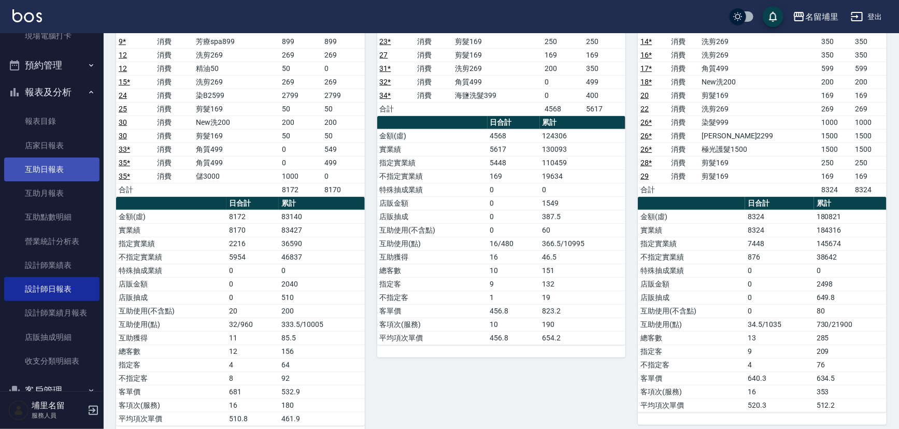
click at [28, 165] on link "互助日報表" at bounding box center [51, 169] width 95 height 24
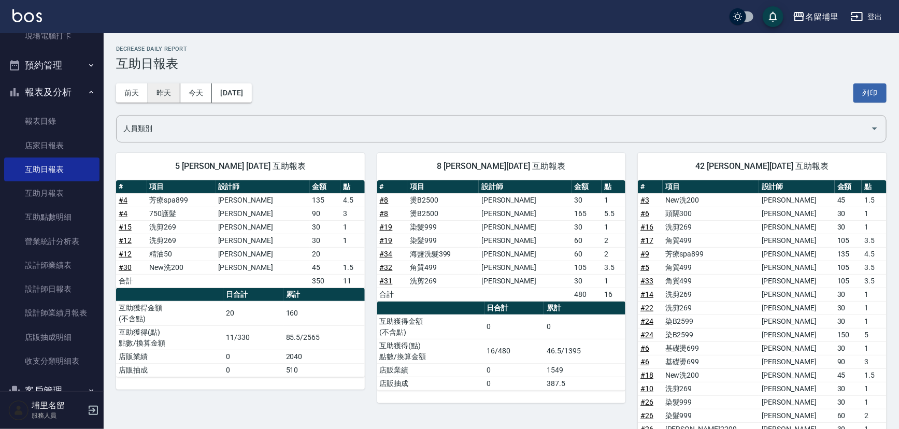
drag, startPoint x: 158, startPoint y: 96, endPoint x: 169, endPoint y: 95, distance: 10.4
click at [158, 96] on button "昨天" at bounding box center [164, 92] width 32 height 19
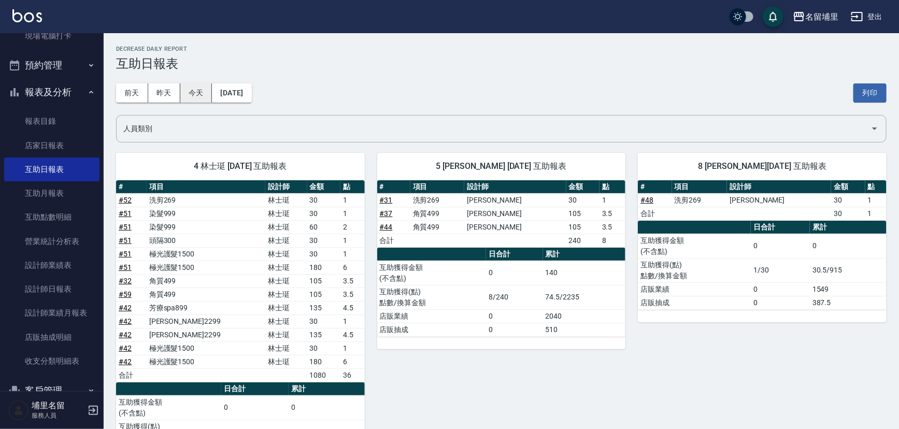
click at [186, 98] on button "今天" at bounding box center [196, 92] width 32 height 19
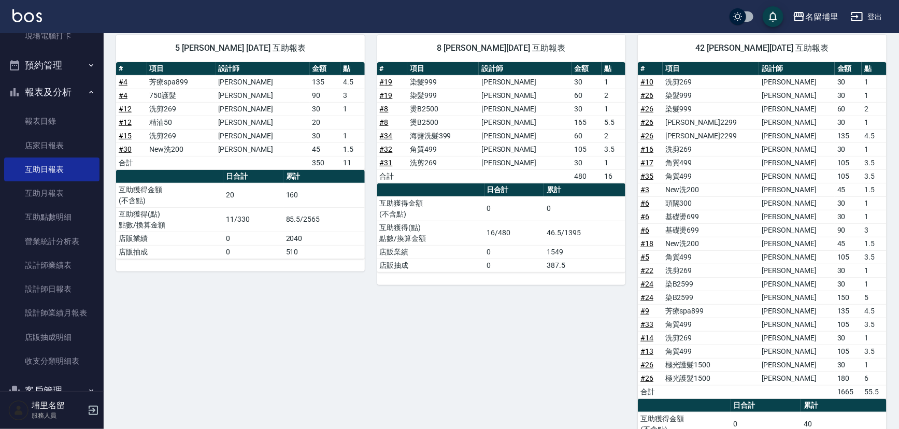
scroll to position [199, 0]
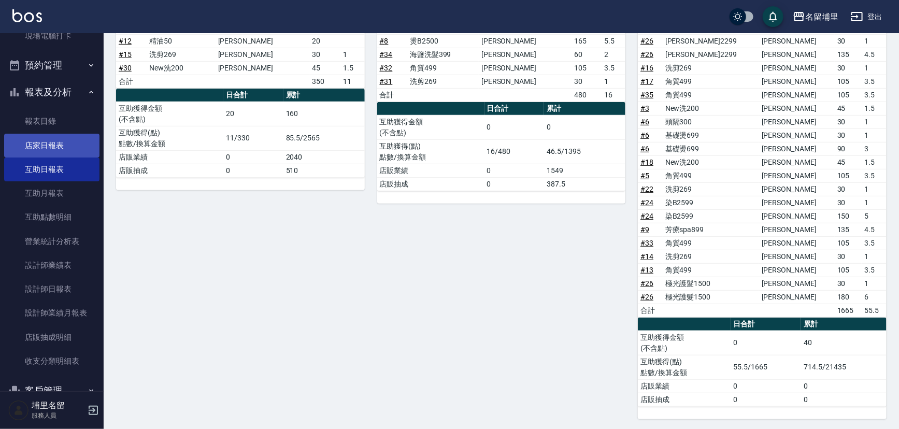
click at [49, 149] on link "店家日報表" at bounding box center [51, 146] width 95 height 24
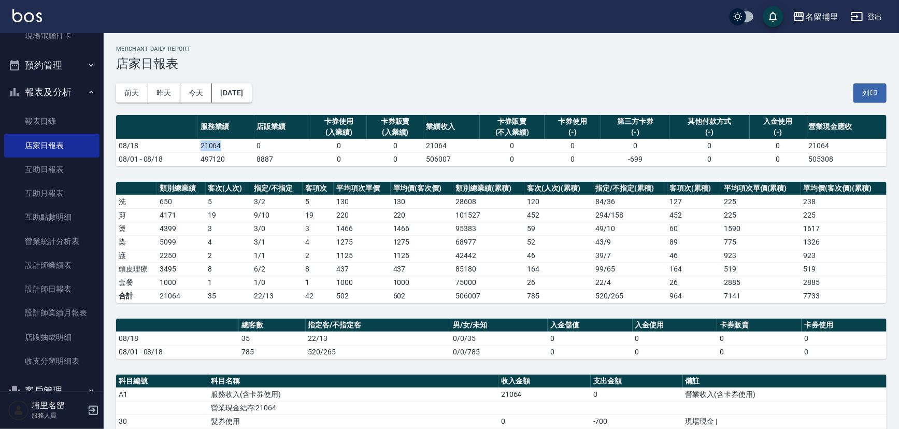
drag, startPoint x: 201, startPoint y: 145, endPoint x: 237, endPoint y: 145, distance: 35.7
click at [237, 145] on td "21064" at bounding box center [226, 145] width 56 height 13
drag, startPoint x: 228, startPoint y: 149, endPoint x: 181, endPoint y: 150, distance: 47.1
click at [181, 150] on tr "08/18 21064 0 0 0 21064 0 0 0 0 0 21064" at bounding box center [501, 145] width 770 height 13
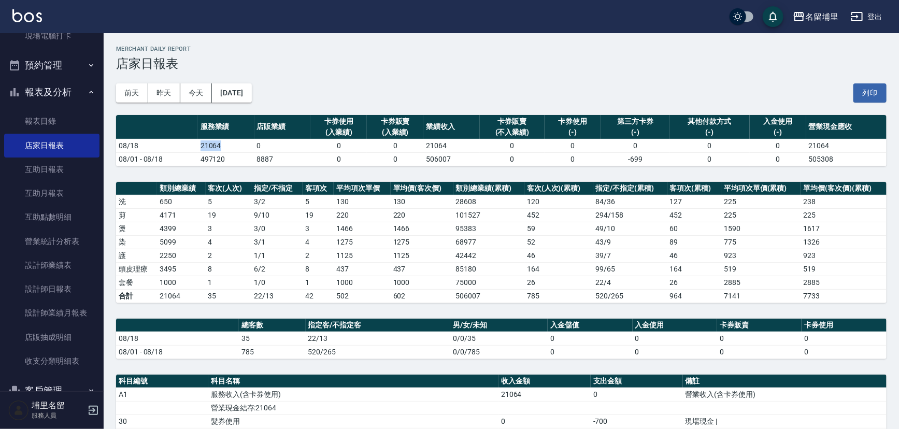
click at [181, 150] on td "08/18" at bounding box center [157, 145] width 82 height 13
drag, startPoint x: 218, startPoint y: 267, endPoint x: 201, endPoint y: 270, distance: 17.5
click at [201, 270] on tr "頭皮理療 3495 8 6 / 2 8 437 437 85180 164 99 / 65 164 519 519" at bounding box center [501, 268] width 770 height 13
click at [201, 270] on td "3495" at bounding box center [181, 268] width 48 height 13
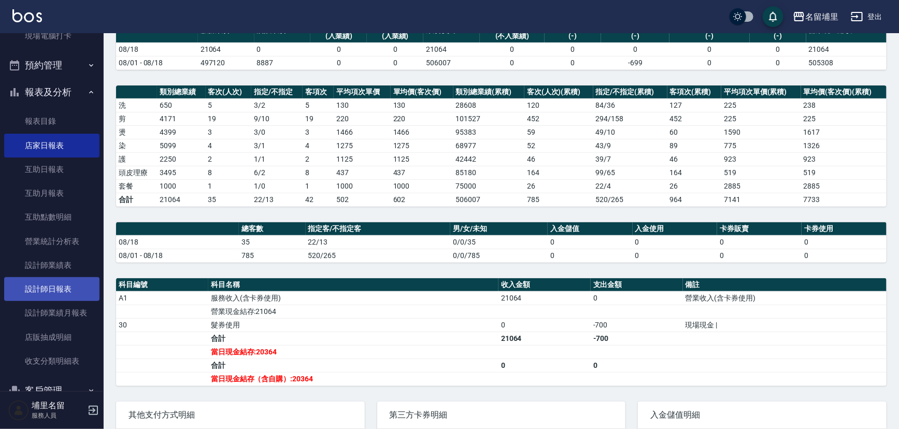
scroll to position [92, 0]
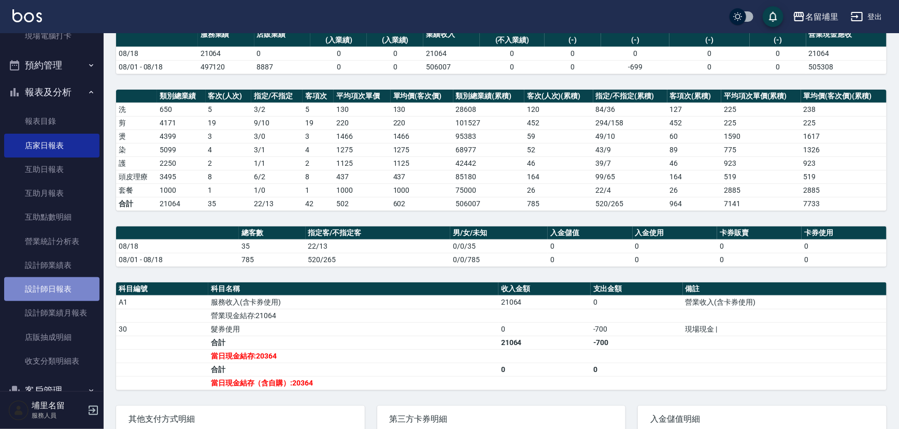
drag, startPoint x: 68, startPoint y: 285, endPoint x: 100, endPoint y: 276, distance: 32.9
click at [69, 285] on link "設計師日報表" at bounding box center [51, 289] width 95 height 24
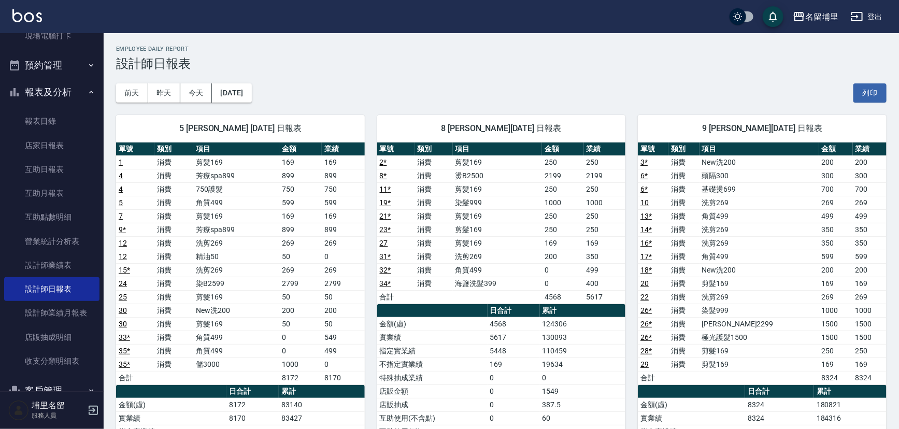
scroll to position [47, 0]
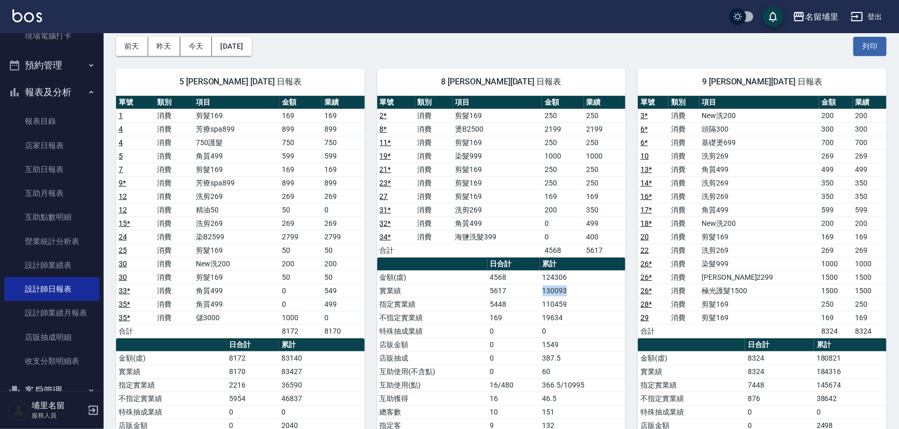
drag, startPoint x: 575, startPoint y: 292, endPoint x: 538, endPoint y: 290, distance: 37.3
click at [538, 291] on tr "實業績 5617 130093" at bounding box center [501, 290] width 249 height 13
click at [538, 290] on td "5617" at bounding box center [513, 290] width 52 height 13
drag, startPoint x: 540, startPoint y: 277, endPoint x: 575, endPoint y: 278, distance: 35.2
click at [575, 278] on td "124306" at bounding box center [583, 276] width 86 height 13
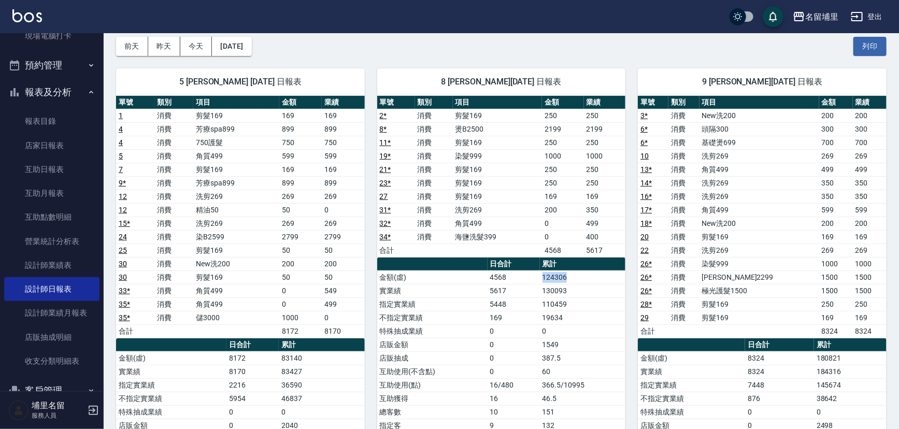
click at [575, 278] on td "124306" at bounding box center [583, 276] width 86 height 13
drag, startPoint x: 596, startPoint y: 290, endPoint x: 537, endPoint y: 293, distance: 59.1
click at [537, 293] on tr "實業績 5617 130093" at bounding box center [501, 290] width 249 height 13
click at [537, 293] on td "5617" at bounding box center [513, 290] width 52 height 13
